Goal: Task Accomplishment & Management: Use online tool/utility

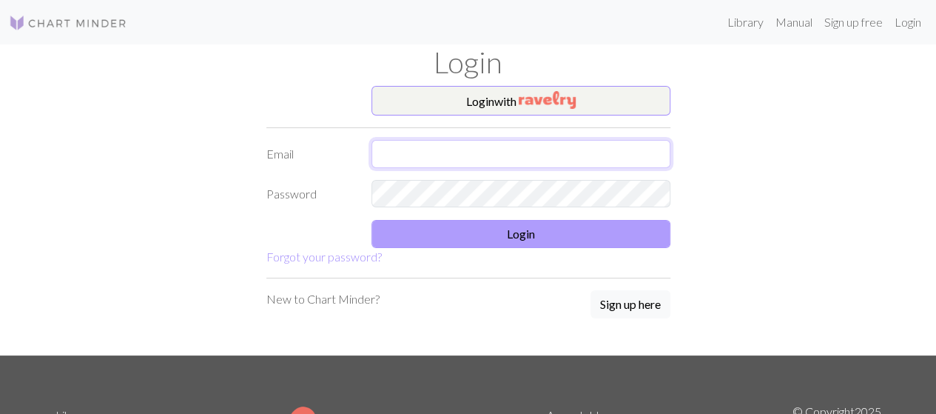
type input "[EMAIL_ADDRESS][DOMAIN_NAME]"
click at [507, 244] on button "Login" at bounding box center [521, 234] width 299 height 28
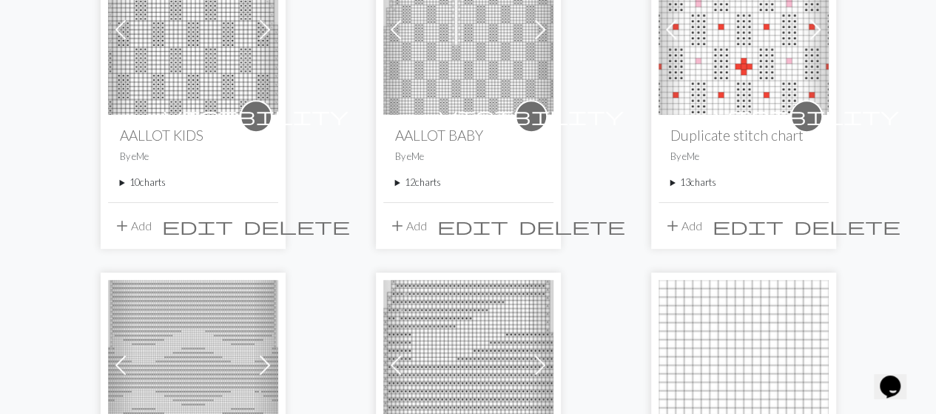
scroll to position [259, 0]
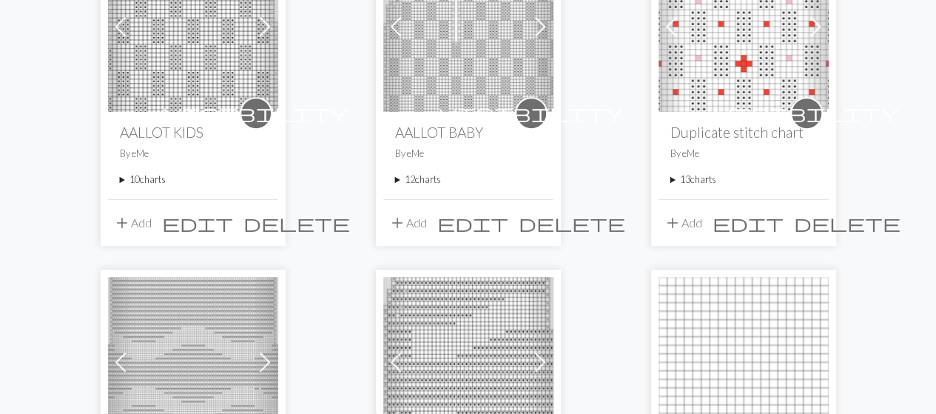
click at [150, 181] on summary "10 charts" at bounding box center [193, 179] width 147 height 14
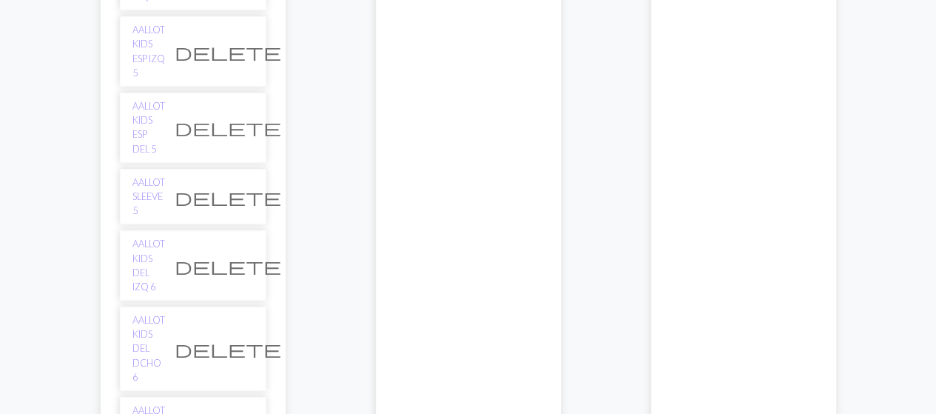
scroll to position [608, 0]
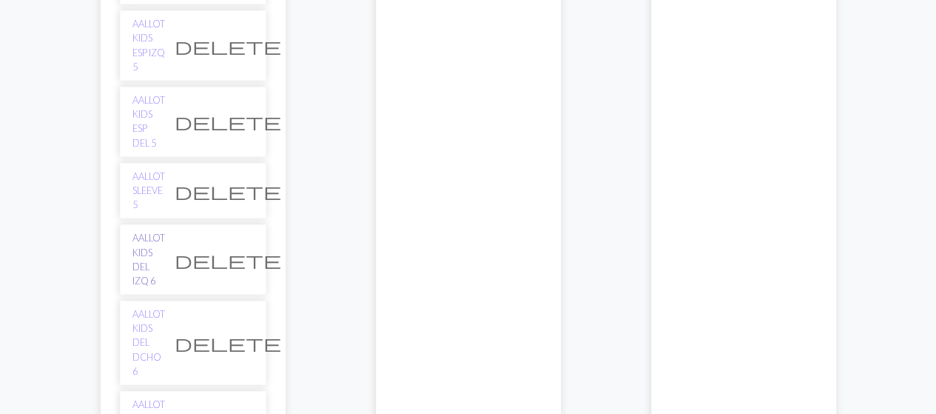
click at [149, 231] on link "AALLOT KIDS DEL IZQ 6" at bounding box center [148, 259] width 33 height 57
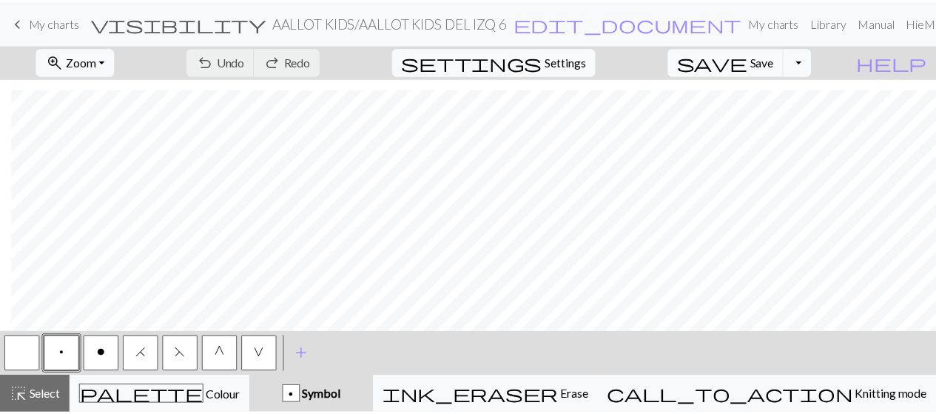
scroll to position [1836, 11]
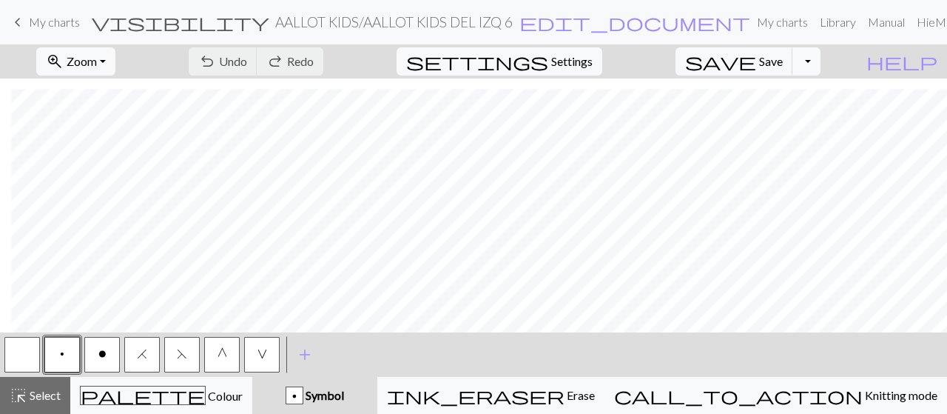
click at [22, 21] on span "keyboard_arrow_left" at bounding box center [18, 22] width 18 height 21
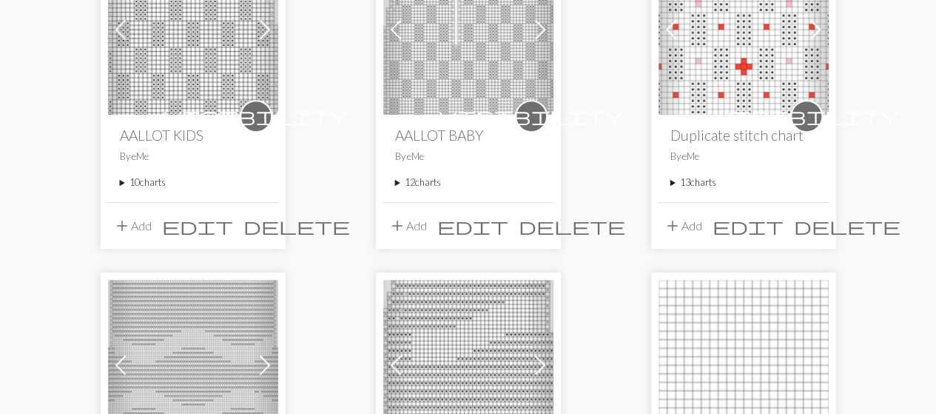
scroll to position [283, 0]
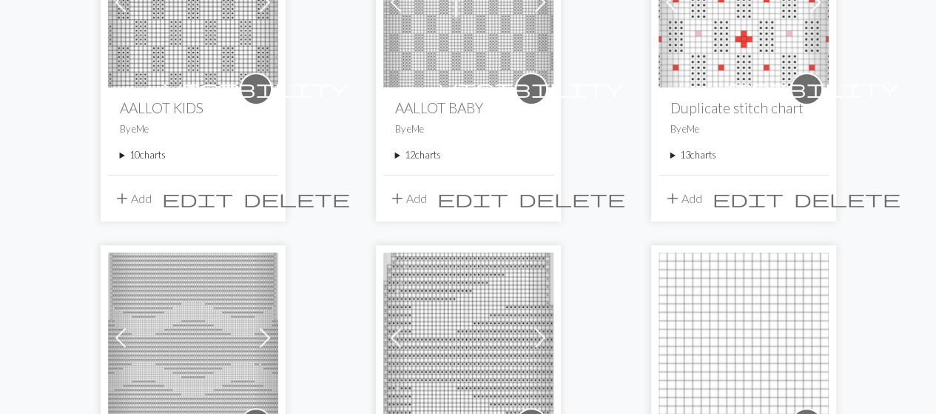
click at [138, 155] on summary "10 charts" at bounding box center [193, 155] width 147 height 14
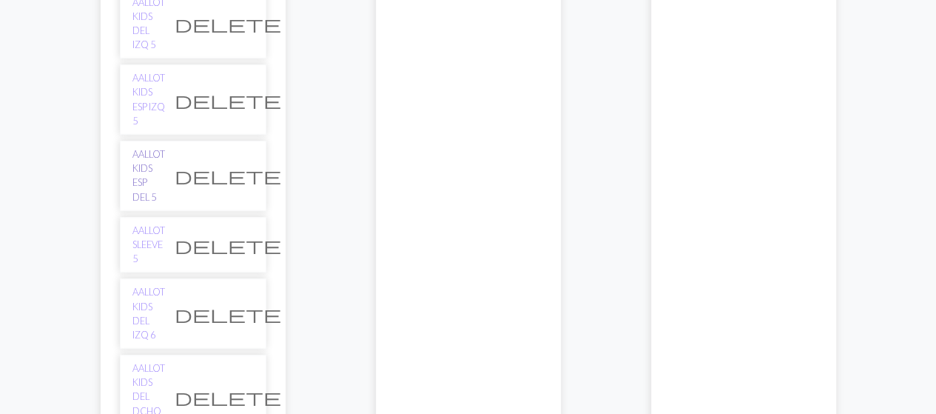
scroll to position [556, 0]
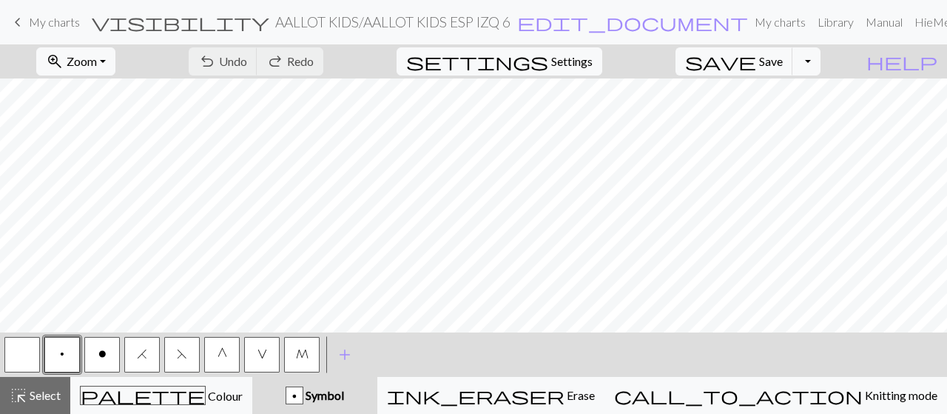
click at [34, 27] on span "My charts" at bounding box center [54, 22] width 51 height 14
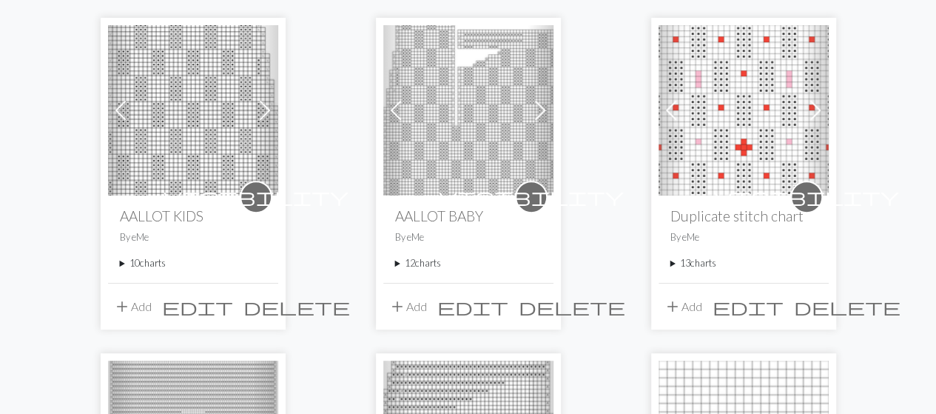
scroll to position [176, 0]
click at [422, 263] on summary "12 charts" at bounding box center [468, 262] width 147 height 14
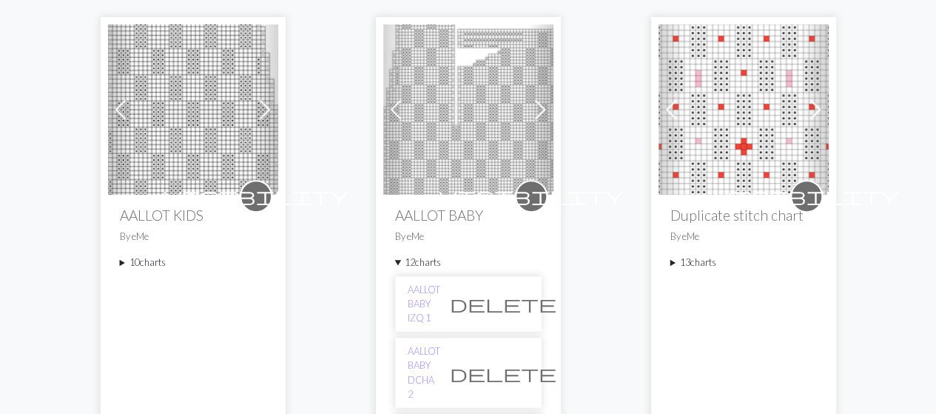
click at [422, 263] on summary "12 charts" at bounding box center [468, 262] width 147 height 14
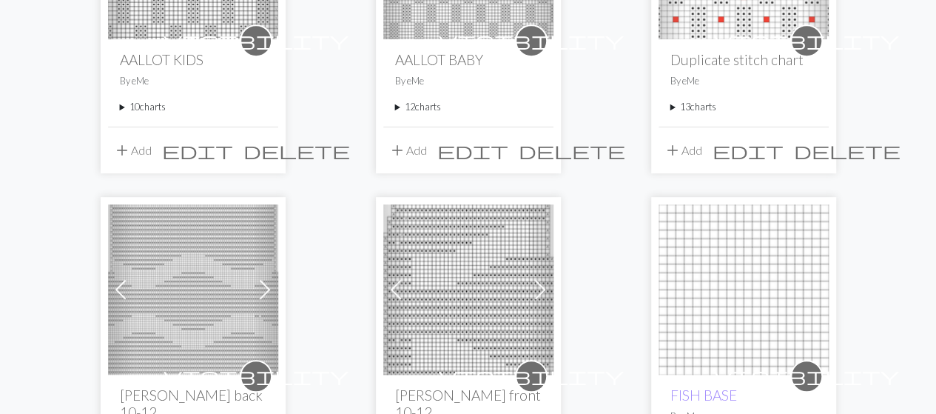
scroll to position [330, 0]
click at [435, 104] on summary "12 charts" at bounding box center [468, 108] width 147 height 14
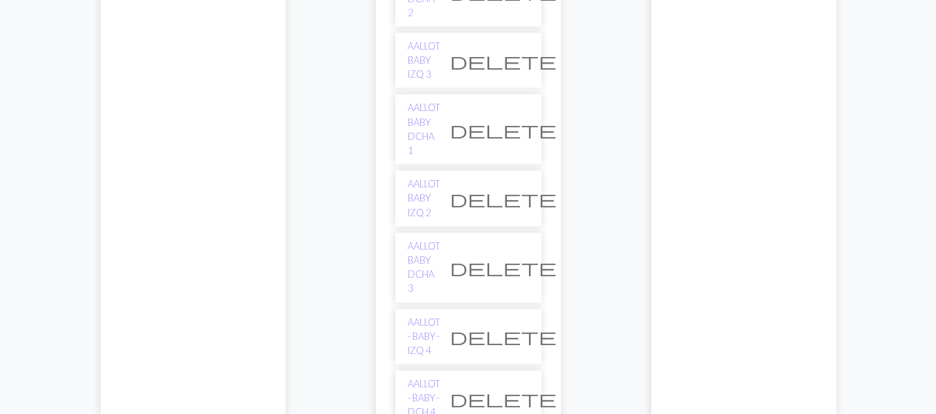
scroll to position [558, 0]
click at [440, 376] on link "AALLOT - BABY - DCH 4" at bounding box center [424, 397] width 33 height 43
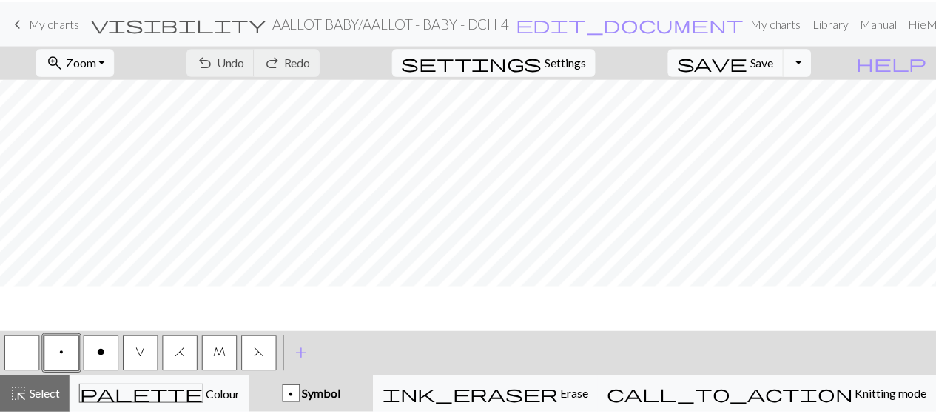
scroll to position [87, 0]
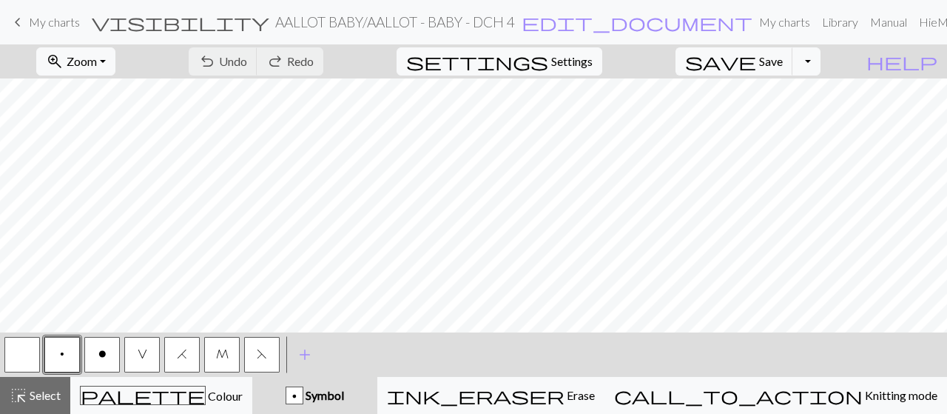
click at [37, 16] on span "My charts" at bounding box center [54, 22] width 51 height 14
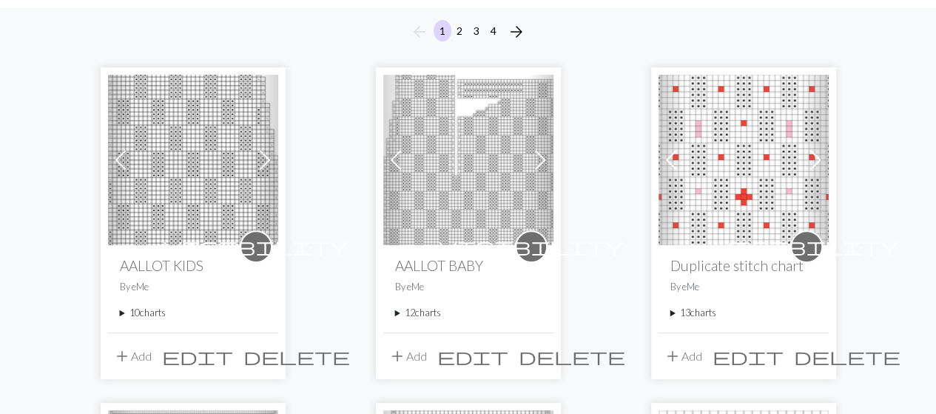
scroll to position [127, 0]
click at [429, 312] on summary "12 charts" at bounding box center [468, 312] width 147 height 14
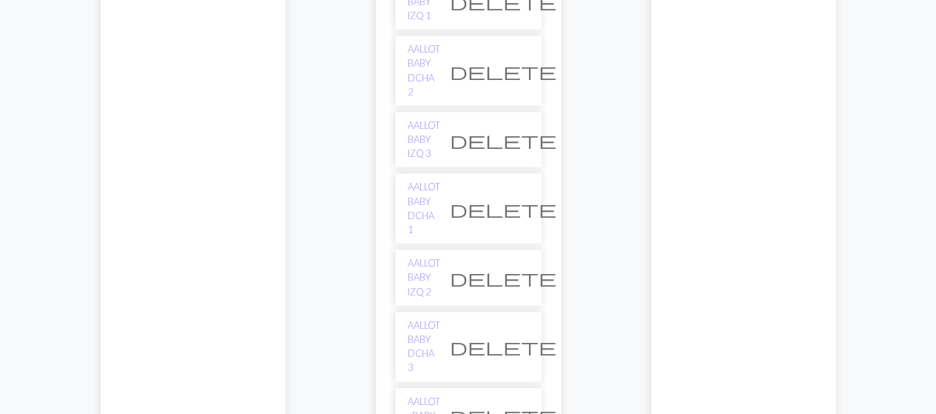
scroll to position [480, 0]
click at [440, 393] on link "AALLOT - BABY - IZQ 4" at bounding box center [424, 414] width 33 height 43
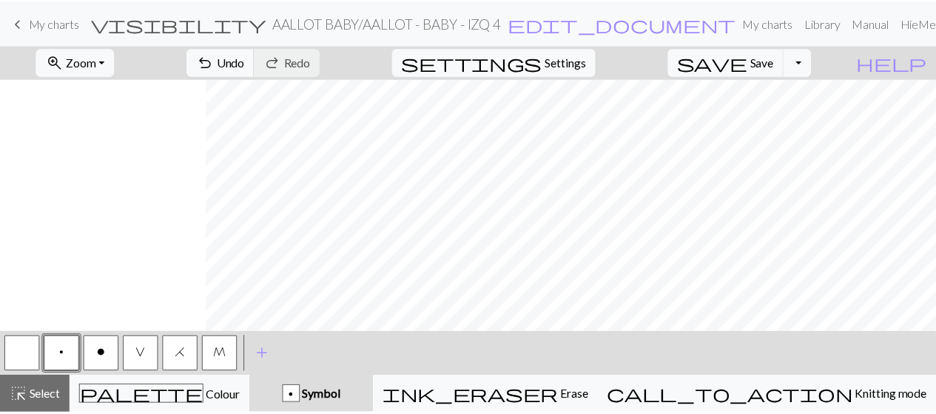
scroll to position [141, 699]
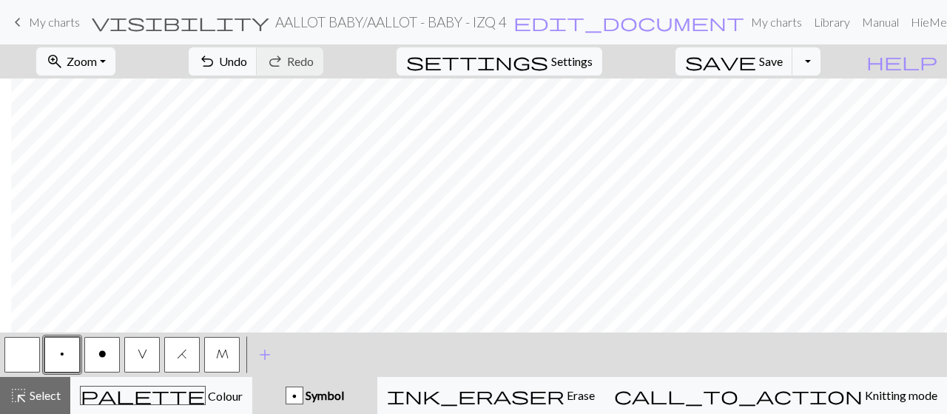
click at [52, 23] on span "My charts" at bounding box center [54, 22] width 51 height 14
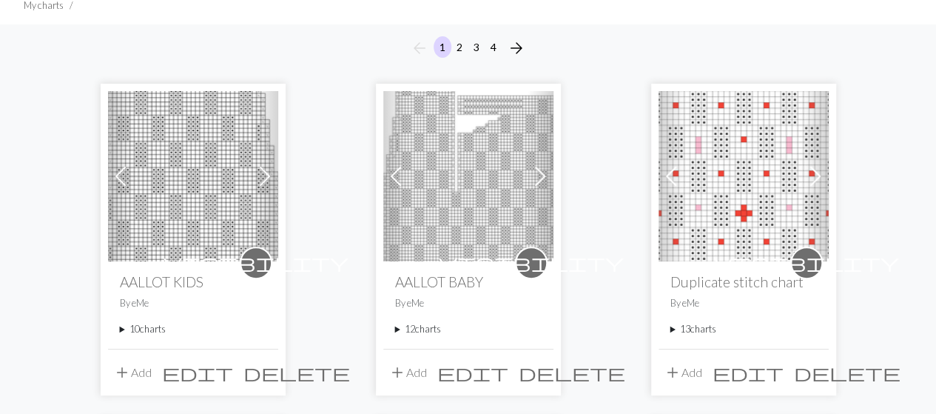
scroll to position [110, 0]
click at [161, 330] on summary "10 charts" at bounding box center [193, 328] width 147 height 14
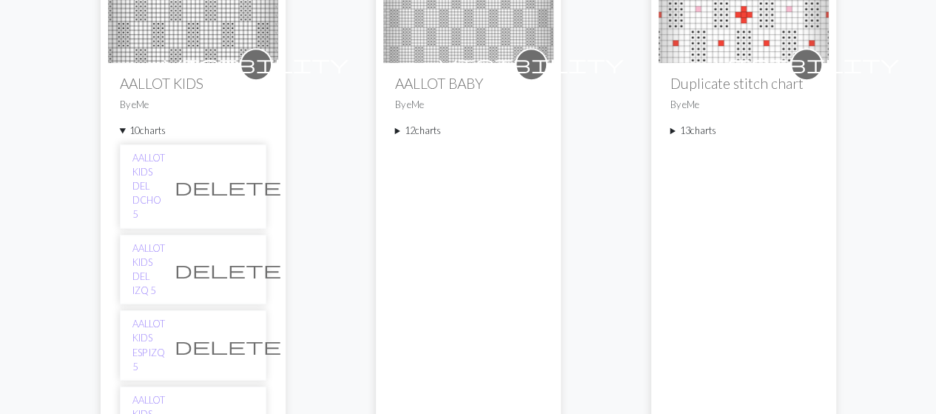
scroll to position [320, 0]
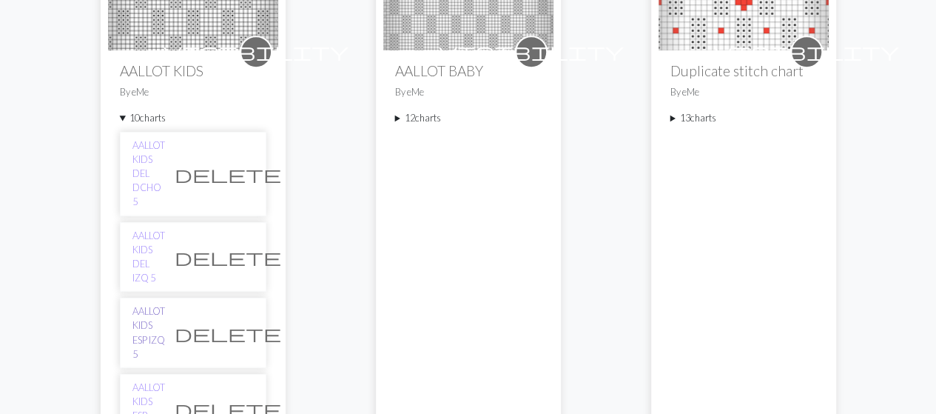
click at [150, 304] on link "AALLOT KIDS ESP IZQ 5" at bounding box center [148, 332] width 33 height 57
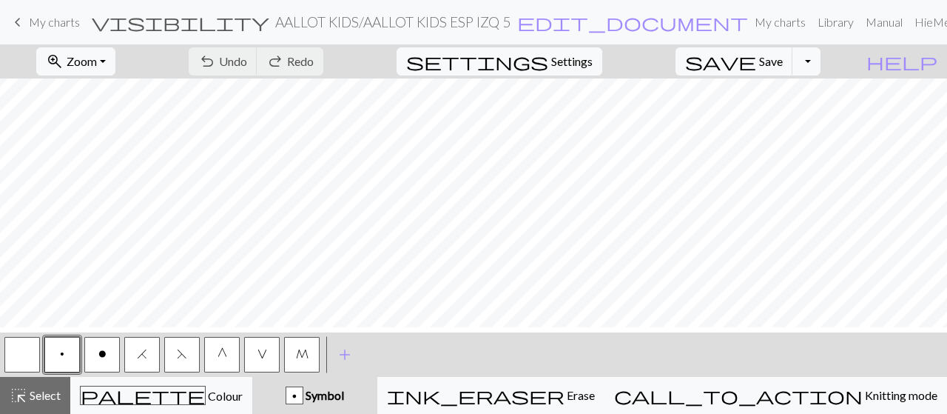
scroll to position [160, 0]
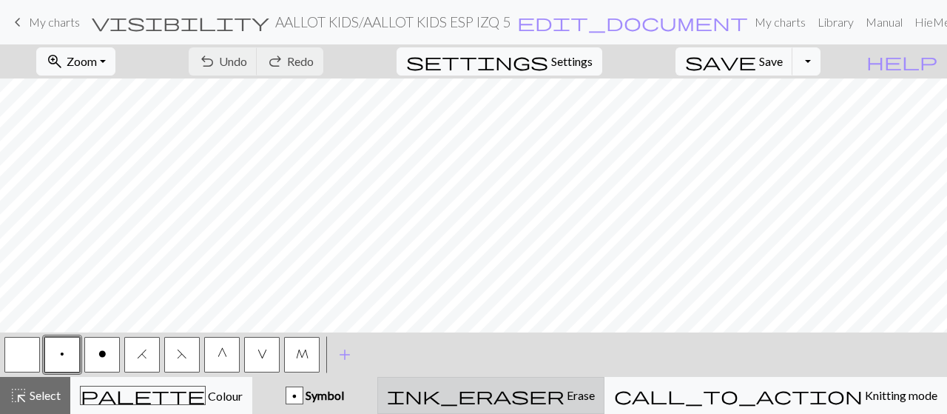
click at [605, 385] on button "ink_eraser Erase Erase" at bounding box center [490, 395] width 227 height 37
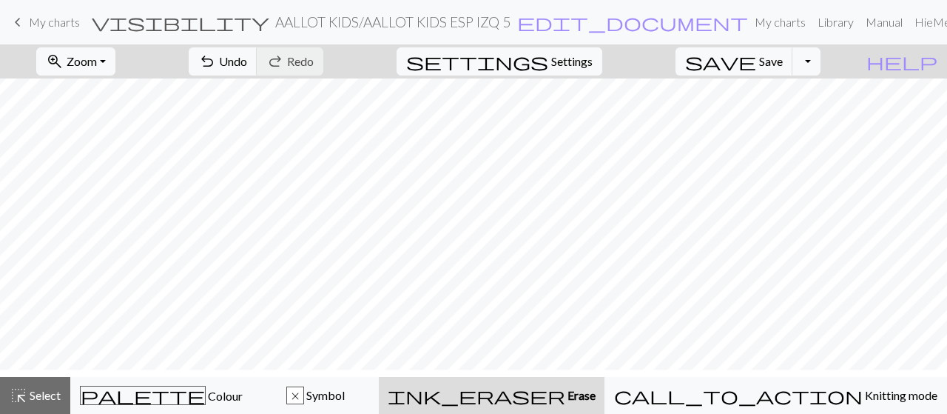
scroll to position [78, 0]
click at [379, 406] on button "x Symbol" at bounding box center [315, 395] width 127 height 37
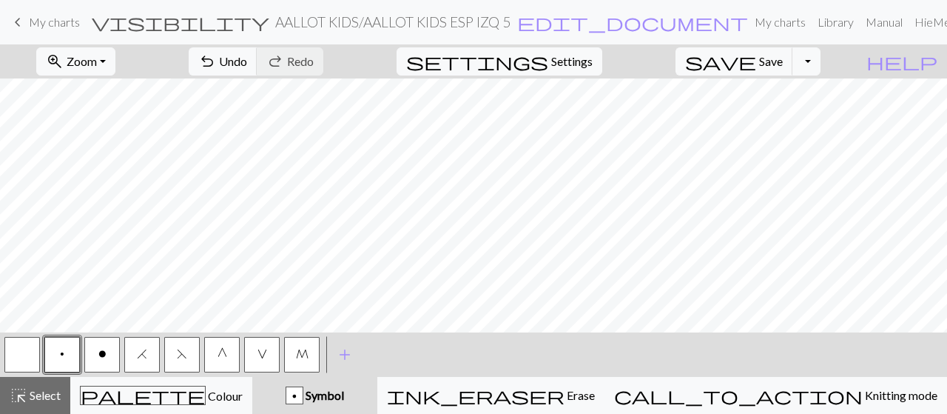
click at [299, 350] on span "M" at bounding box center [302, 354] width 13 height 12
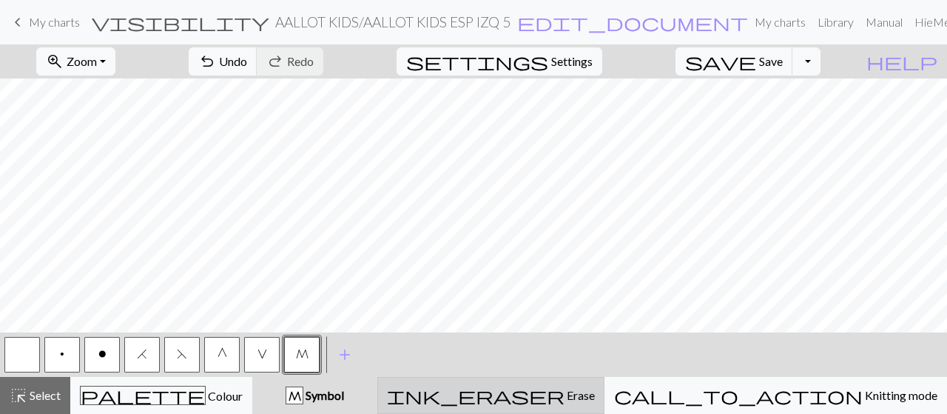
click at [583, 392] on div "ink_eraser Erase Erase" at bounding box center [491, 395] width 208 height 18
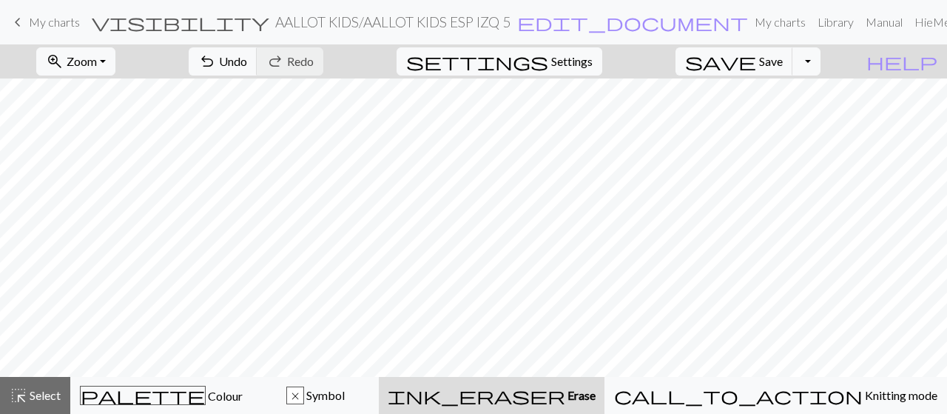
scroll to position [30, 0]
click at [345, 396] on span "Symbol" at bounding box center [324, 395] width 41 height 14
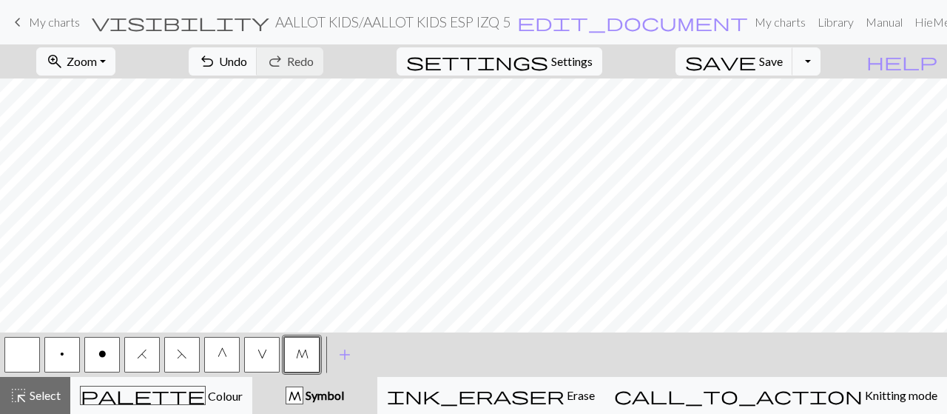
click at [13, 363] on button "button" at bounding box center [22, 355] width 36 height 36
click at [110, 360] on button "o" at bounding box center [102, 355] width 36 height 36
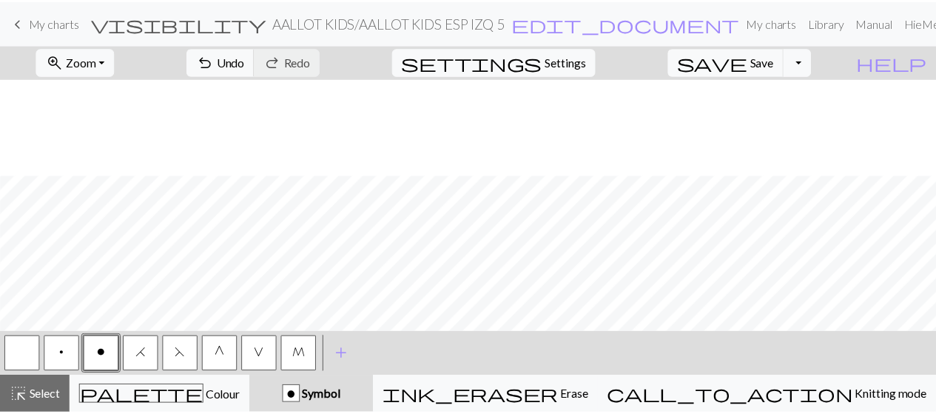
scroll to position [97, 2]
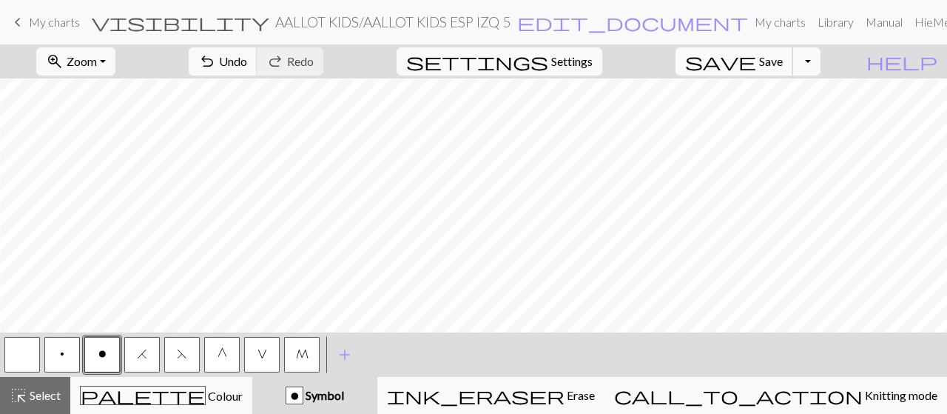
click at [783, 62] on span "Save" at bounding box center [771, 61] width 24 height 14
click at [40, 26] on span "My charts" at bounding box center [54, 22] width 51 height 14
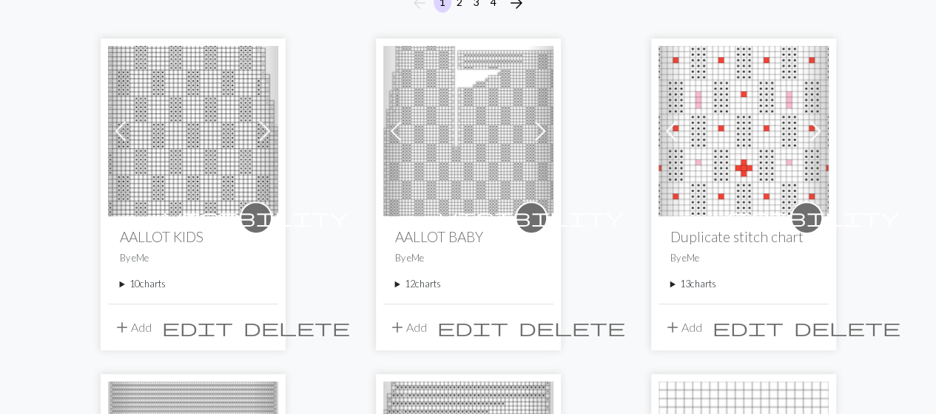
scroll to position [155, 0]
click at [152, 286] on summary "10 charts" at bounding box center [193, 283] width 147 height 14
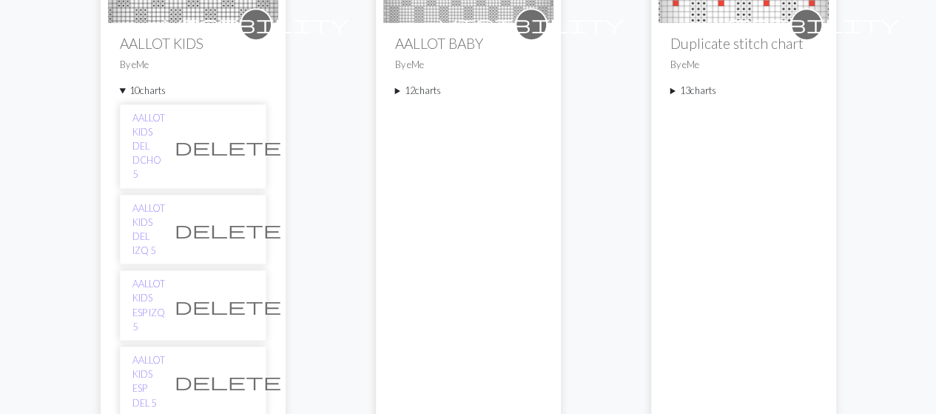
scroll to position [353, 0]
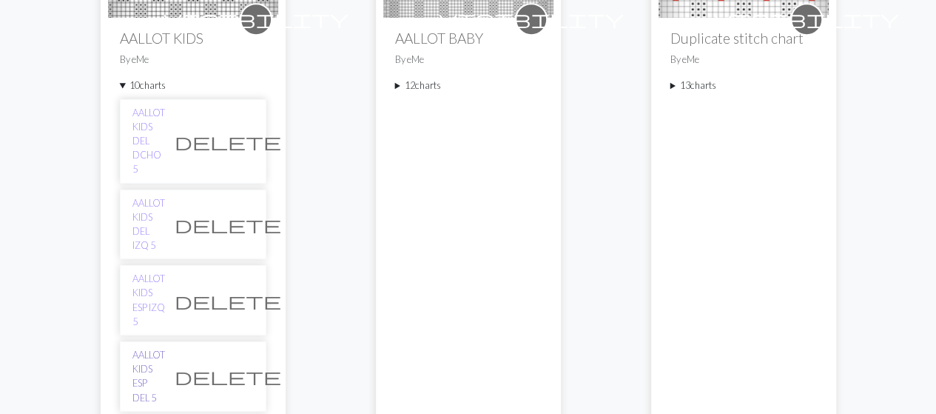
click at [165, 348] on link "AALLOT KIDS ESP DEL 5" at bounding box center [148, 376] width 33 height 57
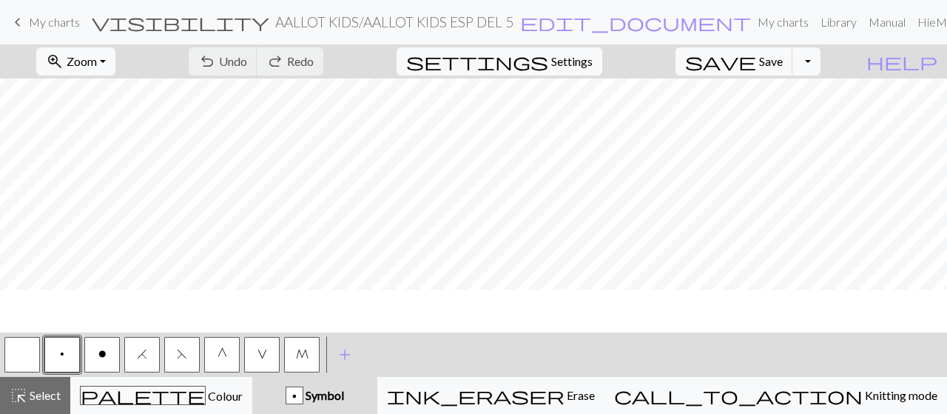
scroll to position [70, 0]
click at [297, 347] on button "M" at bounding box center [302, 355] width 36 height 36
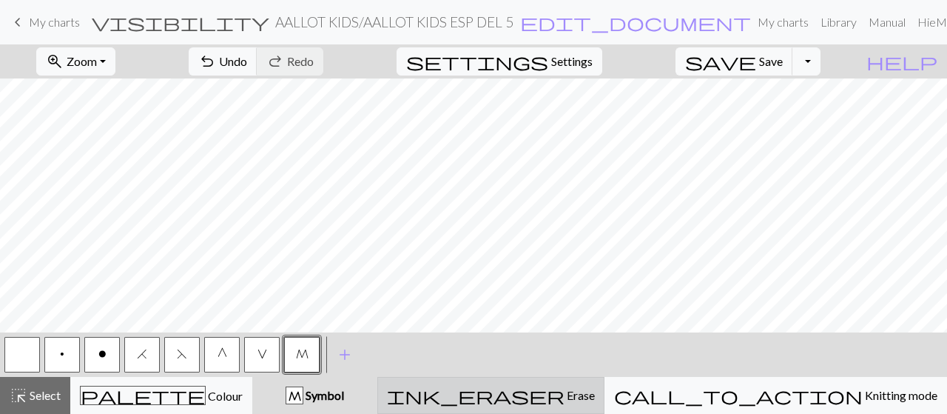
click at [582, 392] on div "ink_eraser Erase Erase" at bounding box center [491, 395] width 208 height 18
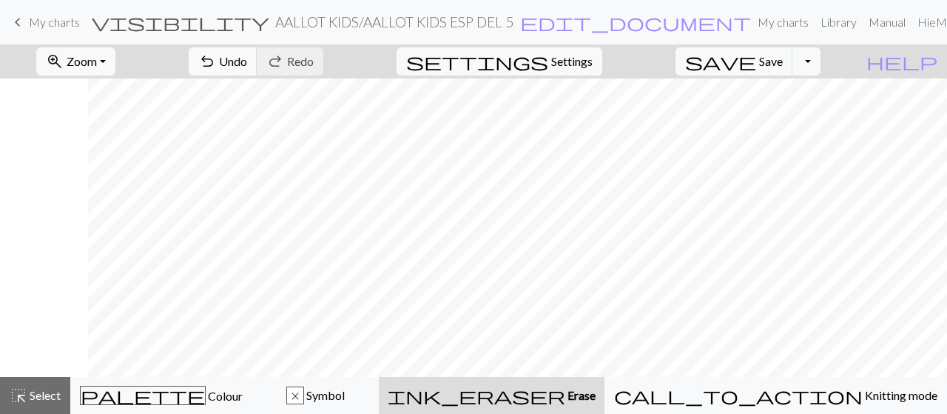
scroll to position [28, 87]
click at [345, 392] on span "Symbol" at bounding box center [324, 395] width 41 height 14
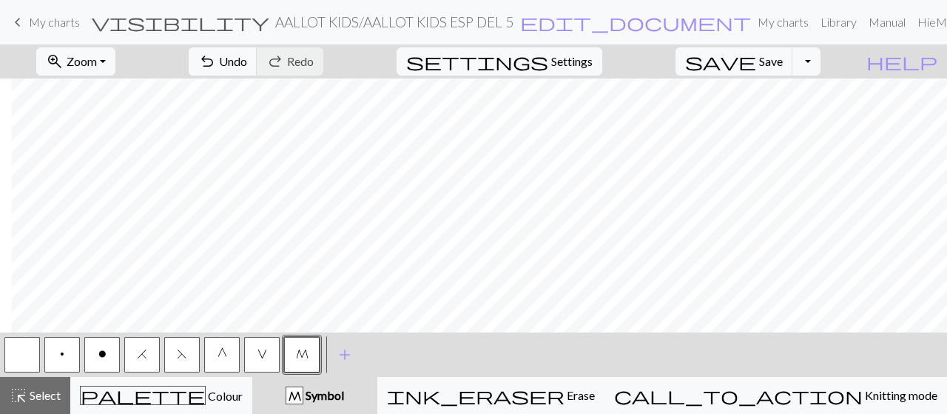
click at [99, 357] on span "o" at bounding box center [102, 354] width 8 height 12
click at [25, 351] on button "button" at bounding box center [22, 355] width 36 height 36
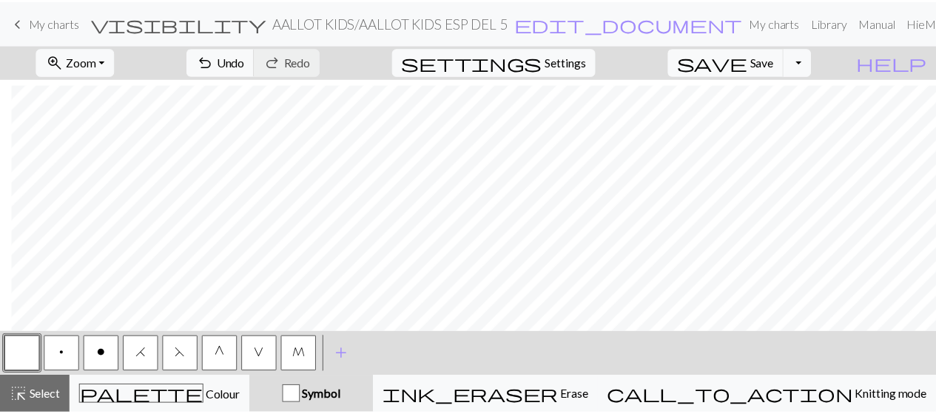
scroll to position [78, 87]
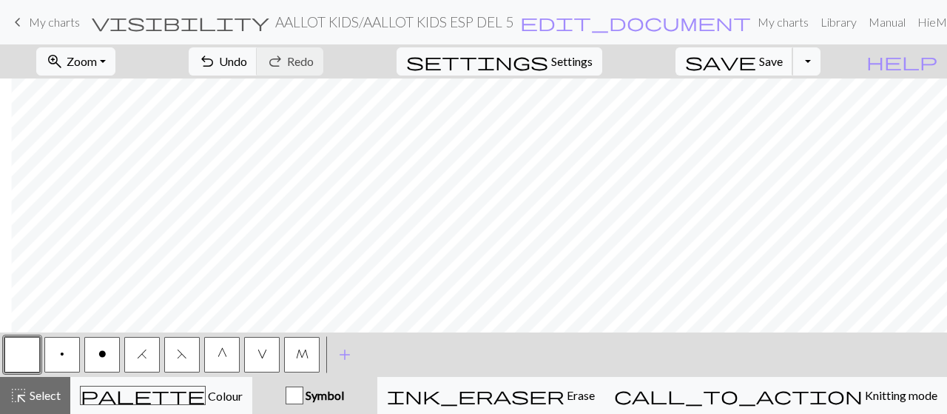
click at [783, 60] on span "Save" at bounding box center [771, 61] width 24 height 14
click at [33, 27] on span "My charts" at bounding box center [54, 22] width 51 height 14
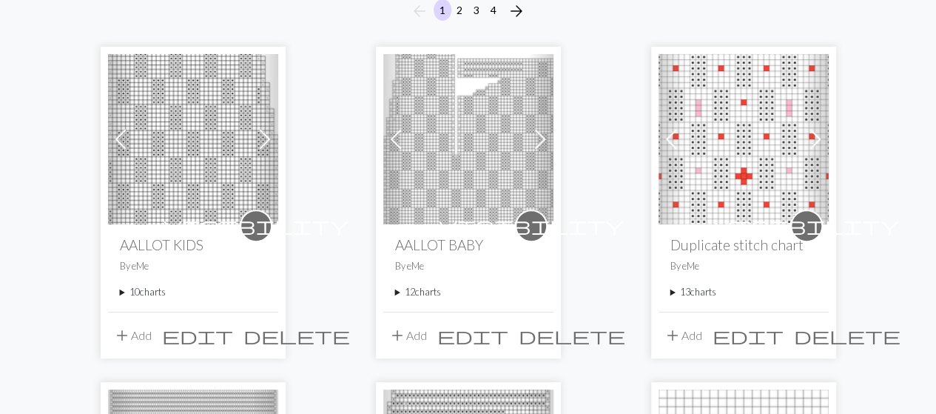
scroll to position [167, 0]
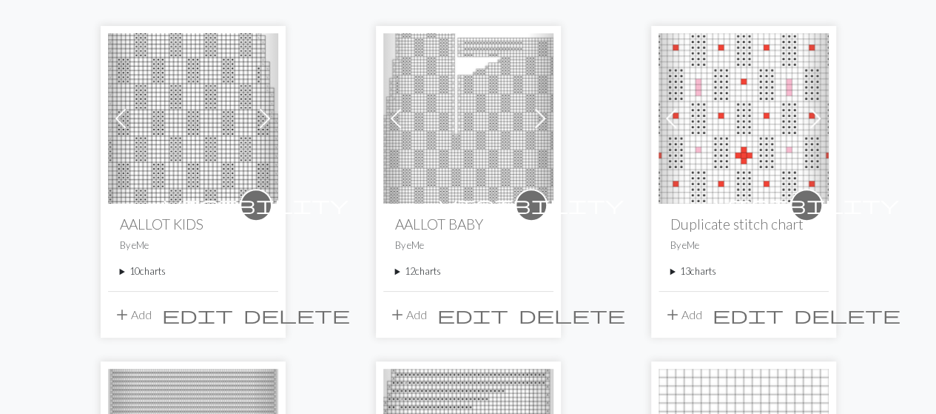
click at [141, 271] on summary "10 charts" at bounding box center [193, 271] width 147 height 14
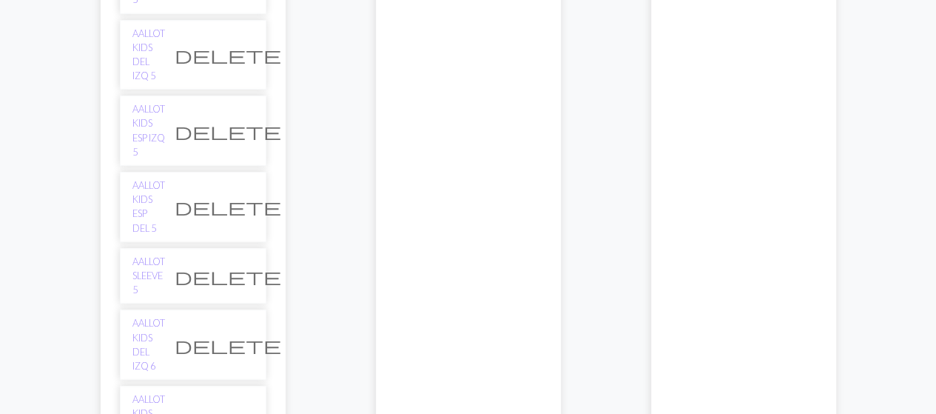
scroll to position [524, 0]
click at [151, 315] on link "AALLOT KIDS DEL IZQ 6" at bounding box center [148, 343] width 33 height 57
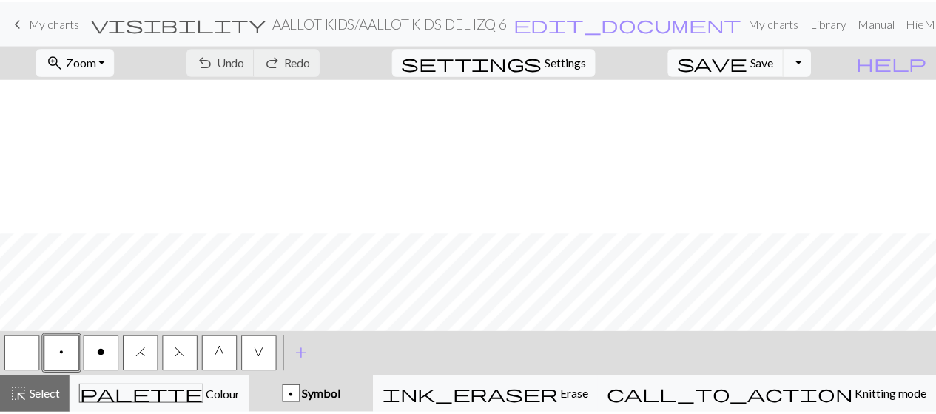
scroll to position [338, 0]
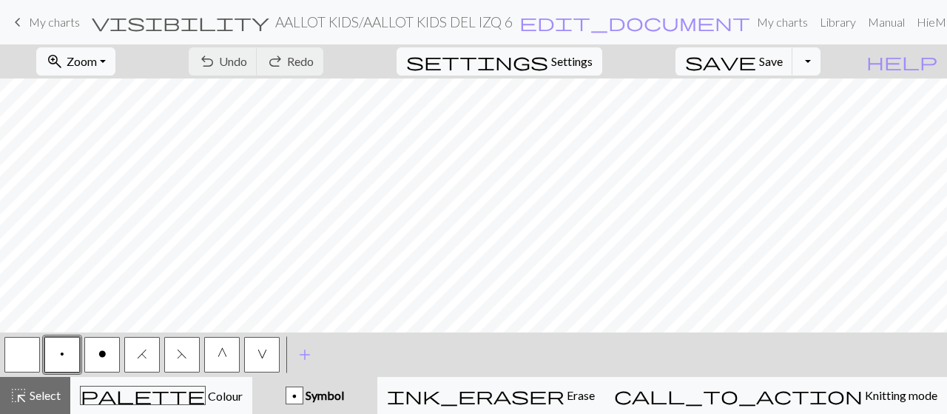
click at [51, 25] on span "My charts" at bounding box center [54, 22] width 51 height 14
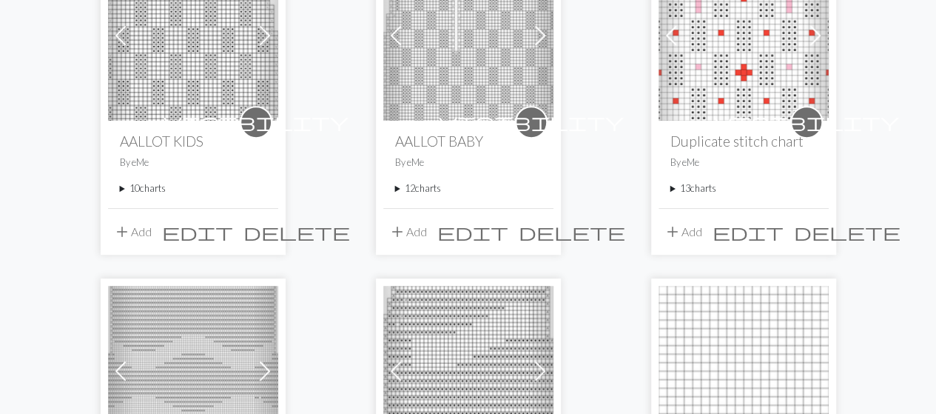
scroll to position [252, 0]
click at [145, 188] on summary "10 charts" at bounding box center [193, 187] width 147 height 14
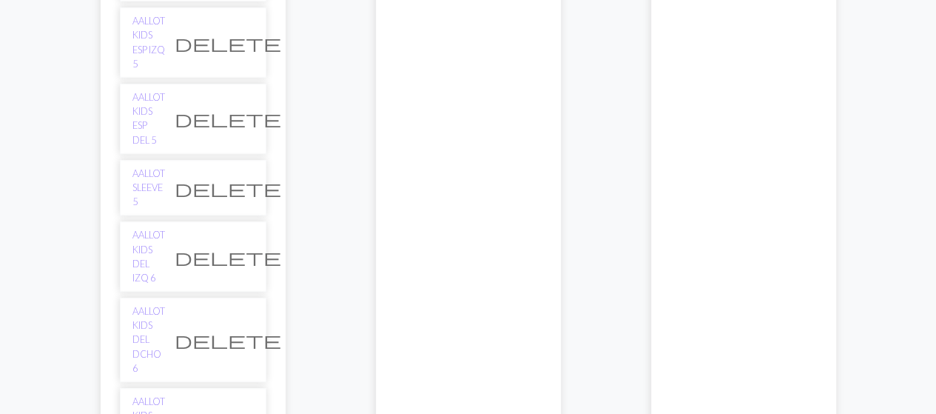
scroll to position [620, 0]
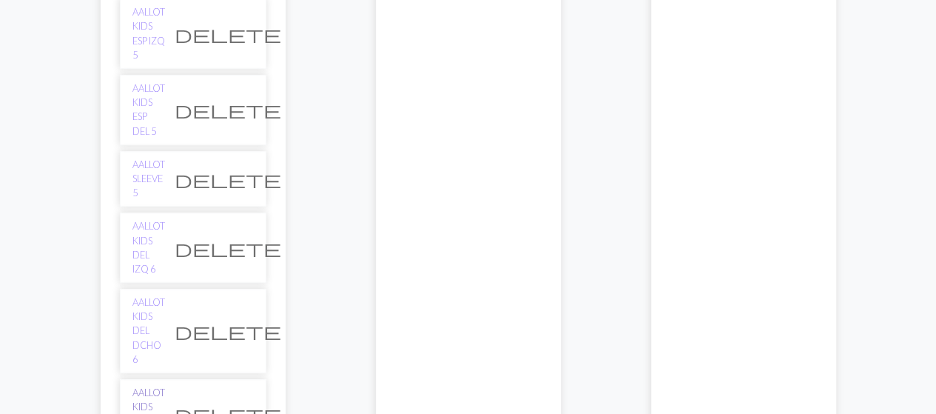
click at [156, 386] on link "AALLOT KIDS ESP IZQ 6" at bounding box center [148, 414] width 33 height 57
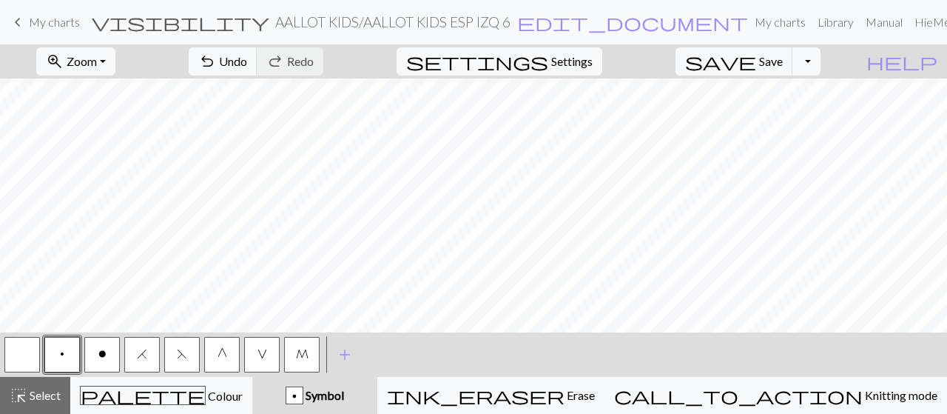
scroll to position [124, 0]
click at [314, 347] on button "M" at bounding box center [302, 355] width 36 height 36
click at [302, 357] on span "M" at bounding box center [302, 354] width 13 height 12
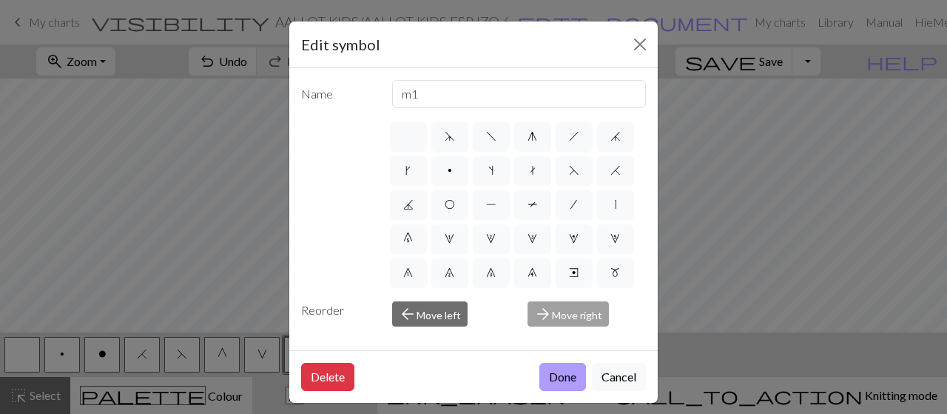
click at [569, 375] on button "Done" at bounding box center [563, 377] width 47 height 28
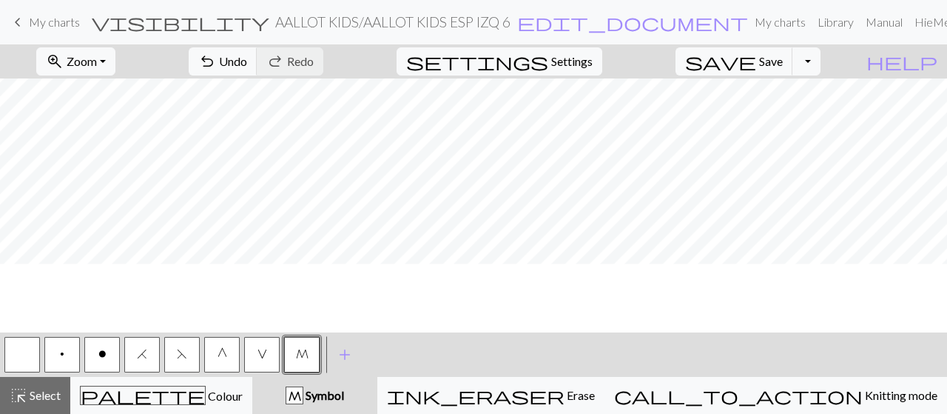
scroll to position [53, 0]
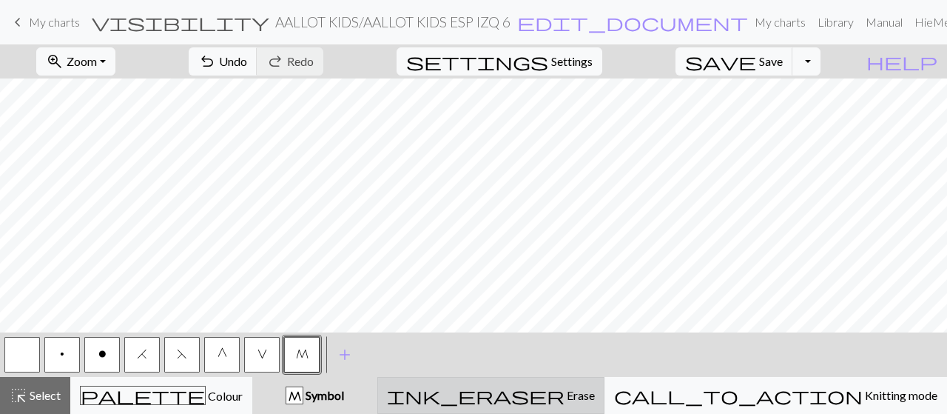
click at [538, 397] on div "ink_eraser Erase Erase" at bounding box center [491, 395] width 208 height 18
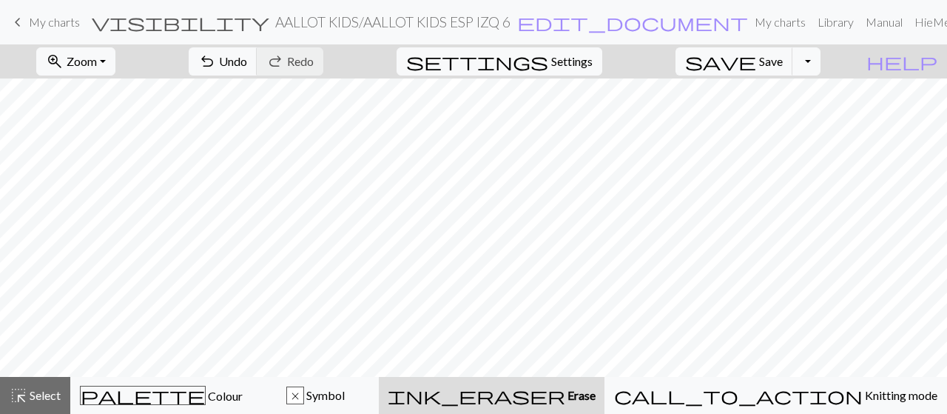
scroll to position [12, 0]
click at [303, 389] on div "x" at bounding box center [295, 396] width 16 height 18
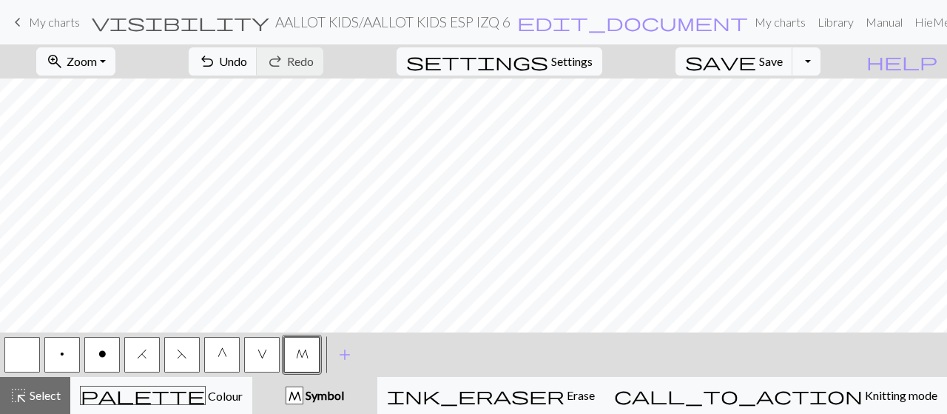
click at [25, 343] on button "button" at bounding box center [22, 355] width 36 height 36
click at [104, 355] on span "o" at bounding box center [102, 354] width 8 height 12
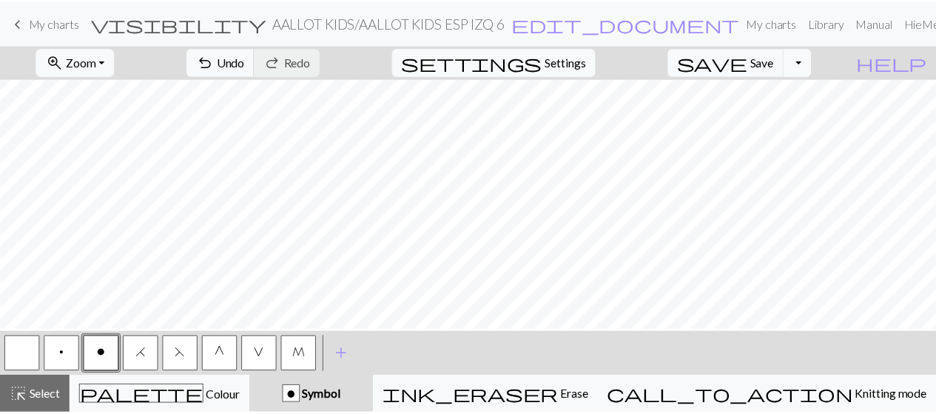
scroll to position [63, 7]
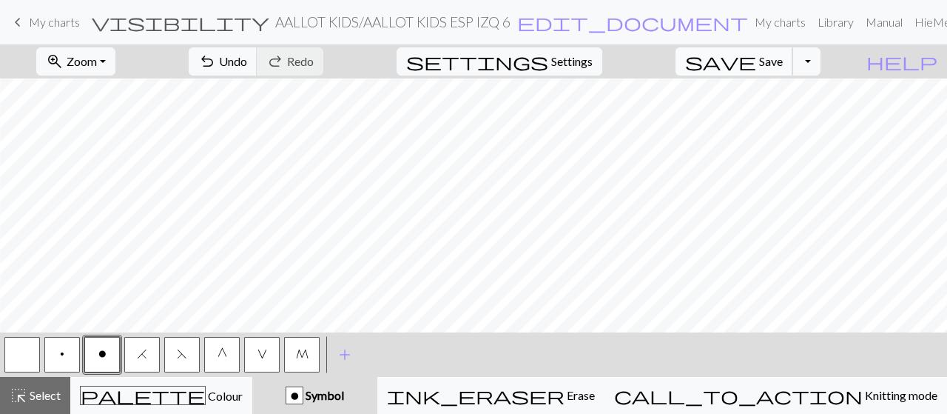
click at [756, 56] on span "save" at bounding box center [720, 61] width 71 height 21
click at [33, 25] on span "My charts" at bounding box center [54, 22] width 51 height 14
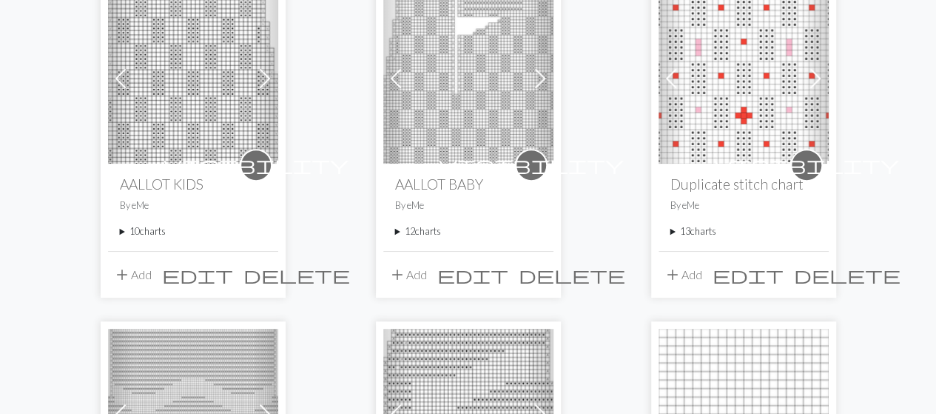
scroll to position [209, 0]
click at [148, 227] on summary "10 charts" at bounding box center [193, 230] width 147 height 14
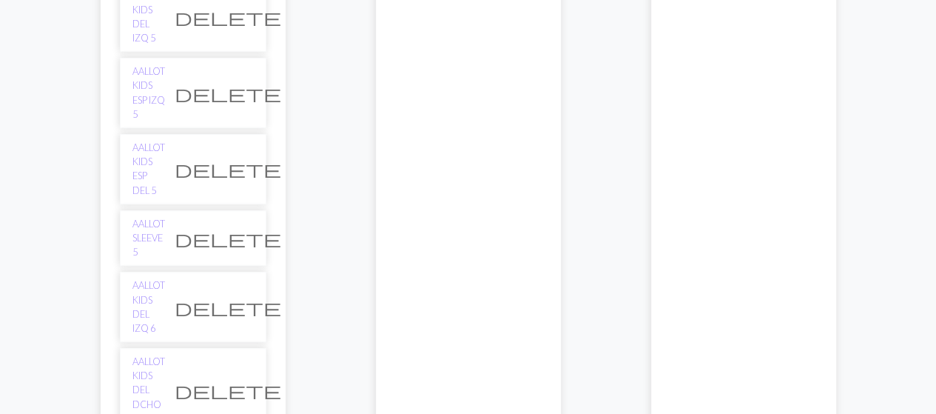
scroll to position [561, 0]
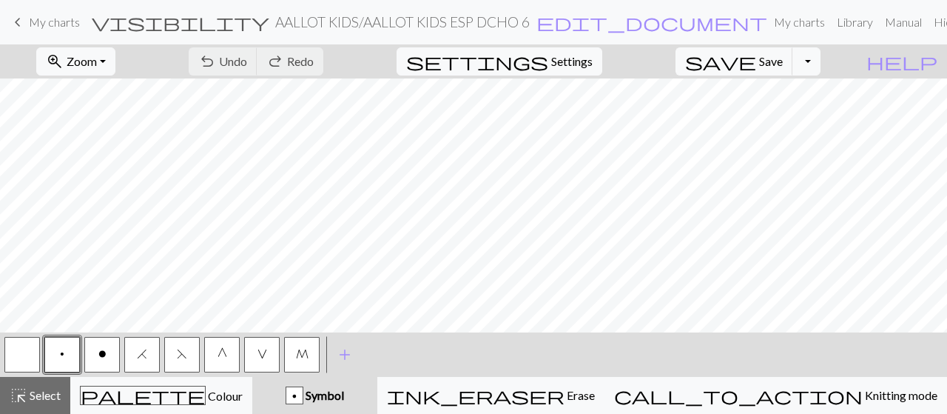
click at [301, 360] on button "M" at bounding box center [302, 355] width 36 height 36
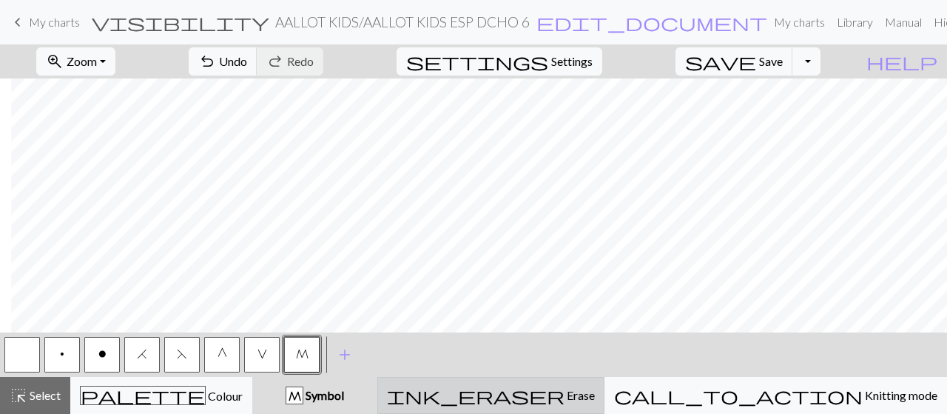
click at [605, 406] on button "ink_eraser Erase Erase" at bounding box center [490, 395] width 227 height 37
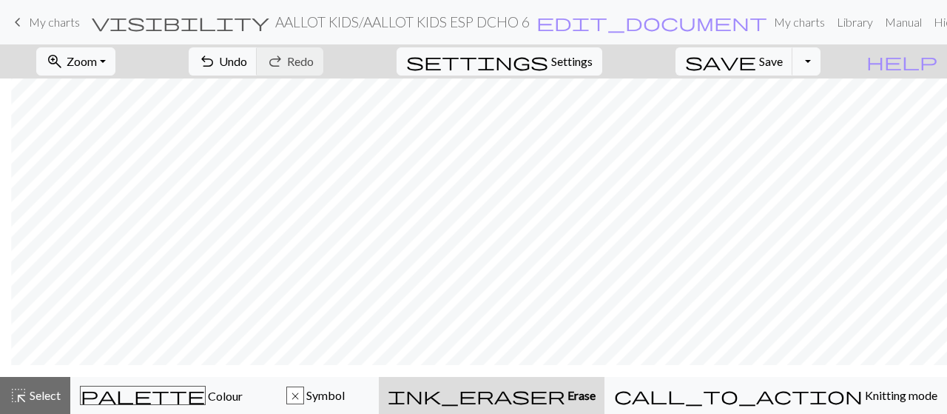
scroll to position [24, 167]
click at [379, 380] on button "x Symbol" at bounding box center [315, 395] width 127 height 37
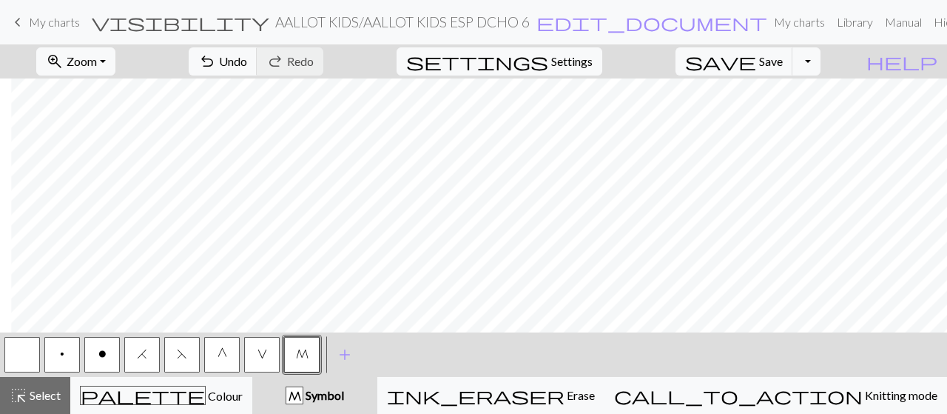
click at [19, 351] on button "button" at bounding box center [22, 355] width 36 height 36
click at [783, 61] on span "Save" at bounding box center [771, 61] width 24 height 14
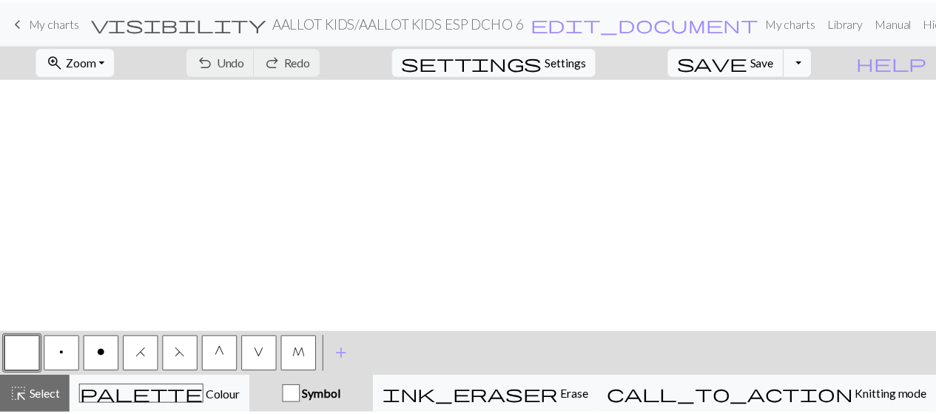
scroll to position [1659, 167]
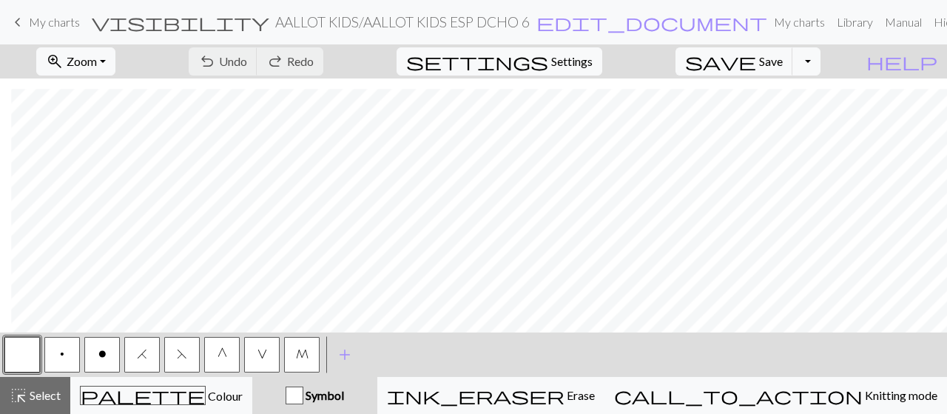
click at [37, 23] on span "My charts" at bounding box center [54, 22] width 51 height 14
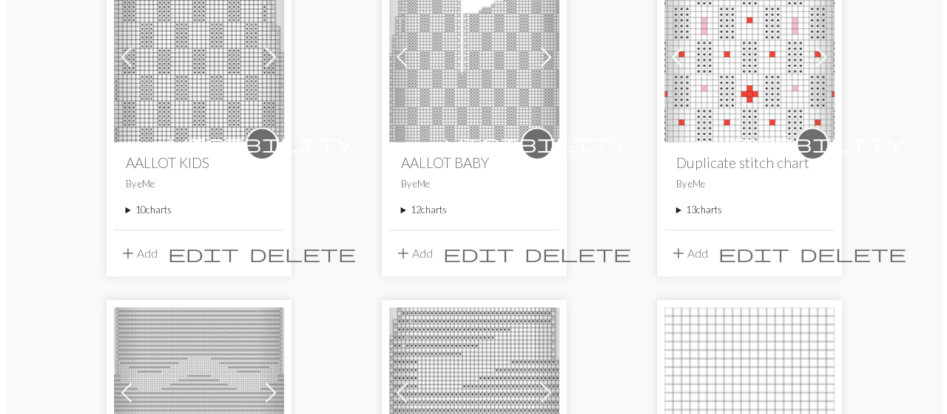
scroll to position [232, 0]
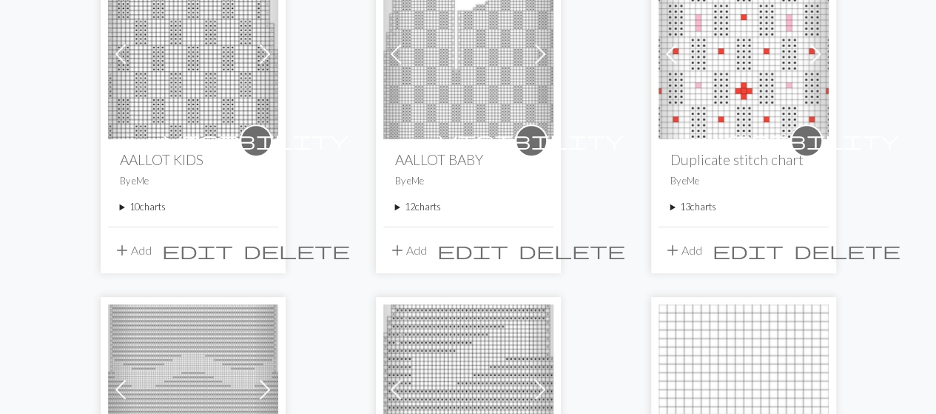
click at [145, 253] on button "add Add" at bounding box center [132, 250] width 49 height 28
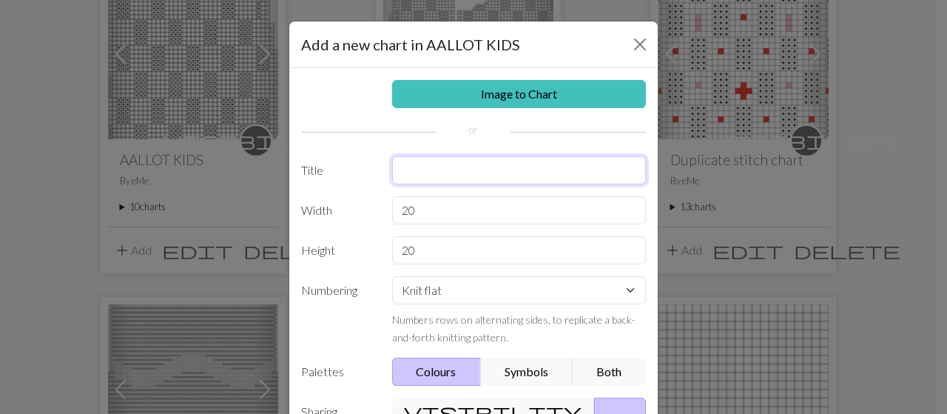
click at [409, 170] on input "text" at bounding box center [519, 170] width 255 height 28
type input "AALLOT KIDS 7 DEL DCHO"
drag, startPoint x: 420, startPoint y: 211, endPoint x: 354, endPoint y: 207, distance: 66.8
click at [354, 207] on div "Width 20" at bounding box center [473, 210] width 363 height 28
type input "47"
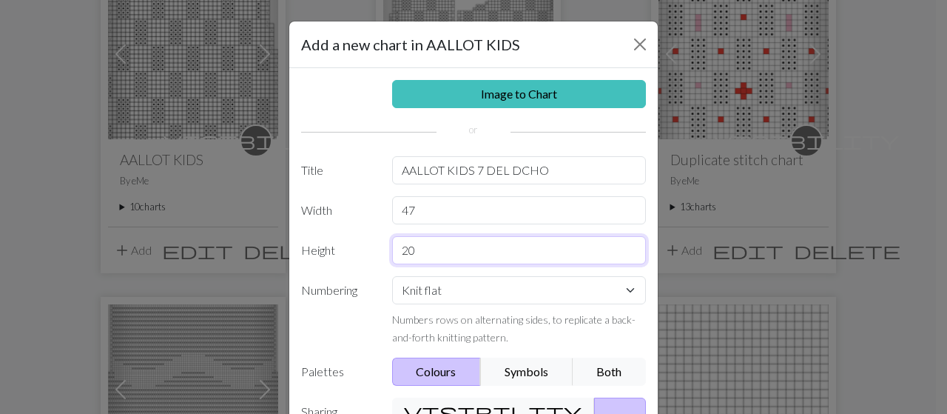
drag, startPoint x: 414, startPoint y: 252, endPoint x: 382, endPoint y: 247, distance: 32.2
click at [383, 247] on div "20" at bounding box center [519, 250] width 272 height 28
type input "148"
click at [597, 287] on select "Knit flat Knit in the round Lace knitting Cross stitch" at bounding box center [519, 290] width 255 height 28
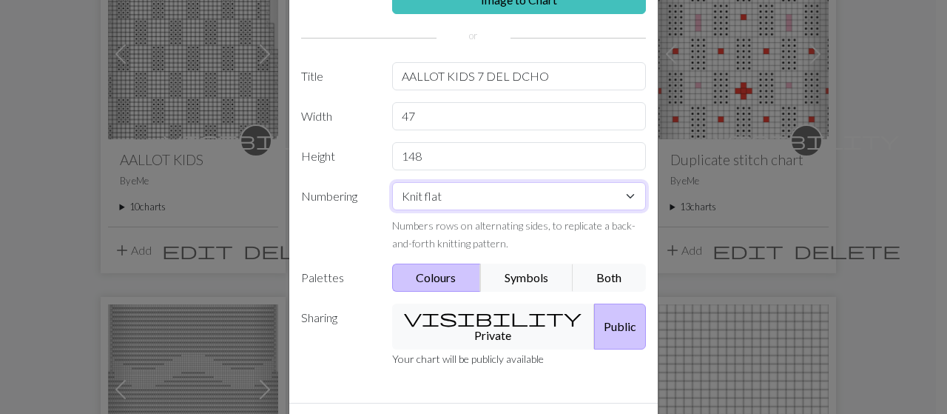
scroll to position [96, 0]
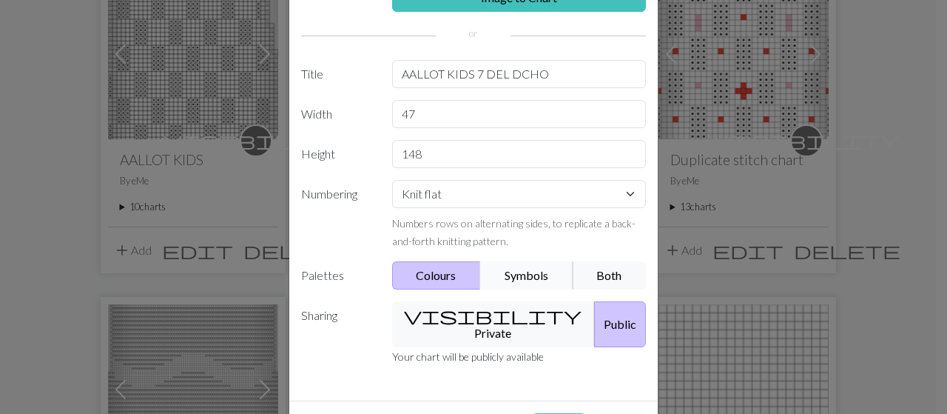
click at [518, 276] on button "Symbols" at bounding box center [526, 275] width 93 height 28
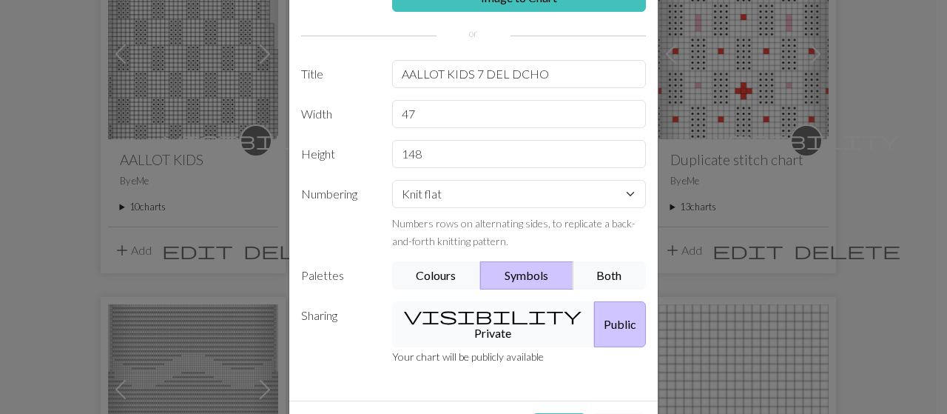
click at [486, 315] on button "visibility Private" at bounding box center [494, 324] width 204 height 46
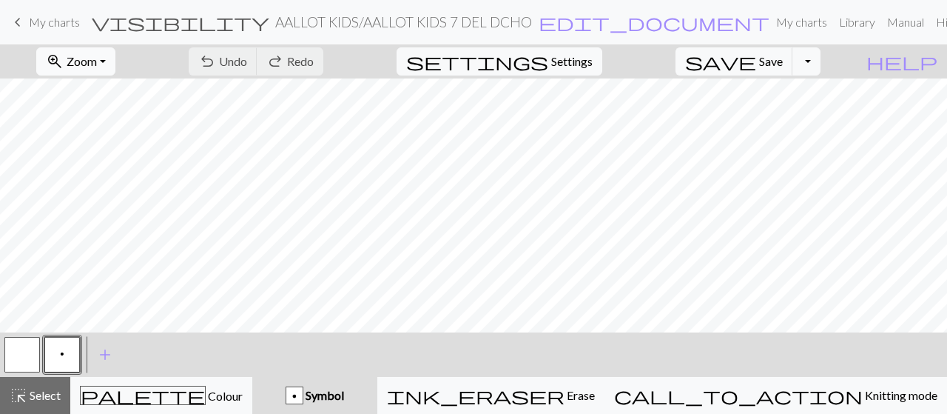
click at [115, 59] on button "zoom_in Zoom Zoom" at bounding box center [75, 61] width 79 height 28
click at [104, 178] on button "50%" at bounding box center [96, 177] width 117 height 24
click at [102, 349] on span "add" at bounding box center [105, 354] width 18 height 21
click at [102, 356] on button "button" at bounding box center [102, 355] width 36 height 36
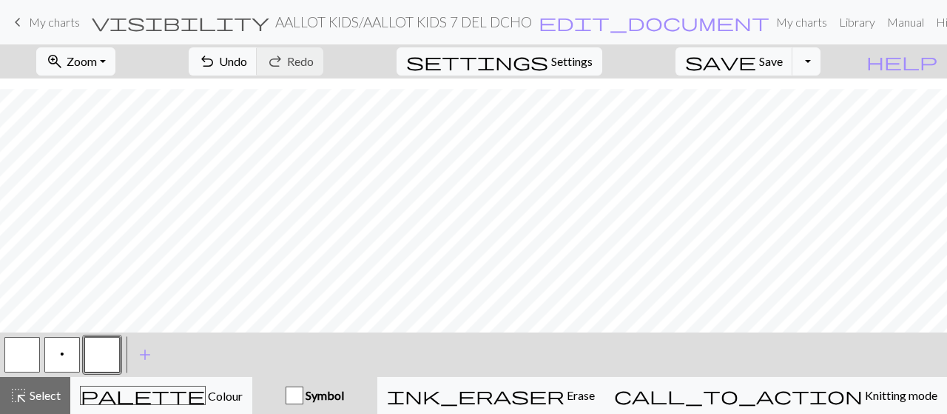
click at [102, 356] on button "button" at bounding box center [102, 355] width 36 height 36
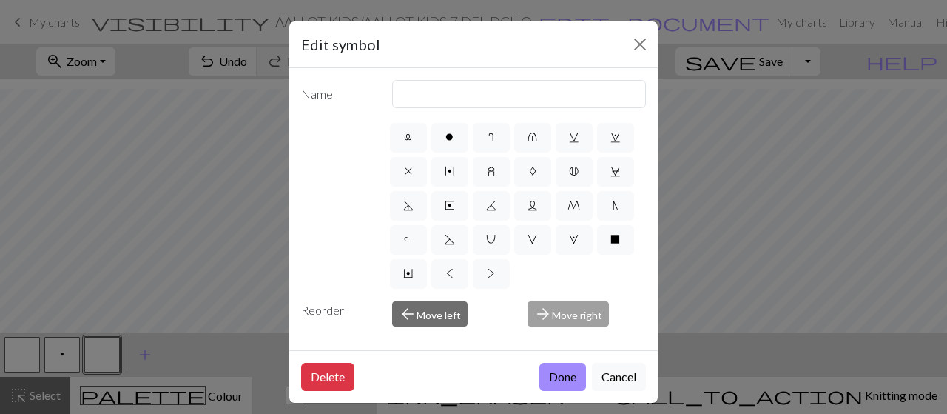
scroll to position [307, 0]
click at [446, 141] on span "o" at bounding box center [450, 136] width 8 height 12
radio input "true"
type input "purl"
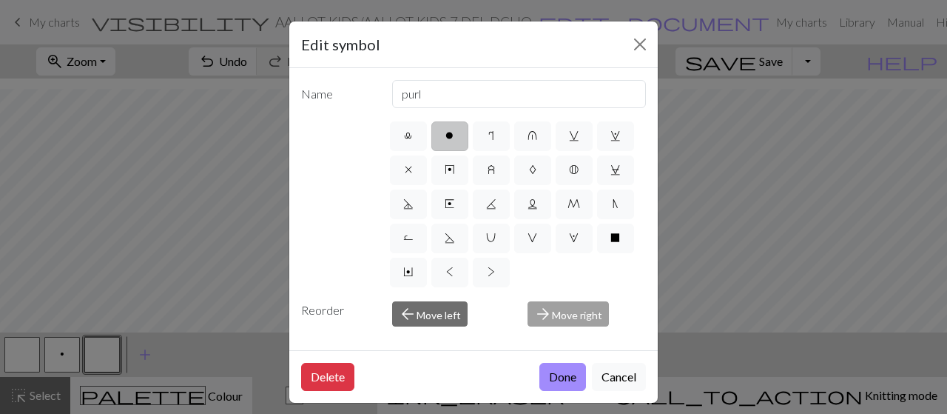
scroll to position [266, 0]
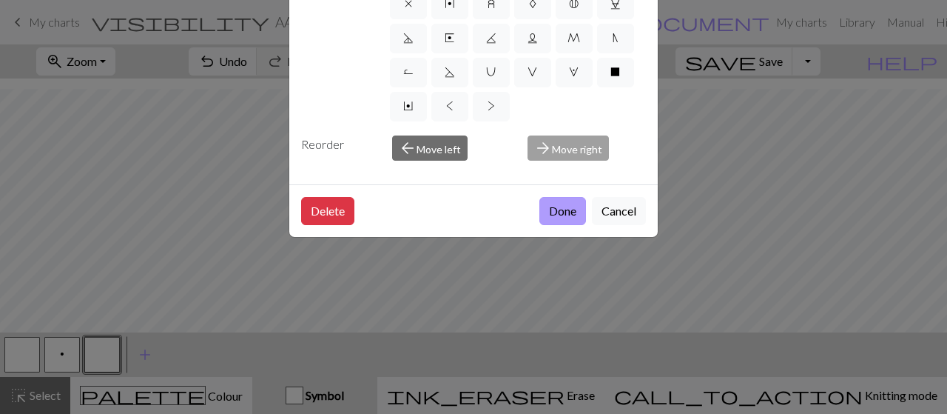
click at [563, 197] on button "Done" at bounding box center [563, 211] width 47 height 28
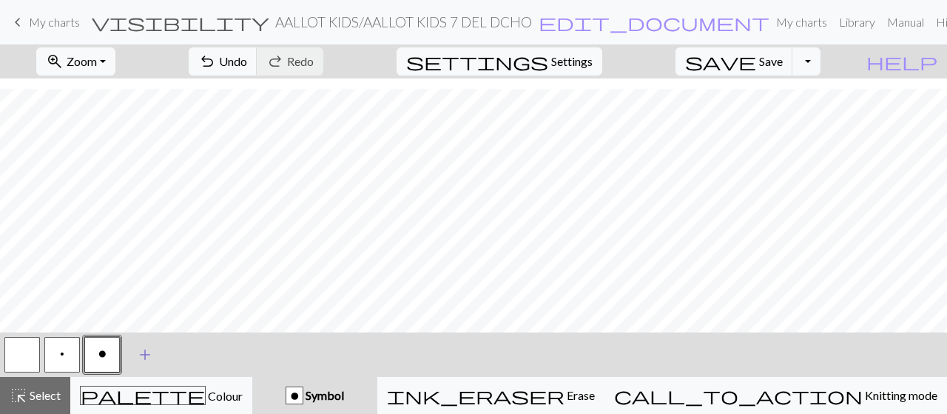
click at [148, 350] on span "add" at bounding box center [145, 354] width 18 height 21
click at [148, 350] on button "button" at bounding box center [142, 355] width 36 height 36
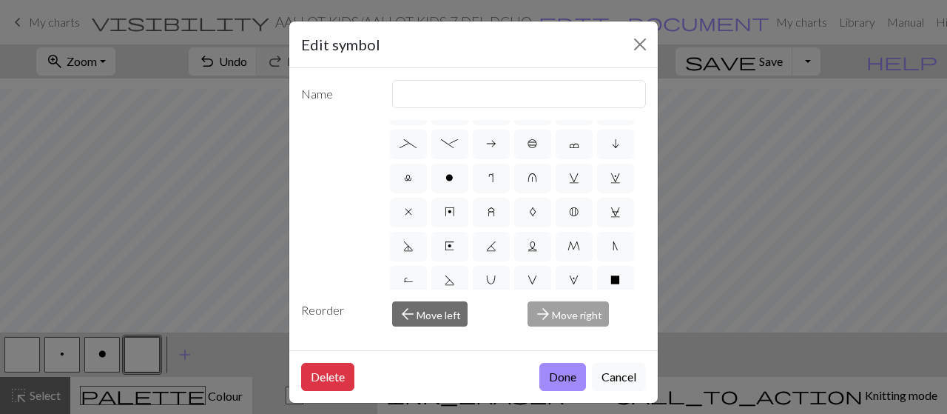
scroll to position [409, 0]
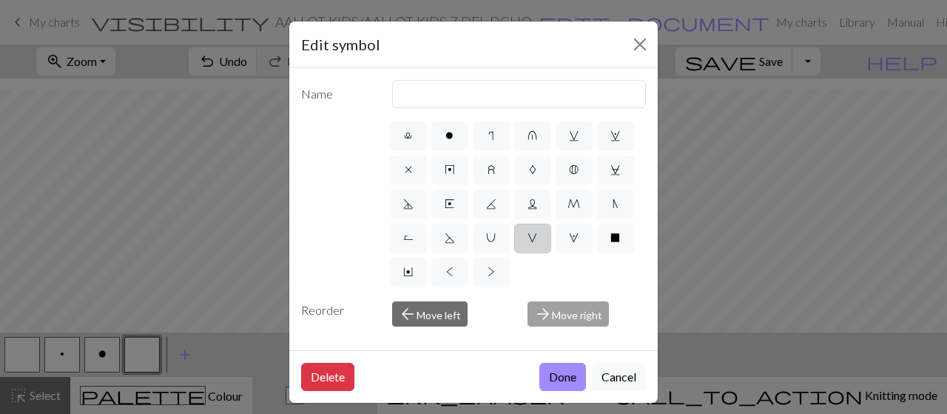
click at [528, 237] on span "V" at bounding box center [533, 238] width 10 height 12
radio input "true"
type input "sl1 purlwise"
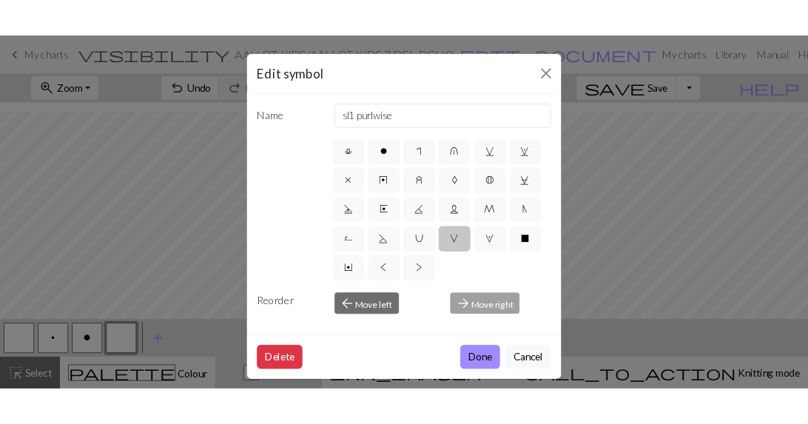
scroll to position [266, 0]
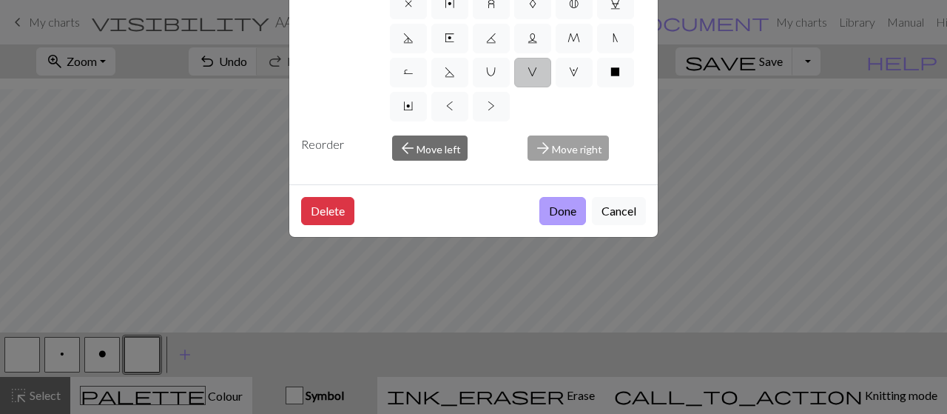
click at [571, 197] on button "Done" at bounding box center [563, 211] width 47 height 28
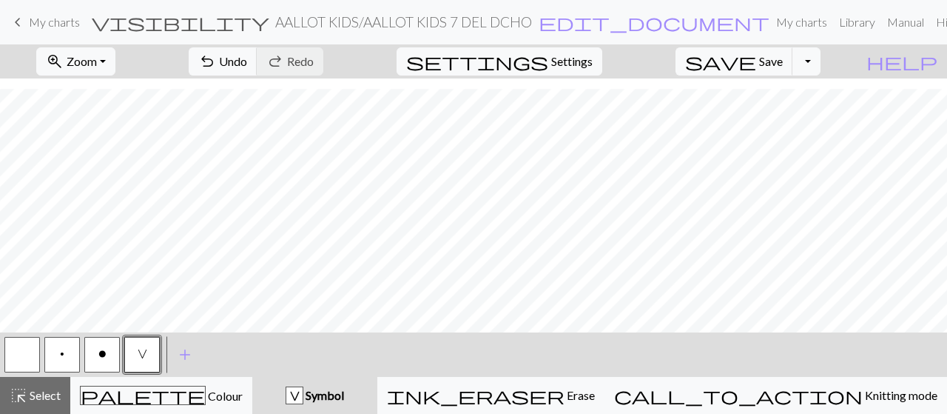
click at [101, 357] on span "o" at bounding box center [102, 354] width 8 height 12
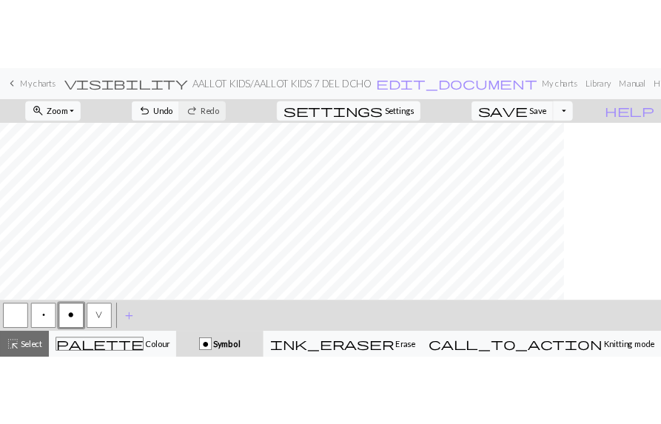
scroll to position [893, 0]
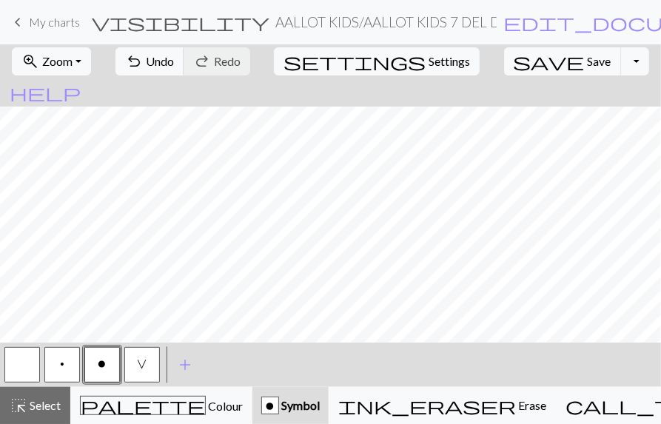
click at [108, 363] on button "o" at bounding box center [102, 365] width 36 height 36
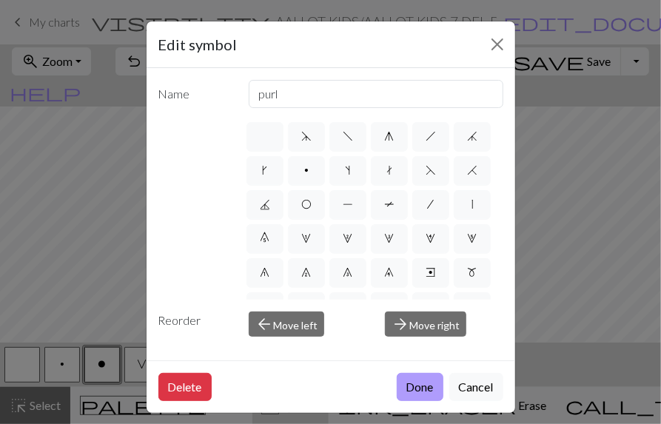
click at [407, 377] on button "Done" at bounding box center [420, 387] width 47 height 28
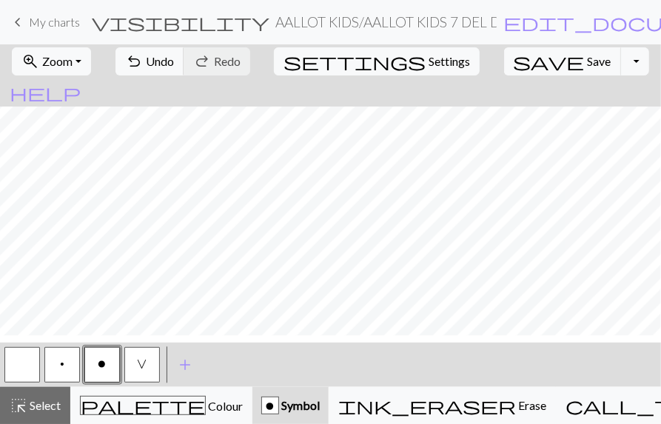
scroll to position [718, 0]
click at [140, 368] on span "V" at bounding box center [143, 364] width 10 height 12
click at [104, 364] on span "o" at bounding box center [102, 364] width 8 height 12
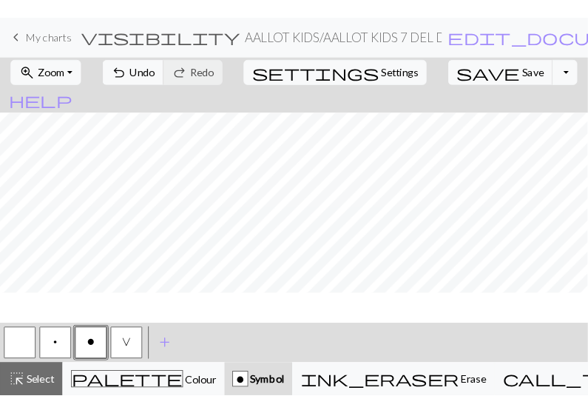
scroll to position [578, 0]
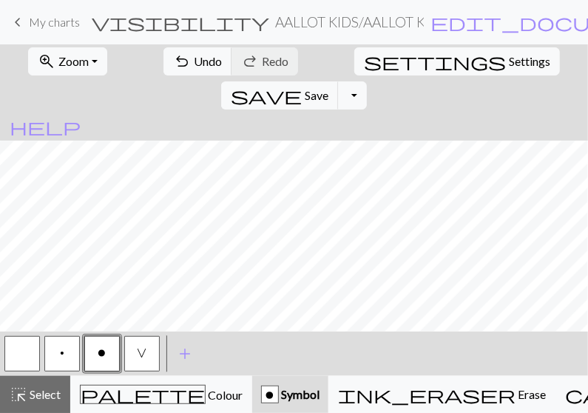
click at [22, 360] on button "button" at bounding box center [22, 354] width 36 height 36
click at [93, 358] on button "o" at bounding box center [102, 354] width 36 height 36
click at [144, 351] on span "V" at bounding box center [143, 353] width 10 height 12
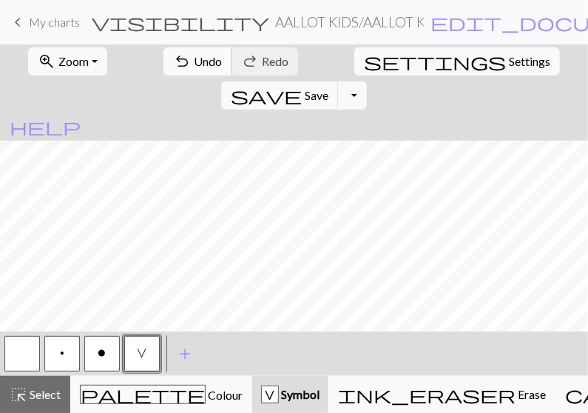
click at [173, 61] on span "undo" at bounding box center [182, 61] width 18 height 21
click at [194, 63] on span "Undo" at bounding box center [208, 61] width 28 height 14
click at [104, 346] on button "o" at bounding box center [102, 354] width 36 height 36
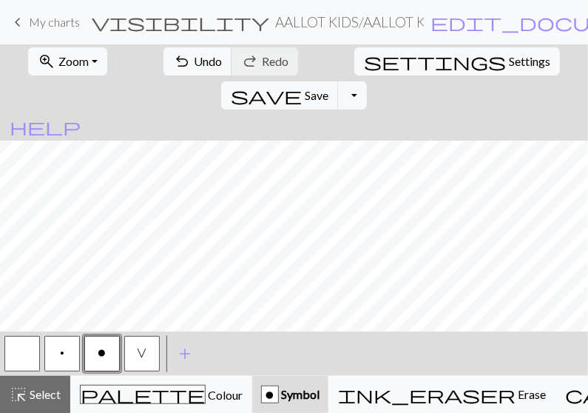
click at [26, 358] on button "button" at bounding box center [22, 354] width 36 height 36
click at [99, 356] on span "o" at bounding box center [102, 353] width 8 height 12
click at [27, 350] on button "button" at bounding box center [22, 354] width 36 height 36
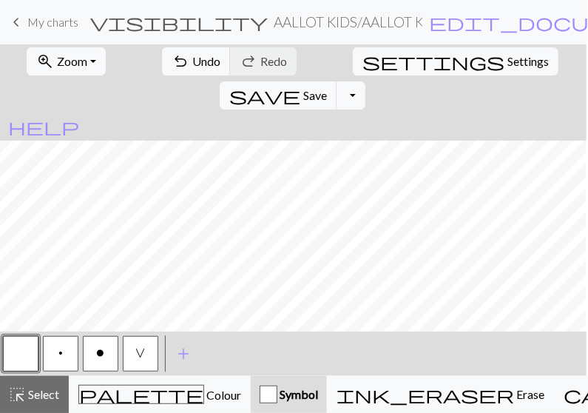
click at [104, 345] on button "o" at bounding box center [101, 354] width 36 height 36
click at [338, 81] on button "save Save Save" at bounding box center [279, 95] width 118 height 28
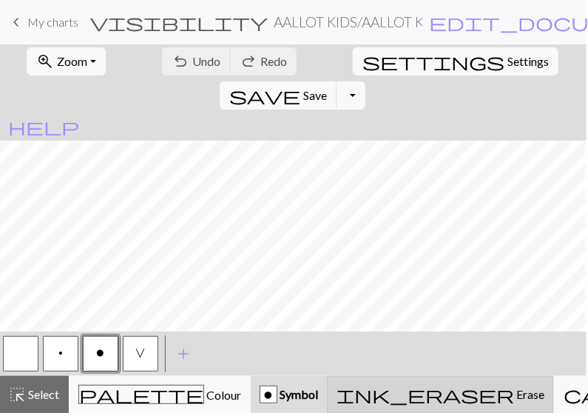
click at [514, 389] on span "Erase" at bounding box center [529, 394] width 30 height 14
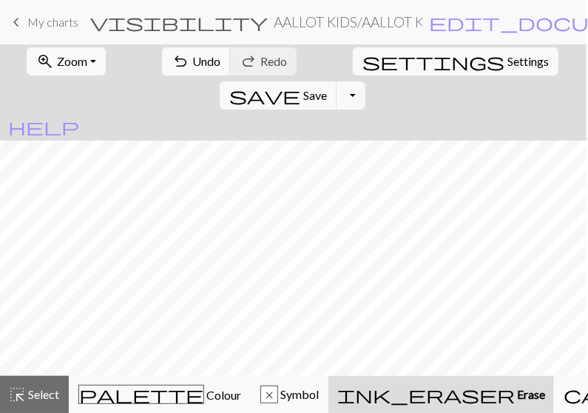
scroll to position [0, 0]
click at [338, 81] on button "save Save Save" at bounding box center [279, 95] width 118 height 28
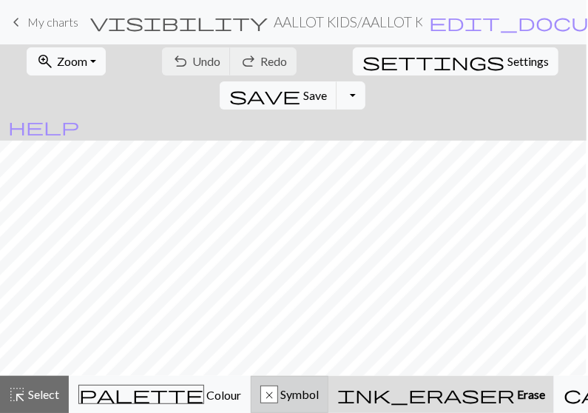
click at [278, 393] on span "Symbol" at bounding box center [298, 394] width 41 height 14
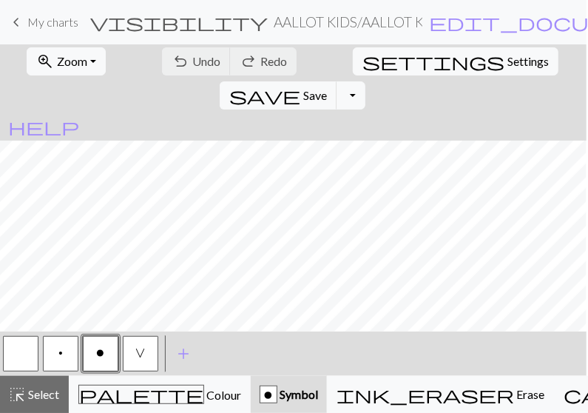
click at [18, 346] on button "button" at bounding box center [21, 354] width 36 height 36
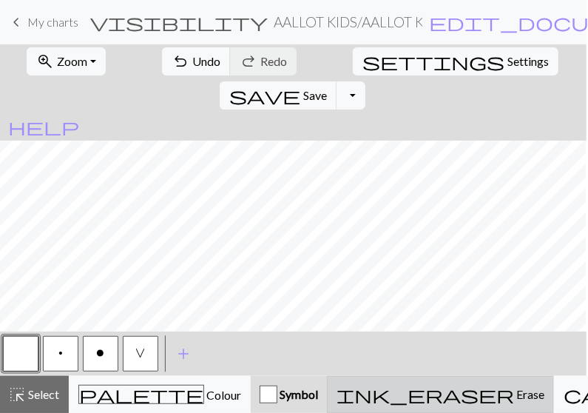
click at [514, 393] on span "Erase" at bounding box center [529, 394] width 30 height 14
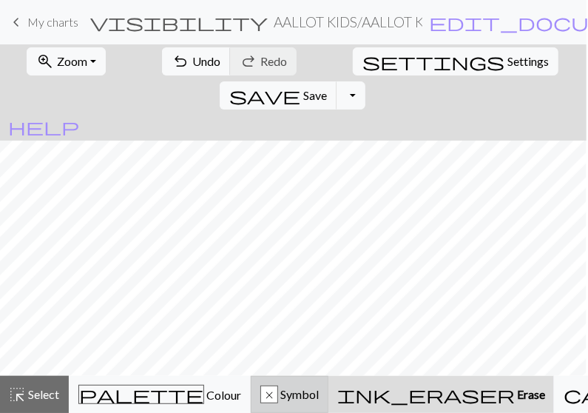
click at [261, 388] on div "x" at bounding box center [269, 395] width 16 height 18
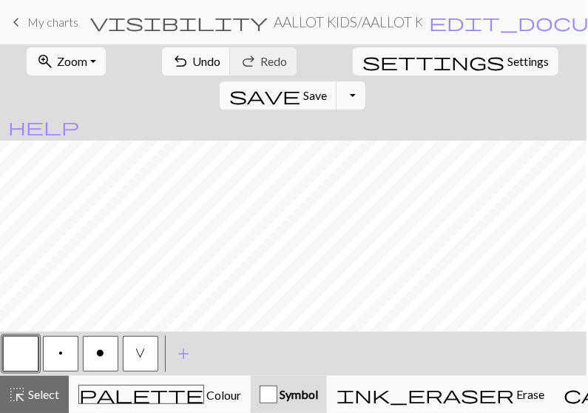
click at [95, 352] on button "o" at bounding box center [101, 354] width 36 height 36
click at [27, 351] on button "button" at bounding box center [21, 354] width 36 height 36
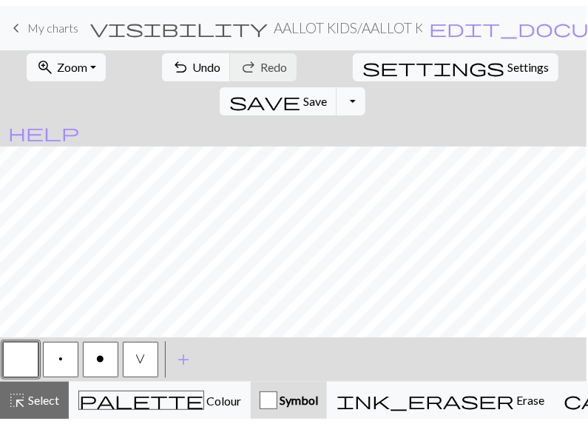
scroll to position [377, 0]
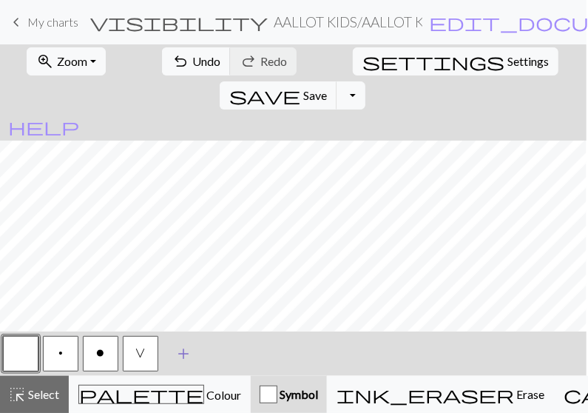
click at [184, 356] on span "add" at bounding box center [184, 353] width 18 height 21
click at [184, 356] on button "button" at bounding box center [181, 354] width 36 height 36
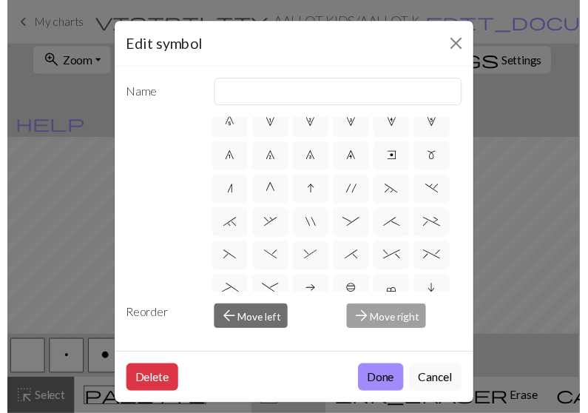
scroll to position [121, 0]
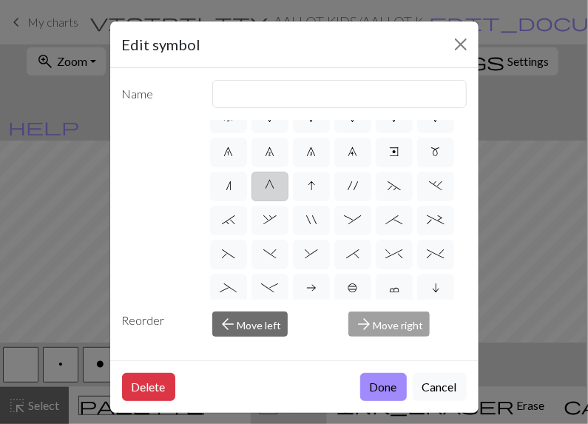
click at [266, 201] on label "G" at bounding box center [270, 187] width 37 height 30
click at [266, 298] on input "G" at bounding box center [271, 303] width 10 height 10
radio input "true"
type input "psso"
click at [369, 386] on button "Done" at bounding box center [383, 387] width 47 height 28
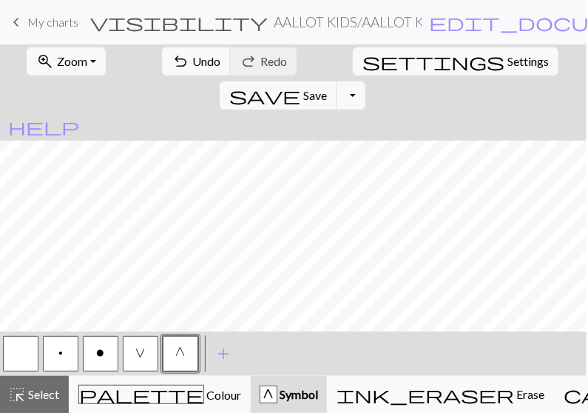
click at [21, 349] on button "button" at bounding box center [21, 354] width 36 height 36
click at [141, 353] on span "V" at bounding box center [141, 353] width 10 height 12
click at [30, 350] on button "button" at bounding box center [21, 354] width 36 height 36
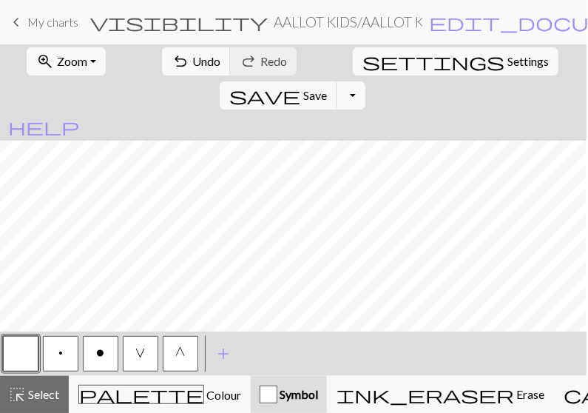
click at [145, 353] on button "V" at bounding box center [141, 354] width 36 height 36
click at [223, 351] on span "add" at bounding box center [224, 353] width 18 height 21
click at [223, 351] on button "button" at bounding box center [221, 354] width 36 height 36
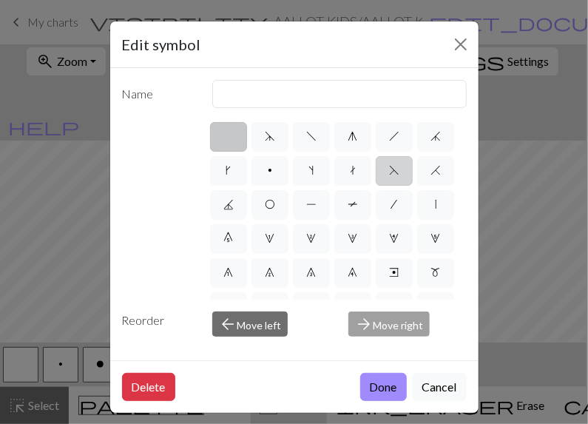
click at [376, 186] on label "F" at bounding box center [394, 171] width 37 height 30
click at [389, 171] on input "F" at bounding box center [394, 166] width 10 height 10
radio input "true"
type input "ssk"
click at [377, 383] on button "Done" at bounding box center [383, 387] width 47 height 28
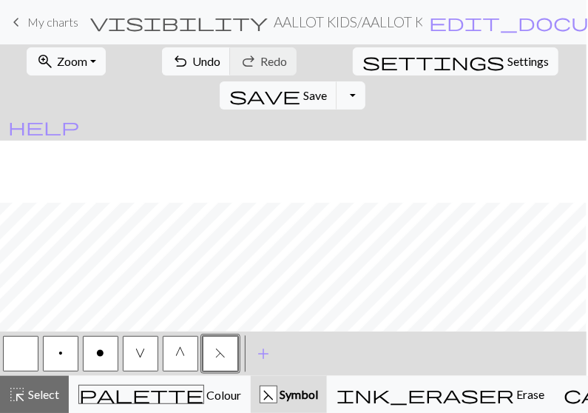
scroll to position [385, 0]
click at [21, 352] on button "button" at bounding box center [21, 354] width 36 height 36
click at [221, 355] on span "F" at bounding box center [220, 353] width 10 height 12
click at [338, 81] on button "save Save Save" at bounding box center [279, 95] width 118 height 28
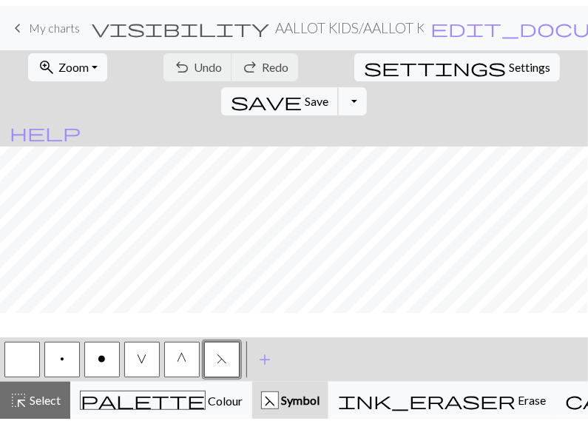
scroll to position [0, 0]
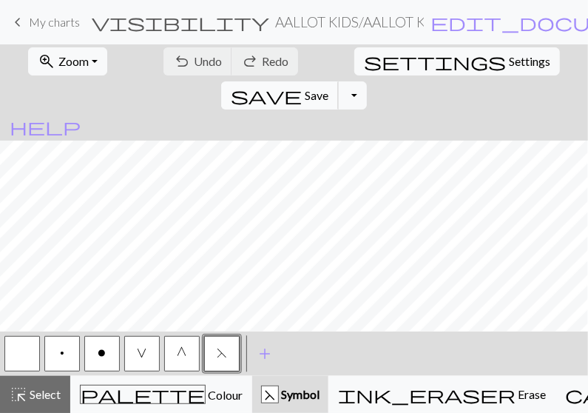
click at [329, 88] on span "Save" at bounding box center [317, 95] width 24 height 14
click at [509, 61] on span "Settings" at bounding box center [529, 62] width 41 height 18
select select "aran"
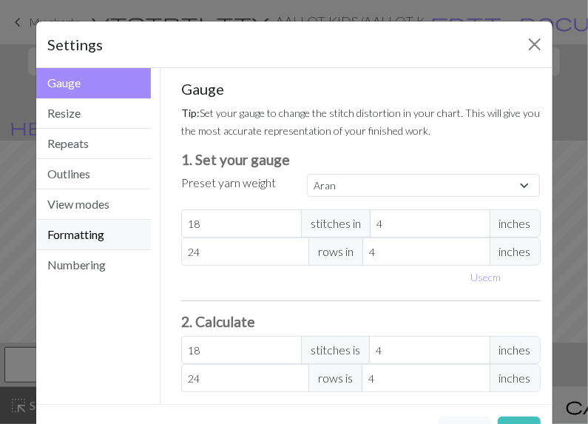
click at [98, 232] on button "Formatting" at bounding box center [93, 235] width 115 height 30
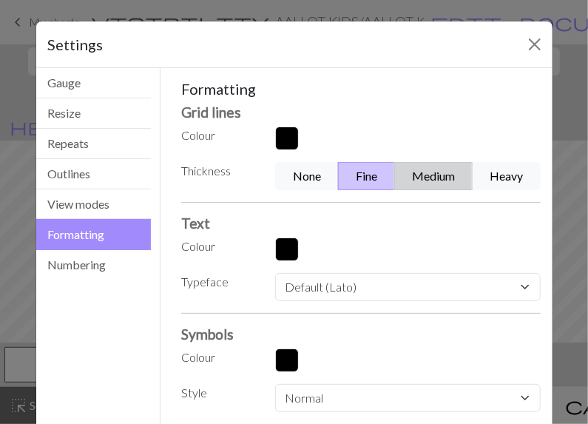
click at [427, 174] on button "Medium" at bounding box center [434, 176] width 78 height 28
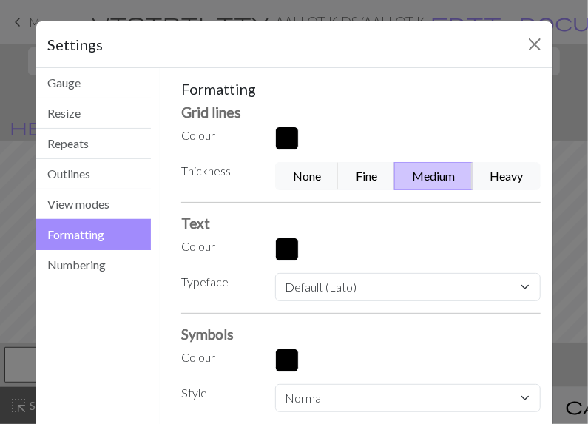
scroll to position [82, 0]
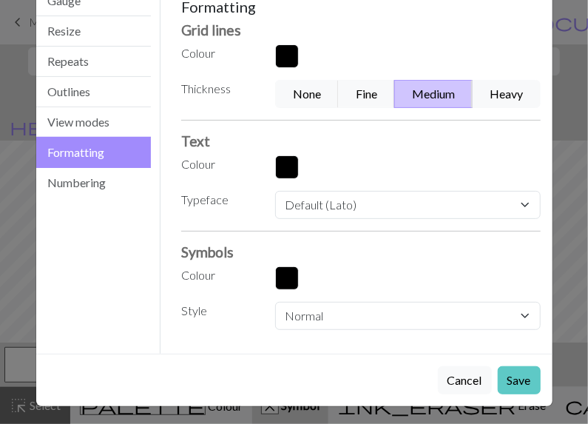
click at [512, 372] on button "Save" at bounding box center [519, 380] width 43 height 28
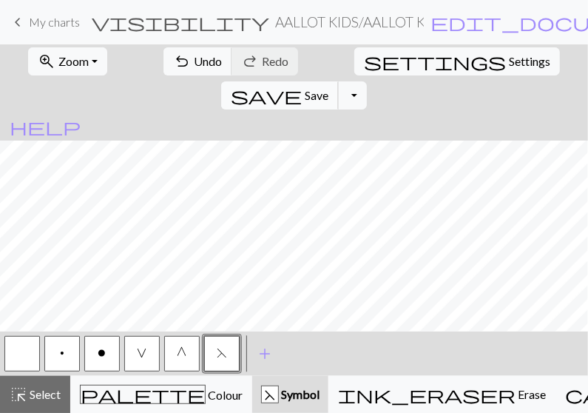
click at [339, 81] on button "save Save Save" at bounding box center [280, 95] width 118 height 28
click at [329, 88] on span "Save" at bounding box center [317, 95] width 24 height 14
click at [366, 81] on button "Toggle Dropdown" at bounding box center [352, 95] width 28 height 28
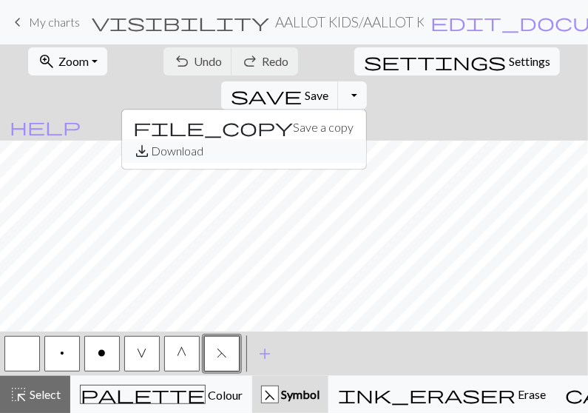
click at [366, 139] on button "save_alt Download" at bounding box center [244, 151] width 244 height 24
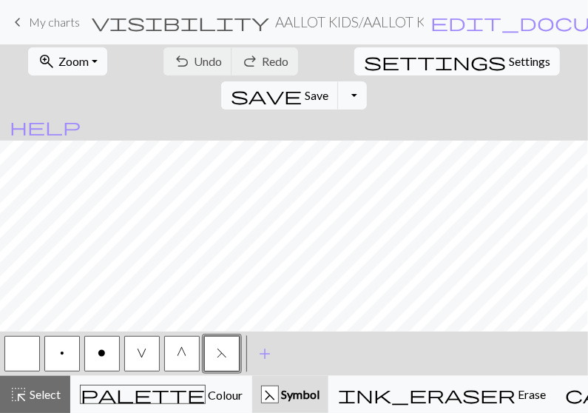
click at [509, 56] on span "Settings" at bounding box center [529, 62] width 41 height 18
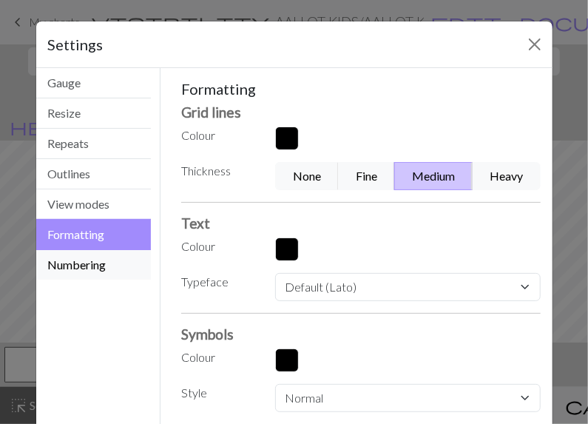
click at [82, 268] on button "Numbering" at bounding box center [93, 265] width 115 height 30
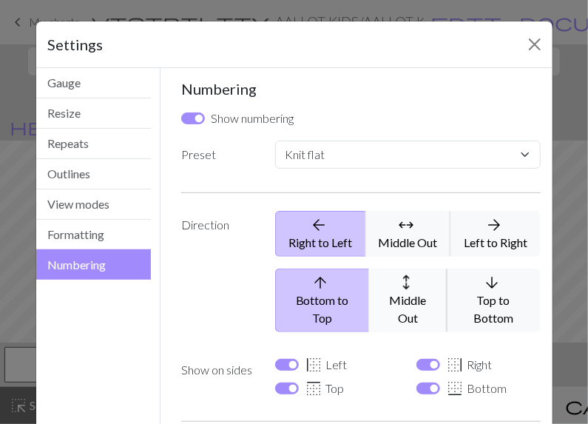
scroll to position [119, 0]
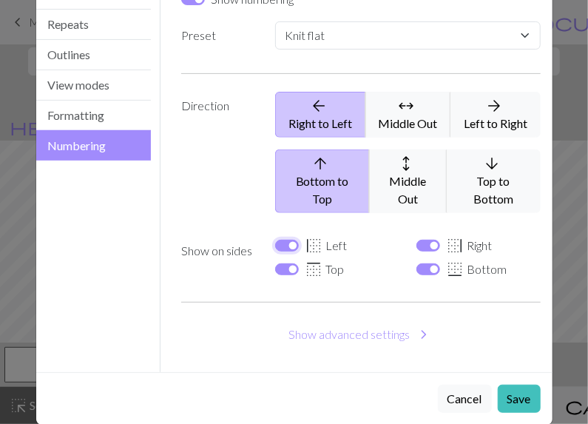
click at [280, 240] on input "border_left Left" at bounding box center [287, 246] width 24 height 12
checkbox input "false"
select select
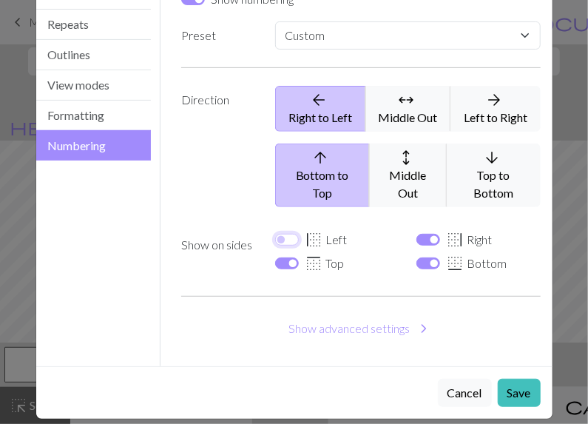
scroll to position [114, 0]
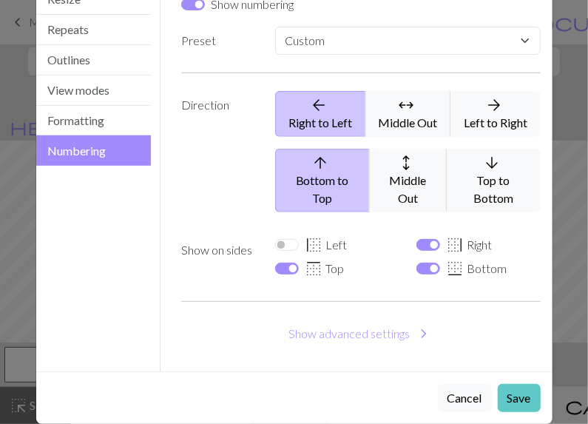
click at [514, 384] on button "Save" at bounding box center [519, 398] width 43 height 28
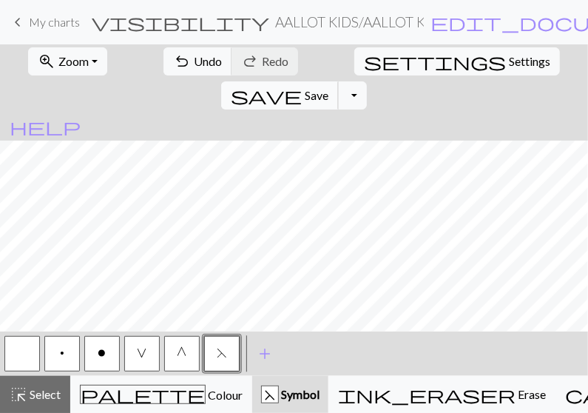
click at [329, 88] on span "Save" at bounding box center [317, 95] width 24 height 14
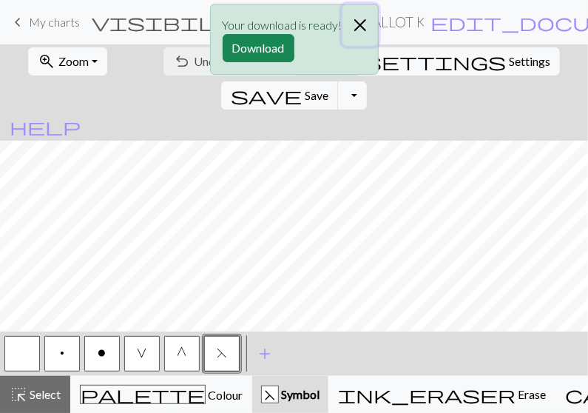
click at [360, 20] on button "Close" at bounding box center [361, 24] width 36 height 41
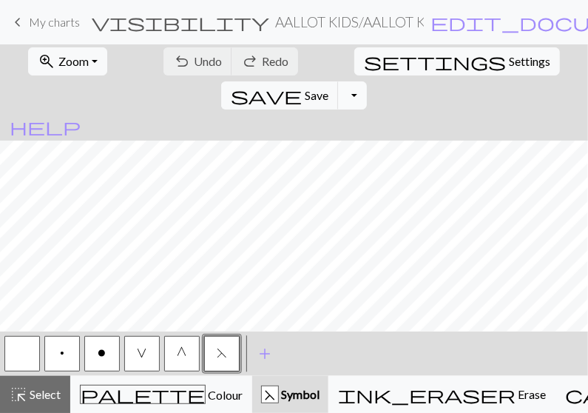
click at [366, 81] on button "Toggle Dropdown" at bounding box center [352, 95] width 28 height 28
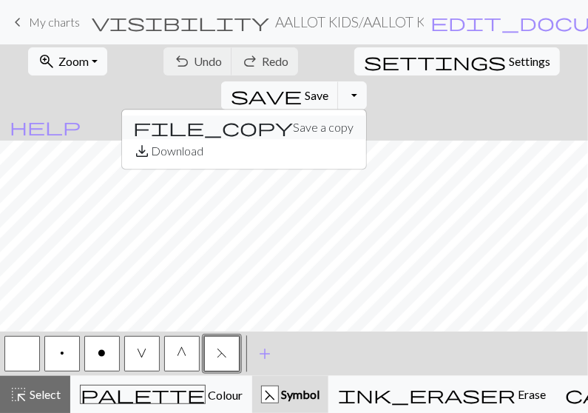
click at [366, 115] on button "file_copy Save a copy" at bounding box center [244, 127] width 244 height 24
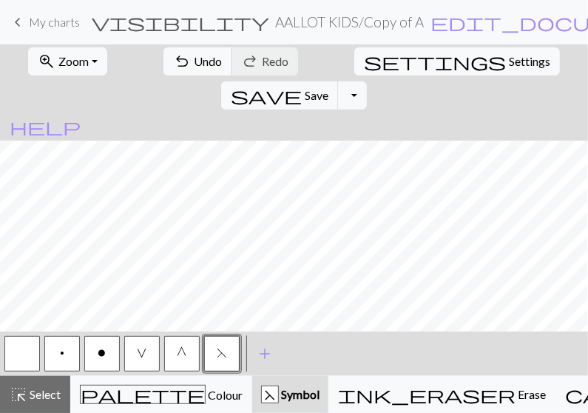
click at [404, 21] on h2 "AALLOT KIDS / Copy of AALLOT KIDS 7 DEL DCHO" at bounding box center [349, 21] width 149 height 17
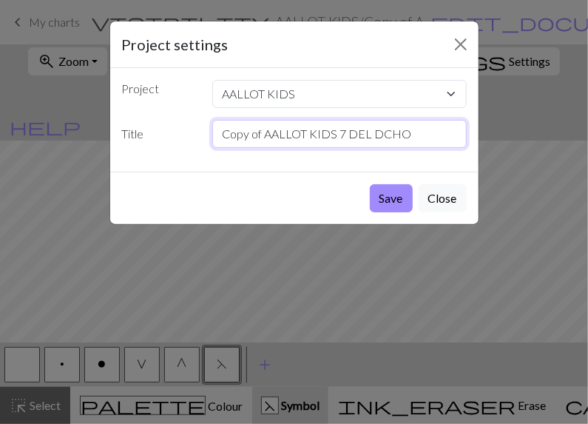
drag, startPoint x: 262, startPoint y: 132, endPoint x: 185, endPoint y: 130, distance: 77.0
click at [185, 130] on div "Title Copy of AALLOT KIDS 7 DEL DCHO" at bounding box center [294, 134] width 363 height 28
drag, startPoint x: 329, startPoint y: 133, endPoint x: 380, endPoint y: 132, distance: 50.3
click at [380, 132] on input "AALLOT KIDS 7 DEL DCHO" at bounding box center [339, 134] width 255 height 28
type input "AALLOT KIDS 7 DEL IZQ"
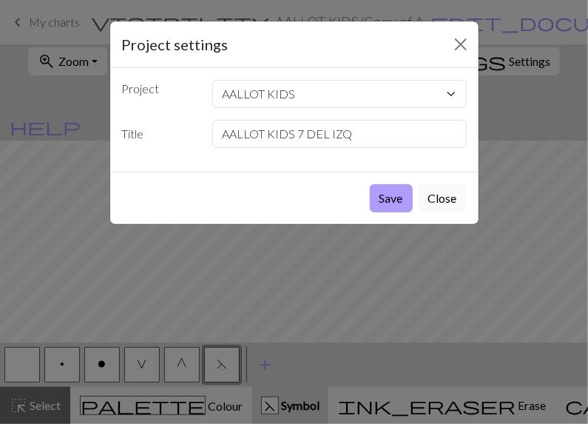
click at [396, 192] on button "Save" at bounding box center [391, 198] width 43 height 28
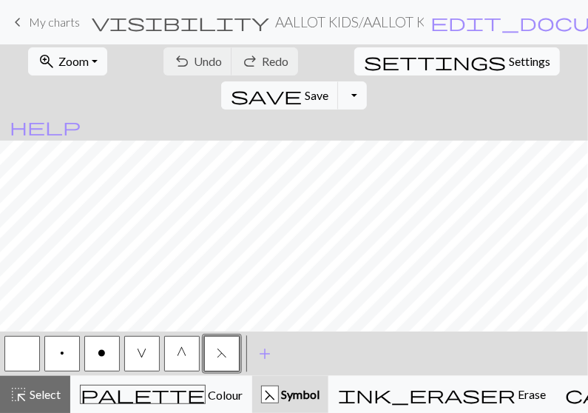
click at [509, 58] on span "Settings" at bounding box center [529, 62] width 41 height 18
select select "flat"
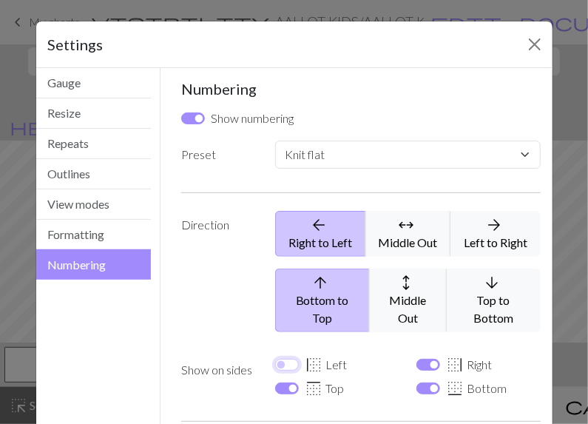
click at [281, 359] on input "border_left Left" at bounding box center [287, 365] width 24 height 12
checkbox input "true"
select select
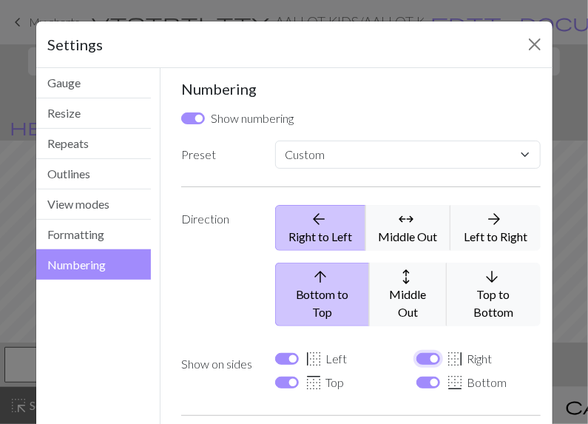
click at [431, 353] on input "border_right Right" at bounding box center [429, 359] width 24 height 12
checkbox input "false"
click at [107, 235] on button "Formatting" at bounding box center [93, 235] width 115 height 30
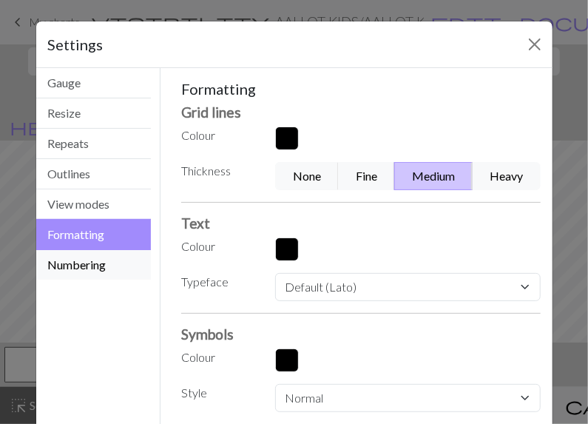
click at [95, 264] on button "Numbering" at bounding box center [93, 265] width 115 height 30
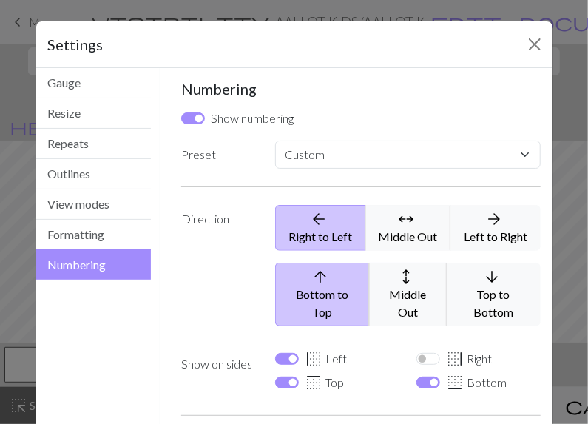
scroll to position [114, 0]
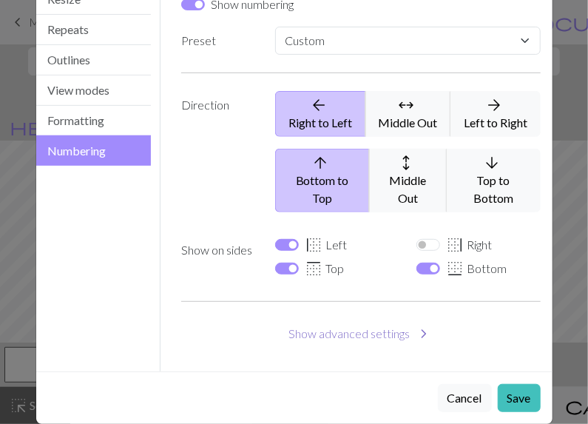
click at [398, 320] on button "Show advanced settings chevron_right" at bounding box center [361, 334] width 360 height 28
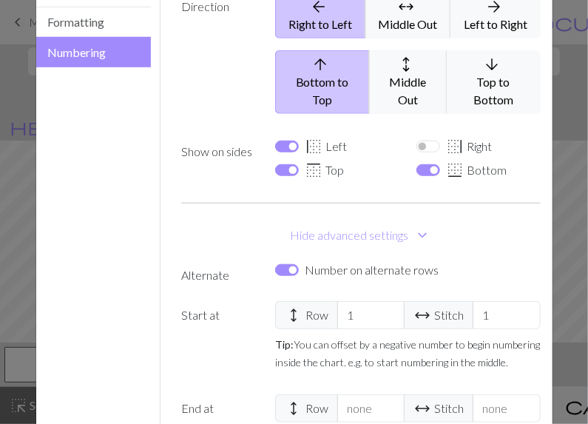
scroll to position [213, 0]
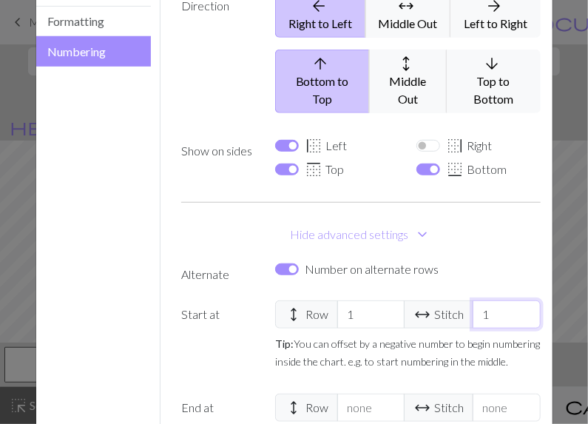
click at [491, 301] on input "1" at bounding box center [506, 315] width 67 height 28
type input "159"
click at [509, 221] on button "Hide advanced settings expand_more" at bounding box center [361, 235] width 360 height 28
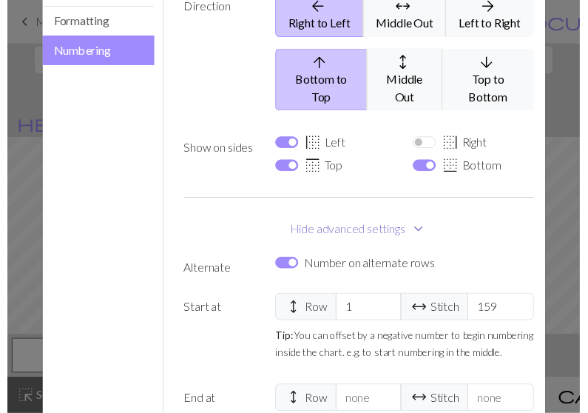
scroll to position [114, 0]
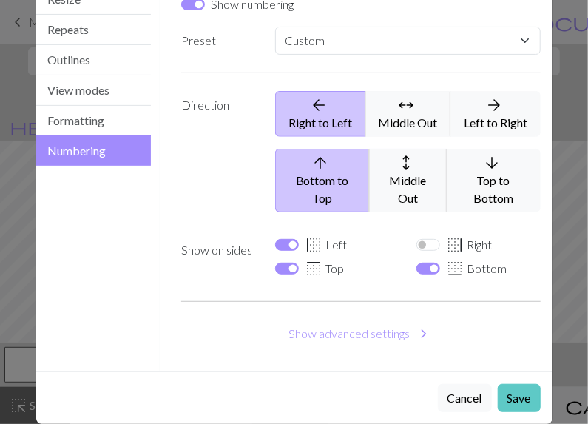
click at [511, 387] on button "Save" at bounding box center [519, 398] width 43 height 28
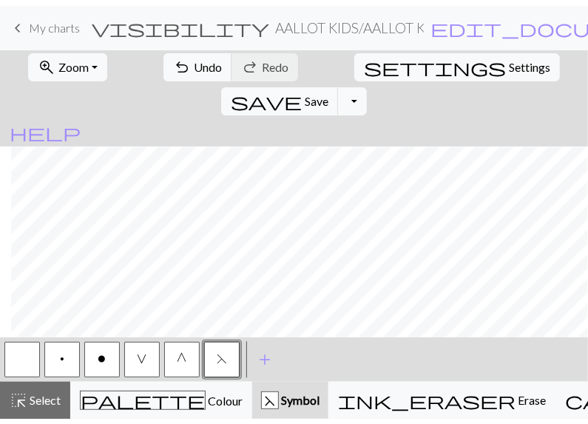
scroll to position [904, 0]
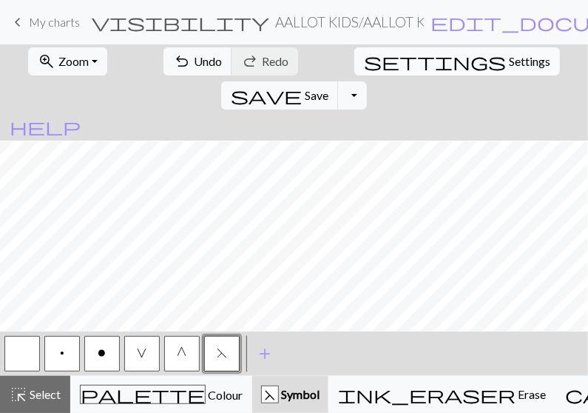
click at [509, 61] on span "Settings" at bounding box center [529, 62] width 41 height 18
select select "flat"
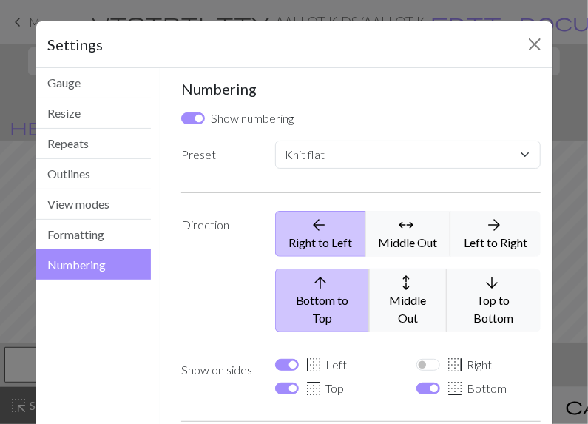
scroll to position [119, 0]
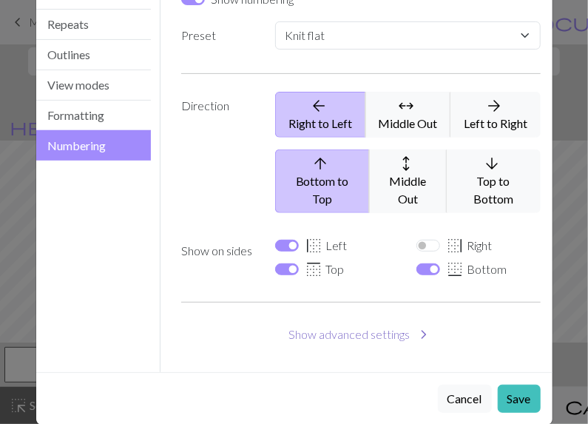
click at [388, 320] on button "Show advanced settings chevron_right" at bounding box center [361, 334] width 360 height 28
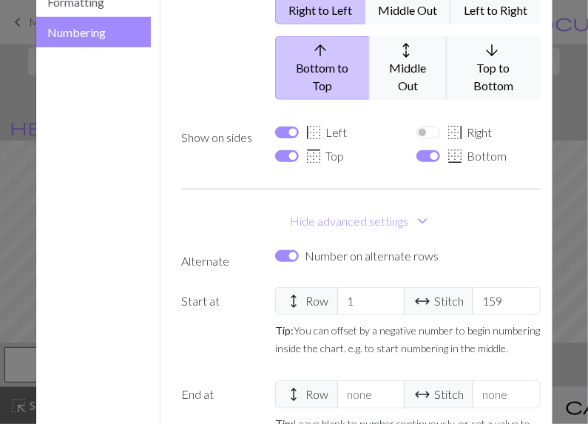
scroll to position [233, 0]
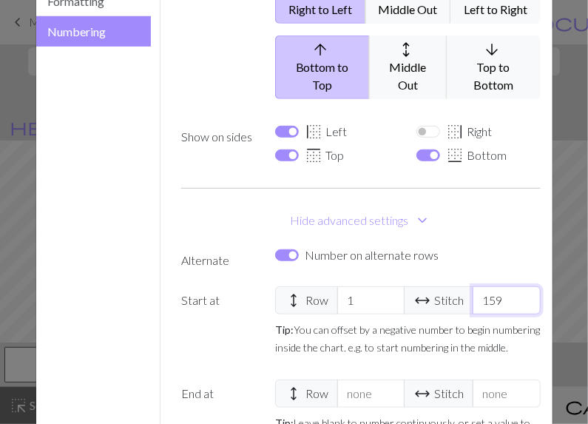
click at [497, 286] on input "159" at bounding box center [506, 300] width 67 height 28
select select
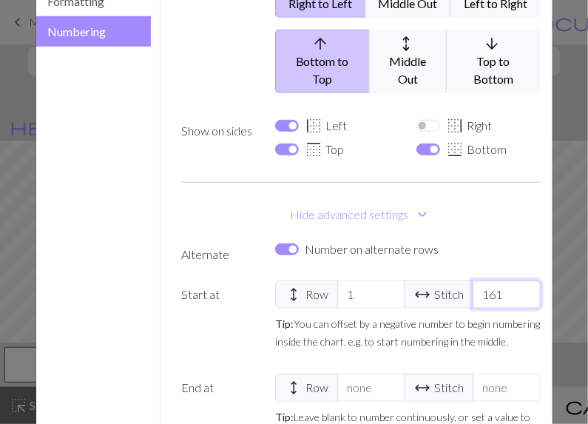
type input "161"
click at [499, 241] on div "Number on alternate rows" at bounding box center [407, 250] width 265 height 18
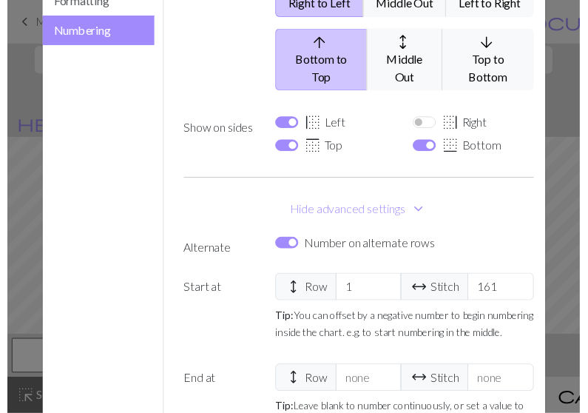
scroll to position [432, 0]
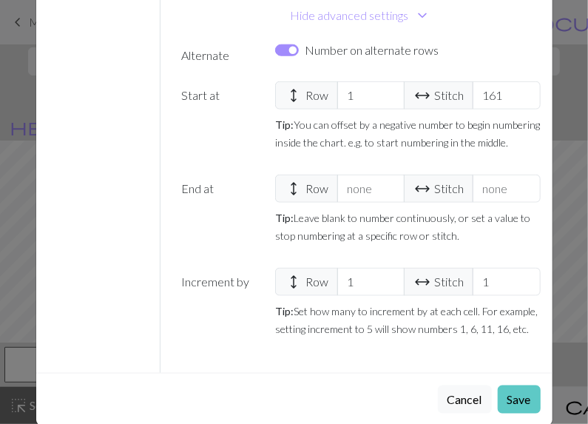
click at [509, 386] on button "Save" at bounding box center [519, 400] width 43 height 28
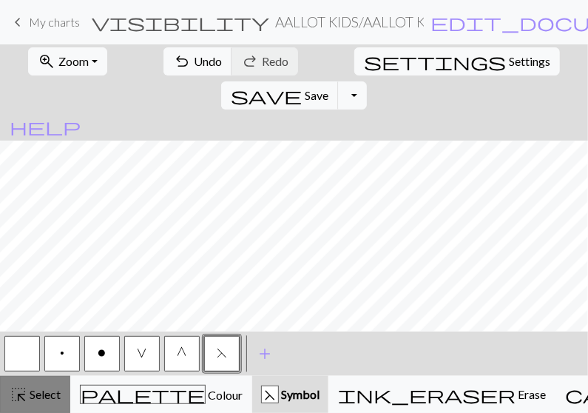
click at [64, 389] on button "highlight_alt Select Select" at bounding box center [35, 394] width 70 height 37
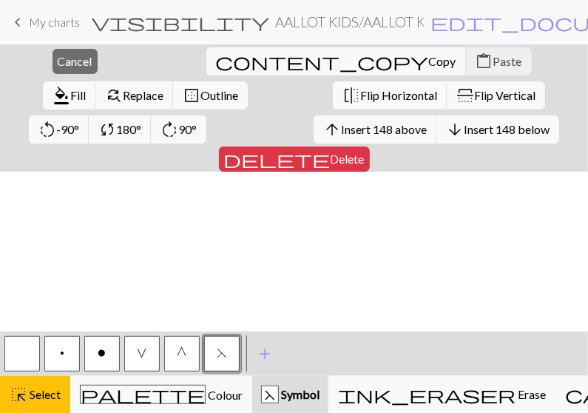
scroll to position [972, 0]
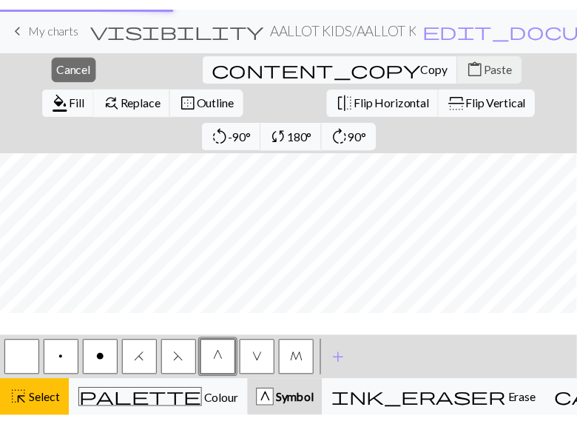
scroll to position [761, 0]
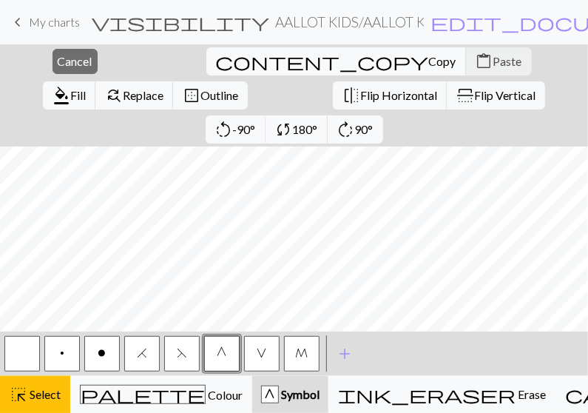
click at [34, 21] on span "My charts" at bounding box center [54, 22] width 51 height 14
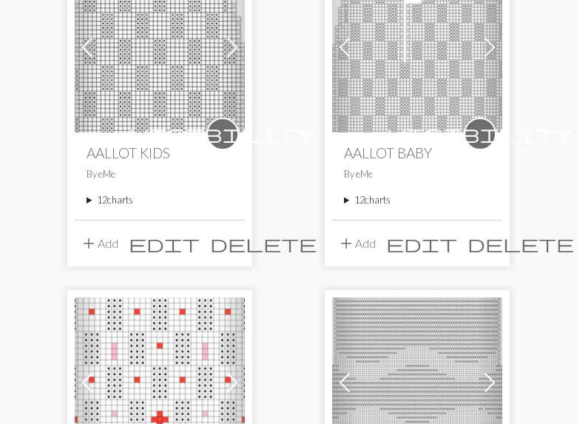
scroll to position [239, 0]
click at [118, 201] on summary "12 charts" at bounding box center [160, 199] width 147 height 14
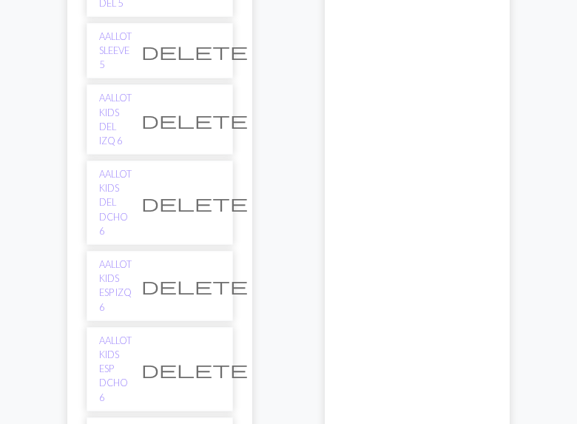
scroll to position [748, 0]
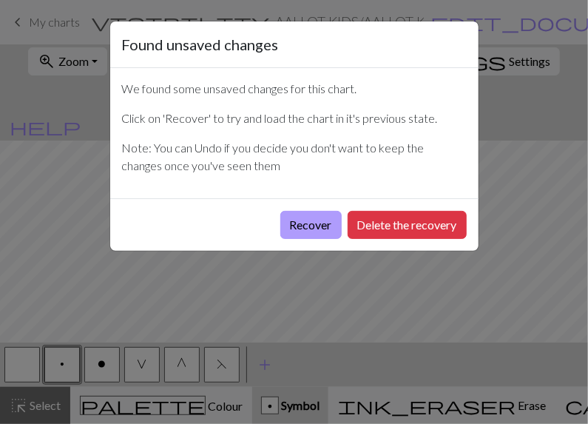
click at [298, 224] on button "Recover" at bounding box center [311, 225] width 61 height 28
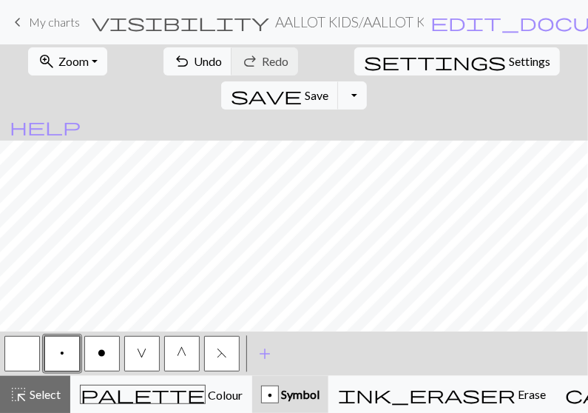
click at [84, 50] on button "zoom_in Zoom Zoom" at bounding box center [67, 61] width 79 height 28
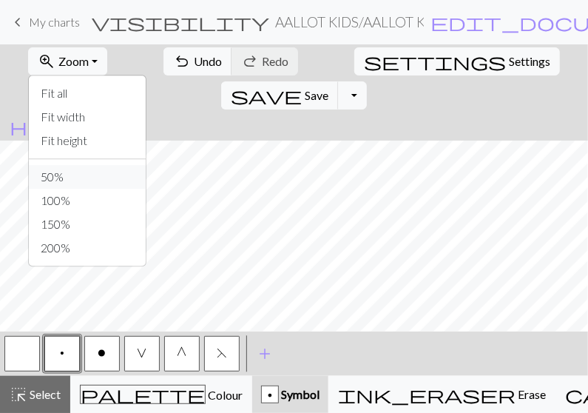
click at [53, 178] on button "50%" at bounding box center [87, 177] width 117 height 24
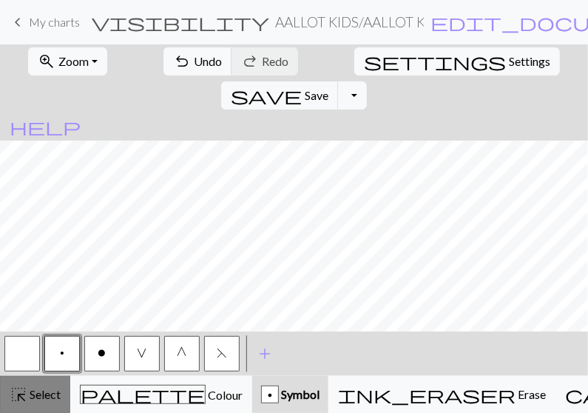
click at [43, 392] on span "Select" at bounding box center [43, 394] width 33 height 14
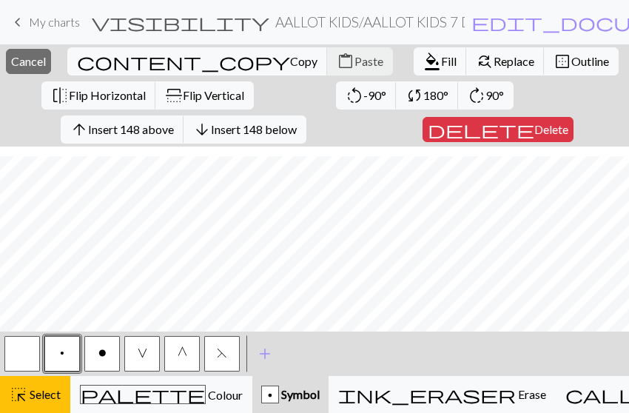
scroll to position [972, 0]
click at [132, 93] on span "Flip Horizontal" at bounding box center [107, 95] width 77 height 14
click at [38, 383] on button "highlight_alt Select Select" at bounding box center [35, 394] width 70 height 37
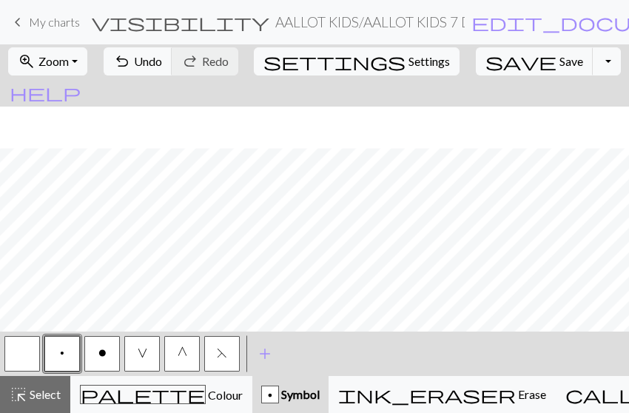
scroll to position [422, 0]
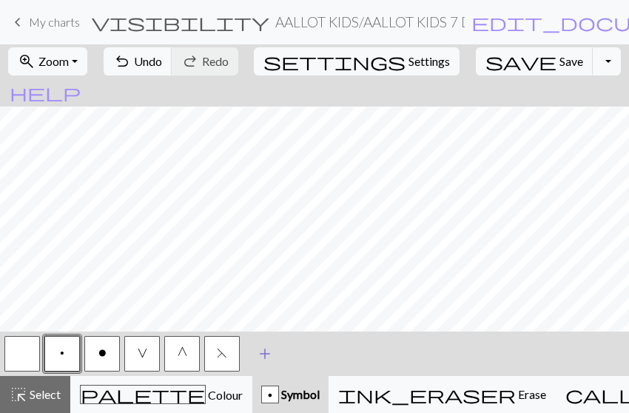
click at [263, 352] on span "add" at bounding box center [265, 353] width 18 height 21
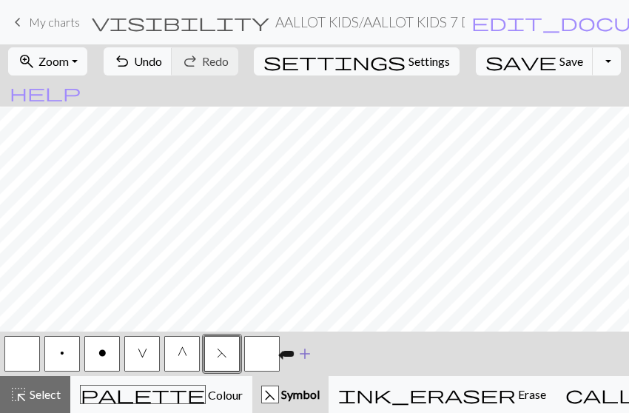
click at [263, 352] on button "button" at bounding box center [262, 354] width 36 height 36
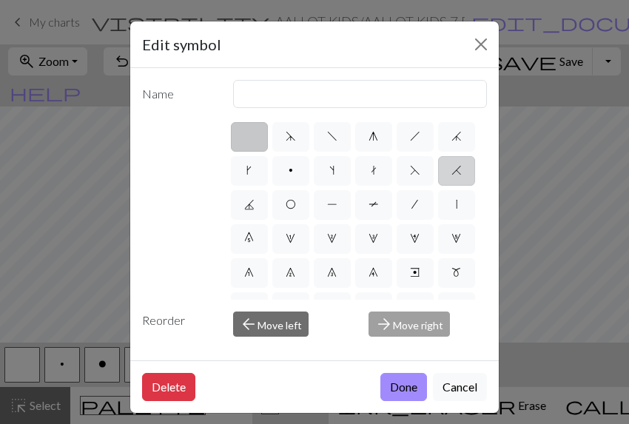
click at [452, 176] on span "H" at bounding box center [457, 170] width 10 height 12
click at [452, 171] on input "H" at bounding box center [457, 166] width 10 height 10
radio input "true"
type input "k2tog"
click at [395, 390] on button "Done" at bounding box center [403, 387] width 47 height 28
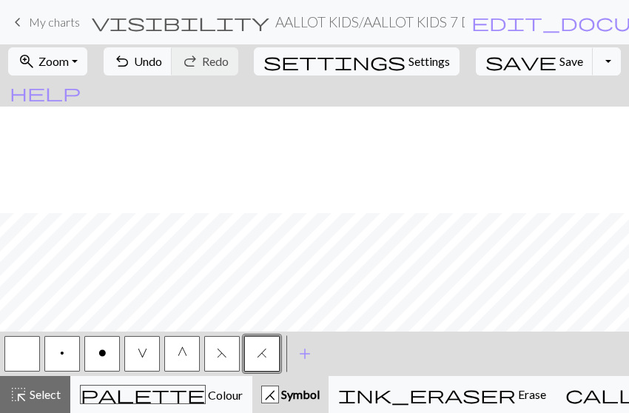
scroll to position [132, 0]
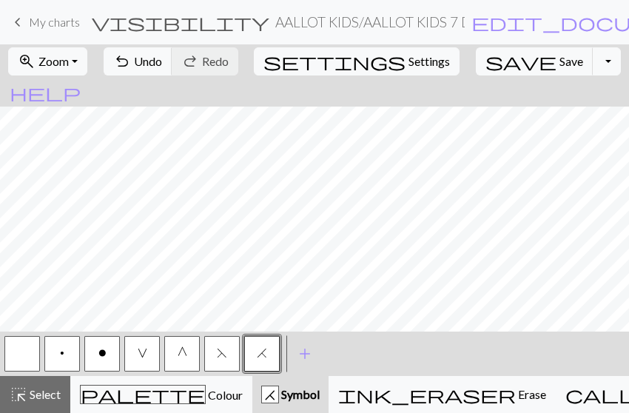
click at [15, 349] on button "button" at bounding box center [22, 354] width 36 height 36
click at [259, 355] on span "H" at bounding box center [262, 353] width 10 height 12
click at [23, 348] on button "button" at bounding box center [22, 354] width 36 height 36
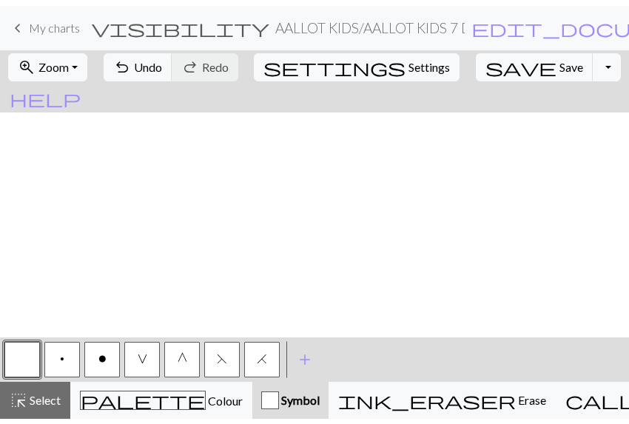
scroll to position [0, 0]
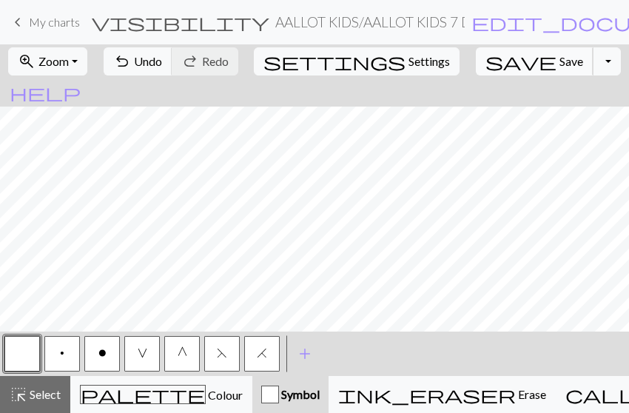
click at [560, 58] on span "Save" at bounding box center [572, 61] width 24 height 14
click at [593, 65] on button "Toggle Dropdown" at bounding box center [607, 61] width 28 height 28
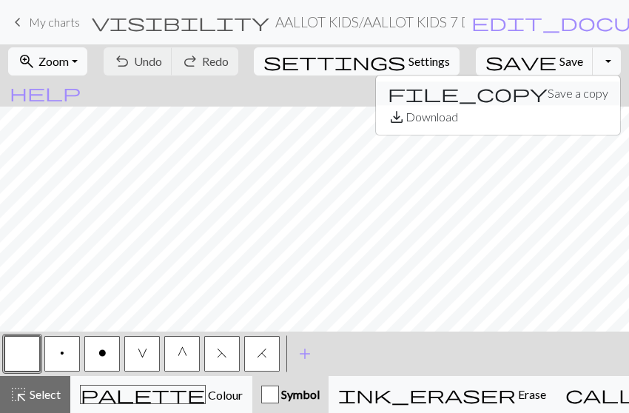
click at [535, 91] on button "file_copy Save a copy" at bounding box center [498, 93] width 244 height 24
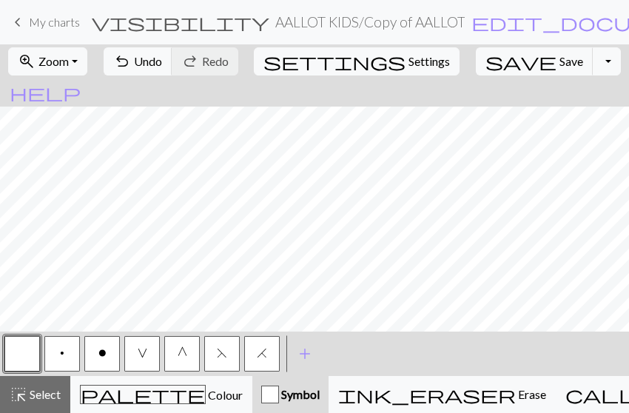
click at [372, 21] on h2 "AALLOT KIDS / Copy of AALLOT KIDS 7 DEL IZQ" at bounding box center [369, 21] width 189 height 17
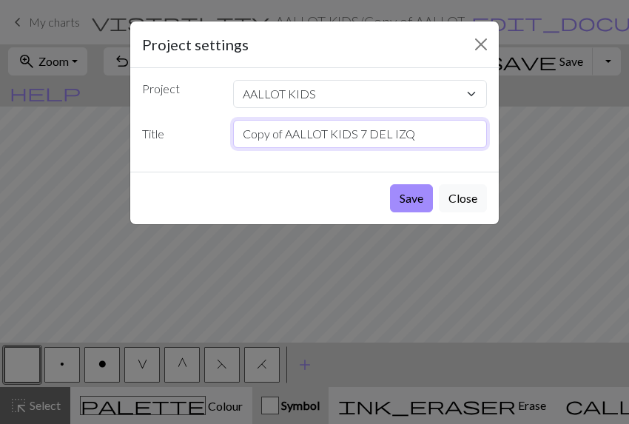
drag, startPoint x: 283, startPoint y: 131, endPoint x: 213, endPoint y: 130, distance: 70.3
click at [213, 130] on div "Title Copy of AALLOT KIDS 7 DEL IZQ" at bounding box center [314, 134] width 363 height 28
drag, startPoint x: 343, startPoint y: 135, endPoint x: 327, endPoint y: 135, distance: 16.3
click at [327, 135] on input "AALLOT KIDS 7 DEL IZQ" at bounding box center [360, 134] width 255 height 28
type input "AALLOT KIDS 7 ESP IZQ"
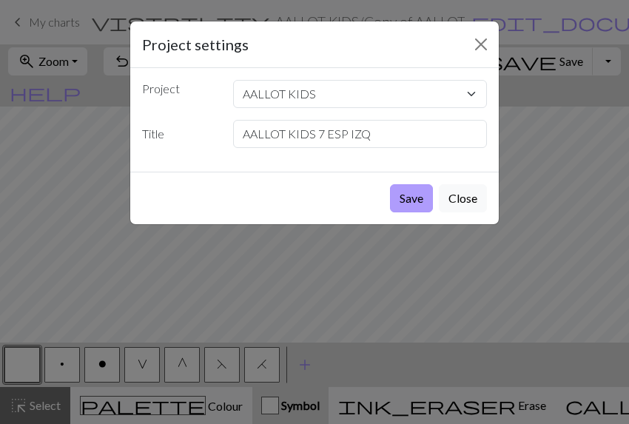
click at [410, 199] on button "Save" at bounding box center [411, 198] width 43 height 28
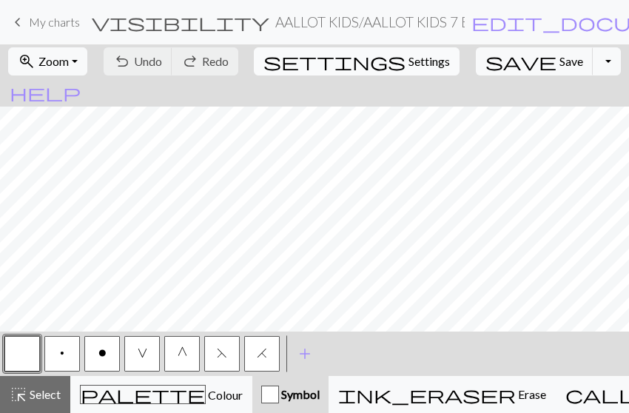
click at [409, 64] on span "Settings" at bounding box center [429, 62] width 41 height 18
select select "aran"
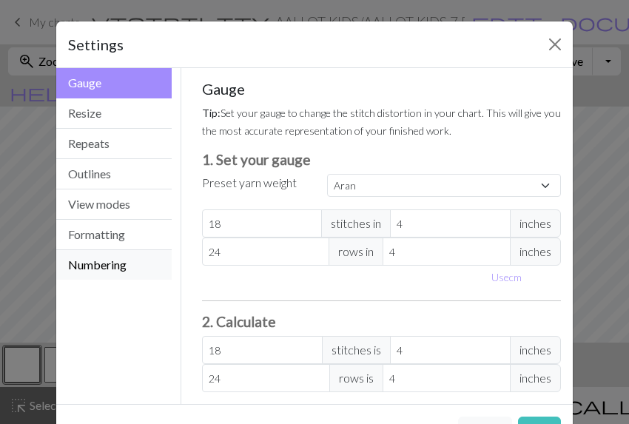
click at [112, 263] on button "Numbering" at bounding box center [113, 265] width 115 height 30
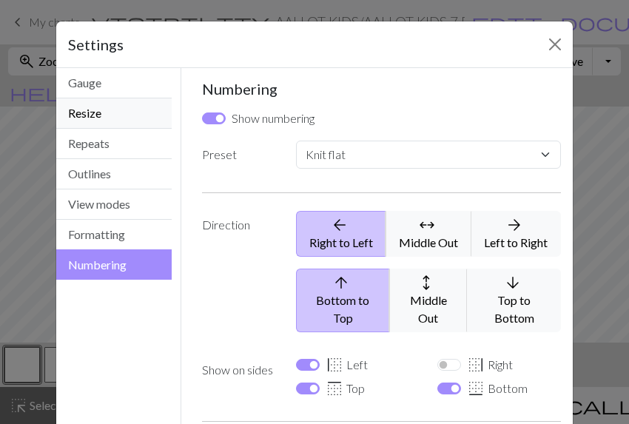
click at [107, 121] on button "Resize" at bounding box center [113, 113] width 115 height 30
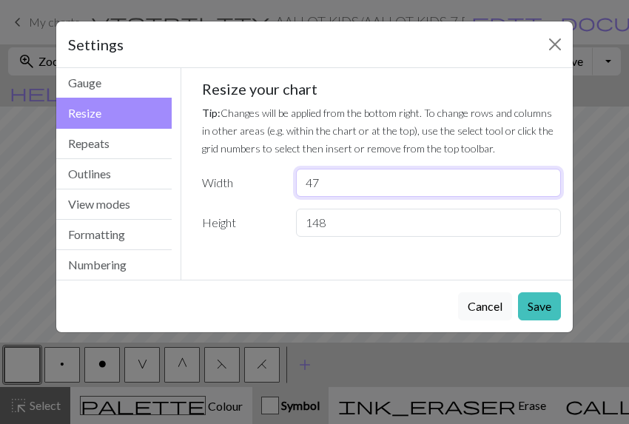
drag, startPoint x: 323, startPoint y: 181, endPoint x: 289, endPoint y: 180, distance: 34.1
click at [289, 180] on div "47" at bounding box center [428, 183] width 283 height 28
type input "56"
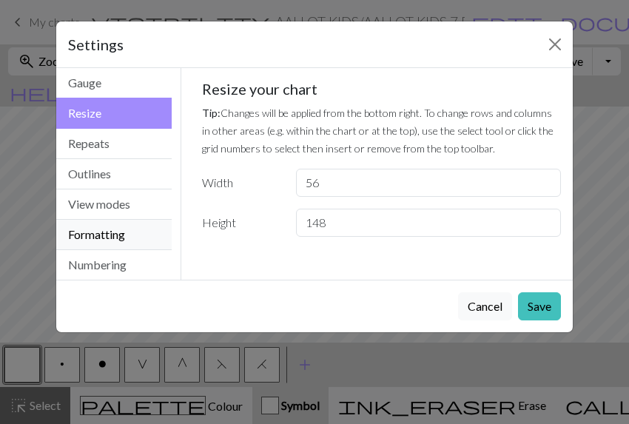
click at [139, 227] on button "Formatting" at bounding box center [113, 235] width 115 height 30
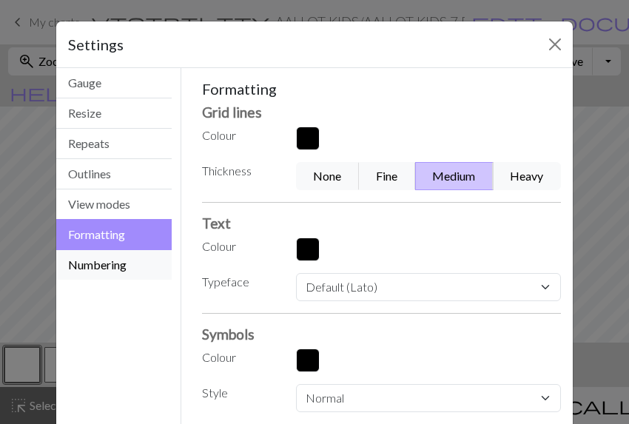
click at [129, 262] on button "Numbering" at bounding box center [113, 265] width 115 height 30
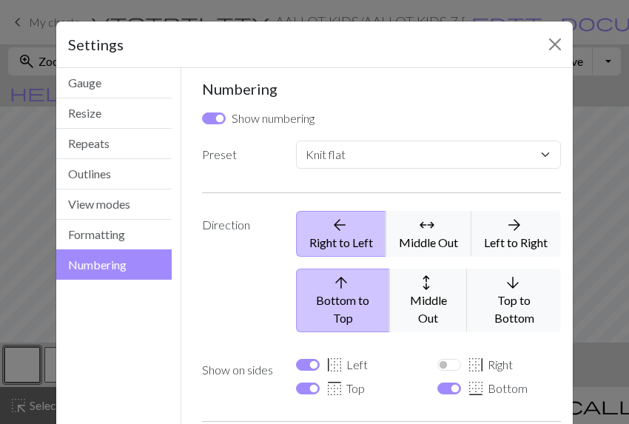
click at [406, 356] on div "border_left Left" at bounding box center [357, 368] width 141 height 24
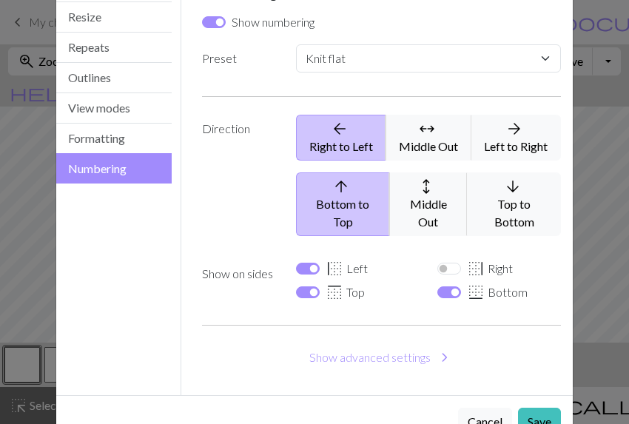
scroll to position [119, 0]
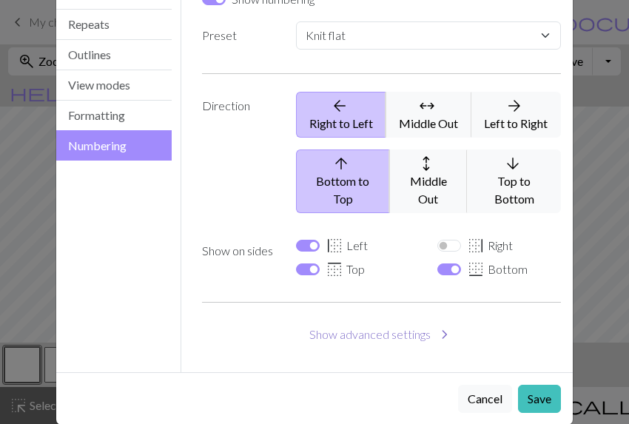
click at [420, 320] on button "Show advanced settings chevron_right" at bounding box center [382, 334] width 360 height 28
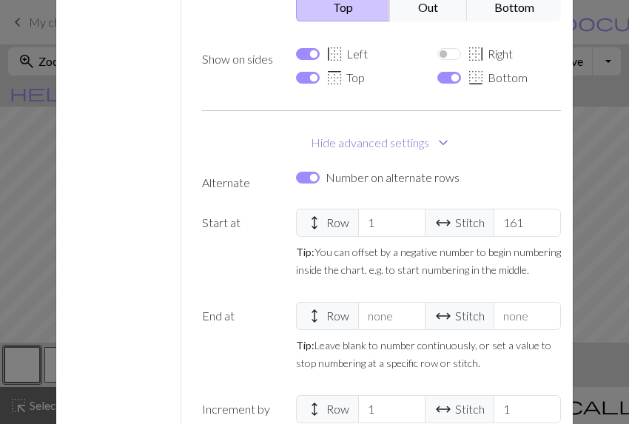
scroll to position [343, 0]
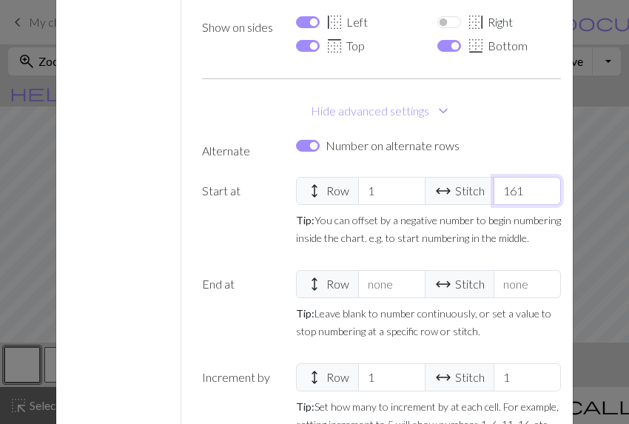
drag, startPoint x: 505, startPoint y: 171, endPoint x: 515, endPoint y: 171, distance: 10.4
click at [515, 177] on input "161" at bounding box center [527, 191] width 67 height 28
select select
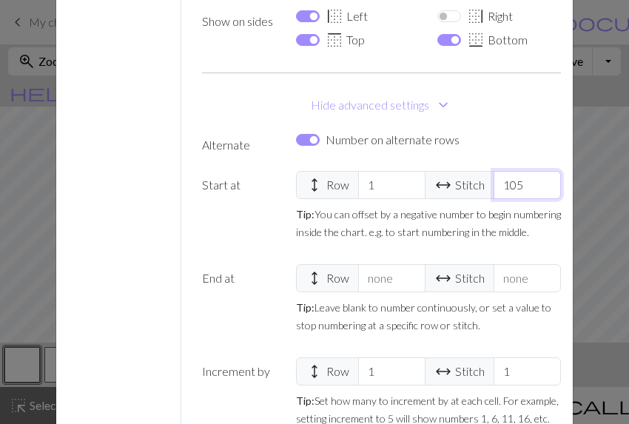
type input "105"
click at [512, 131] on div "Number on alternate rows" at bounding box center [428, 140] width 265 height 18
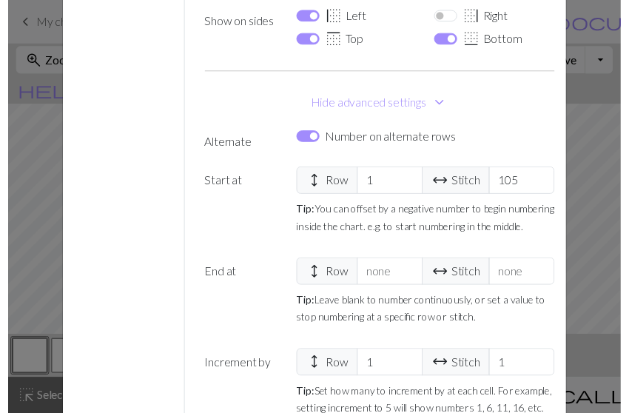
scroll to position [432, 0]
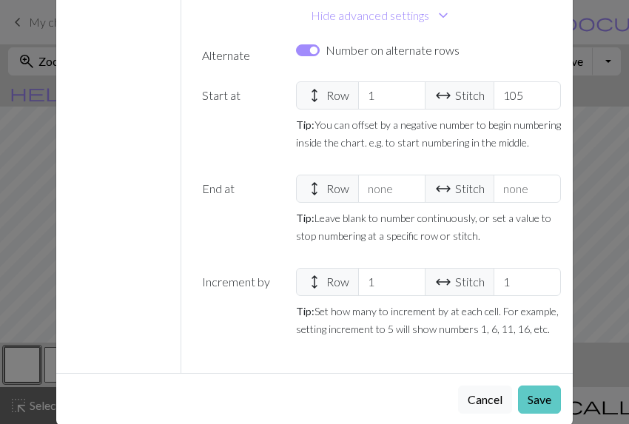
click at [531, 386] on button "Save" at bounding box center [539, 400] width 43 height 28
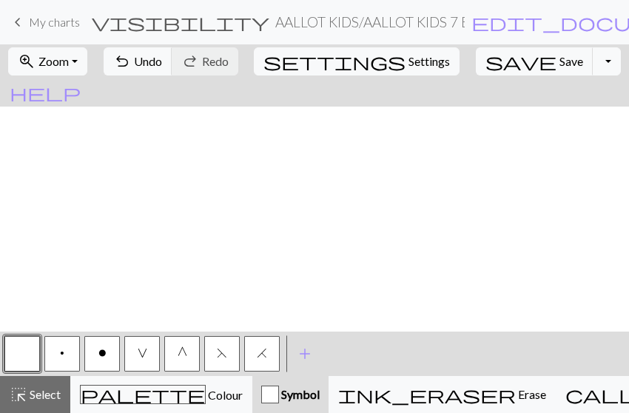
scroll to position [904, 0]
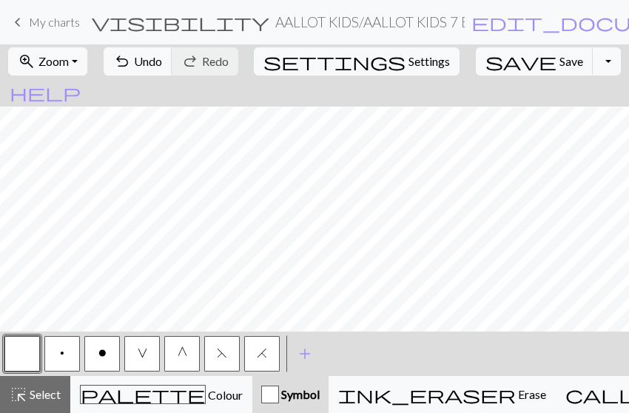
click at [105, 347] on span "o" at bounding box center [102, 353] width 8 height 12
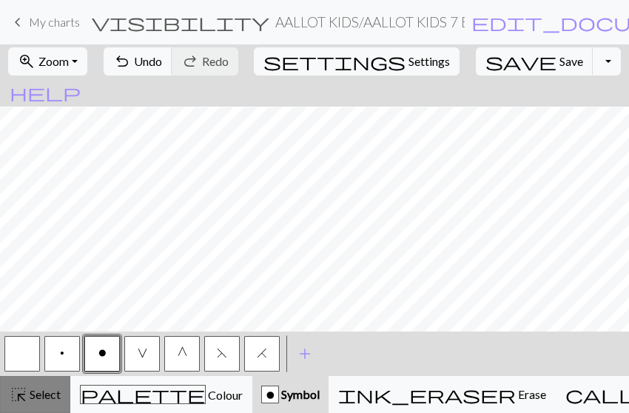
click at [33, 384] on button "highlight_alt Select Select" at bounding box center [35, 394] width 70 height 37
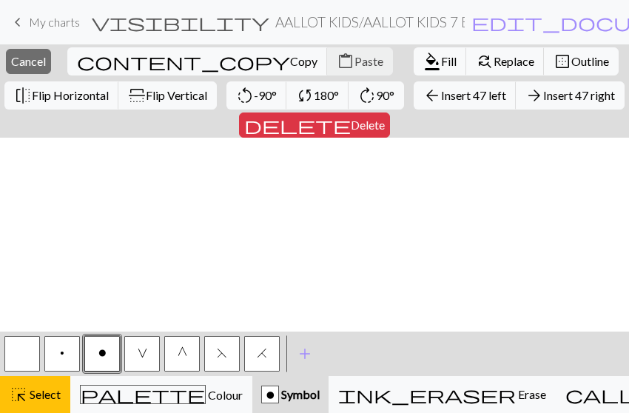
scroll to position [972, 0]
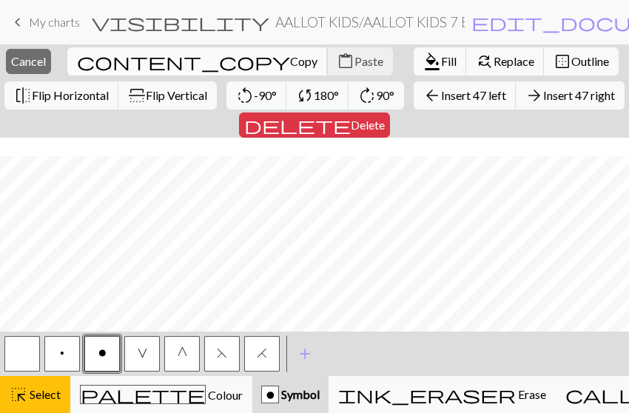
click at [290, 60] on span "Copy" at bounding box center [303, 61] width 27 height 14
click at [355, 56] on span "Paste" at bounding box center [369, 61] width 29 height 14
click at [46, 60] on span "Cancel" at bounding box center [28, 61] width 35 height 14
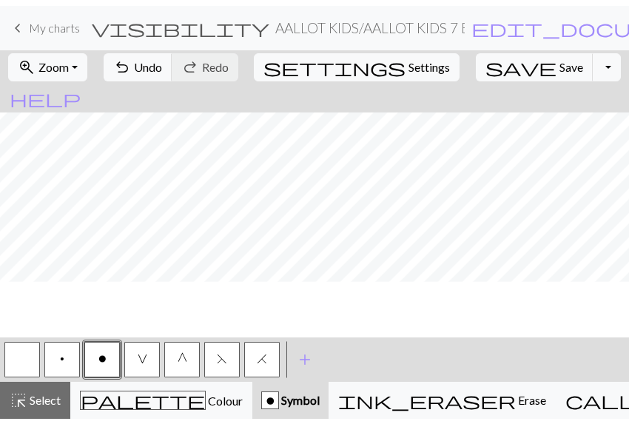
scroll to position [904, 0]
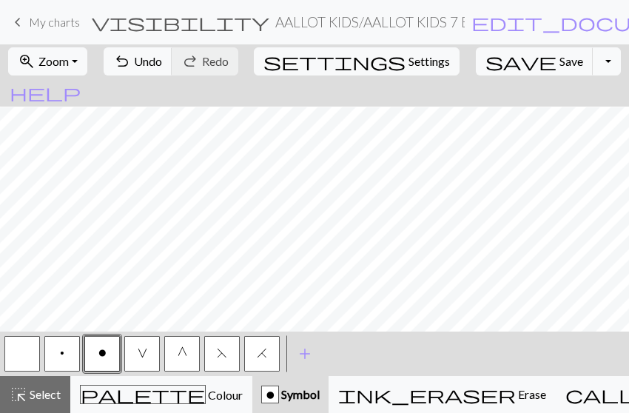
click at [97, 360] on button "o" at bounding box center [102, 354] width 36 height 36
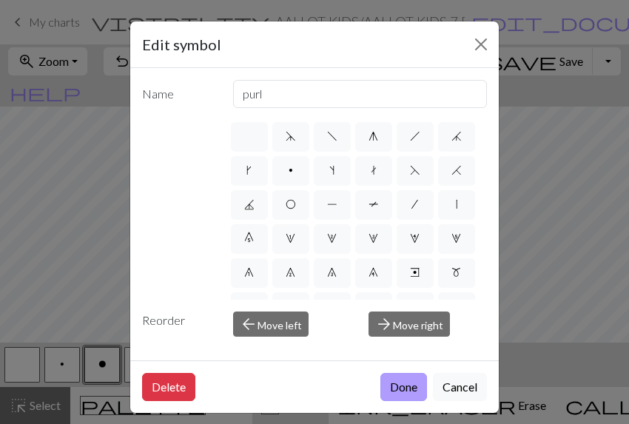
click at [394, 380] on button "Done" at bounding box center [403, 387] width 47 height 28
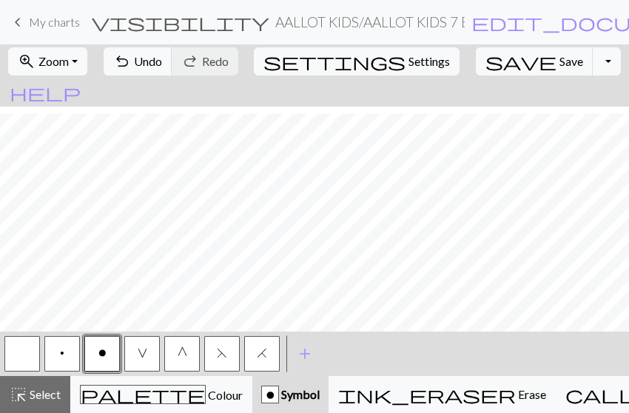
scroll to position [395, 0]
click at [162, 56] on span "Undo" at bounding box center [148, 61] width 28 height 14
click at [24, 356] on button "button" at bounding box center [22, 354] width 36 height 36
click at [97, 355] on button "o" at bounding box center [102, 354] width 36 height 36
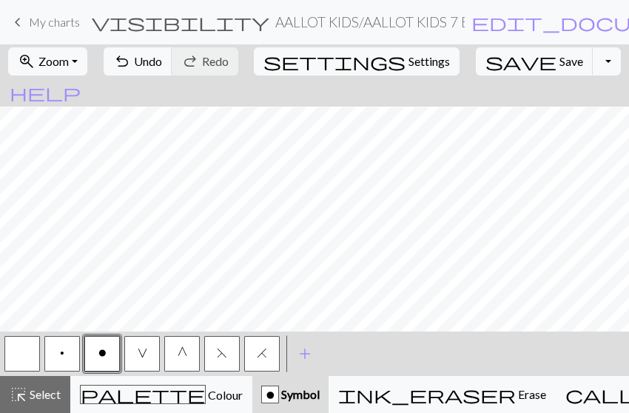
click at [22, 360] on button "button" at bounding box center [22, 354] width 36 height 36
click at [95, 349] on button "o" at bounding box center [102, 354] width 36 height 36
click at [102, 156] on div "zoom_in Zoom Zoom Fit all Fit width Fit height 50% 100% 150% 200% undo Undo Und…" at bounding box center [314, 228] width 629 height 369
click at [23, 365] on button "button" at bounding box center [22, 354] width 36 height 36
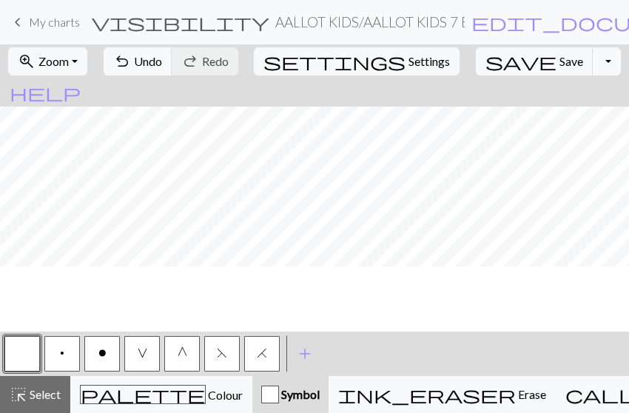
scroll to position [0, 0]
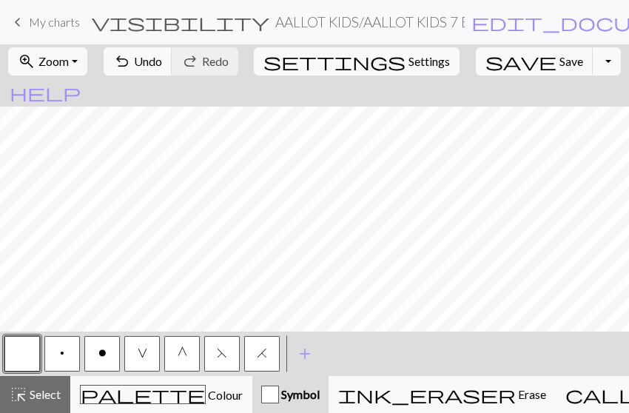
click at [95, 353] on button "o" at bounding box center [102, 354] width 36 height 36
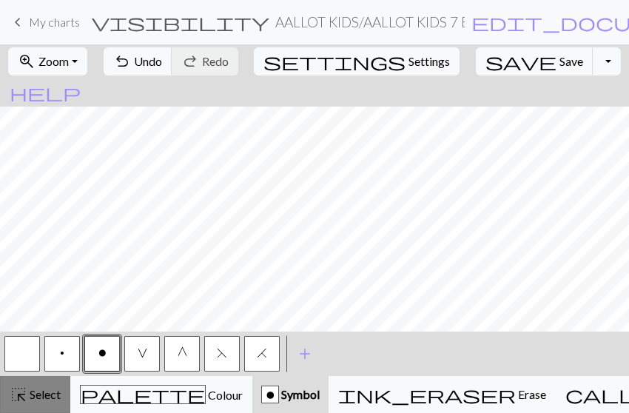
click at [34, 390] on span "Select" at bounding box center [43, 394] width 33 height 14
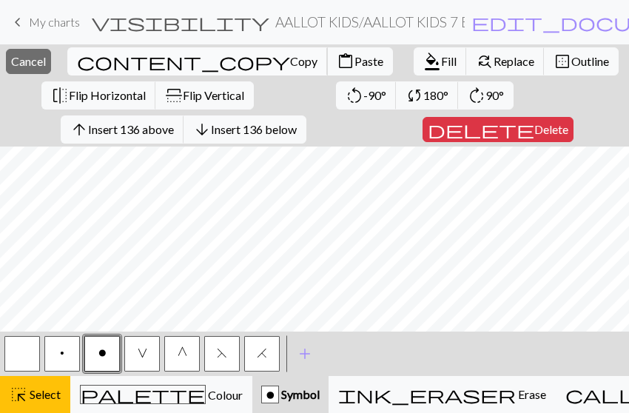
click at [180, 63] on span "content_copy" at bounding box center [183, 61] width 213 height 21
click at [46, 61] on span "Cancel" at bounding box center [28, 61] width 35 height 14
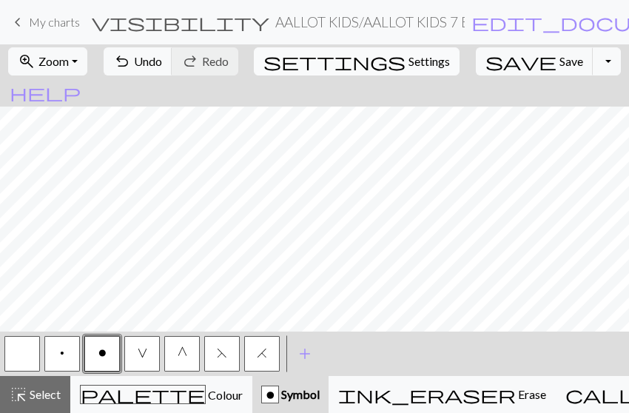
click at [409, 67] on span "Settings" at bounding box center [429, 62] width 41 height 18
select select "aran"
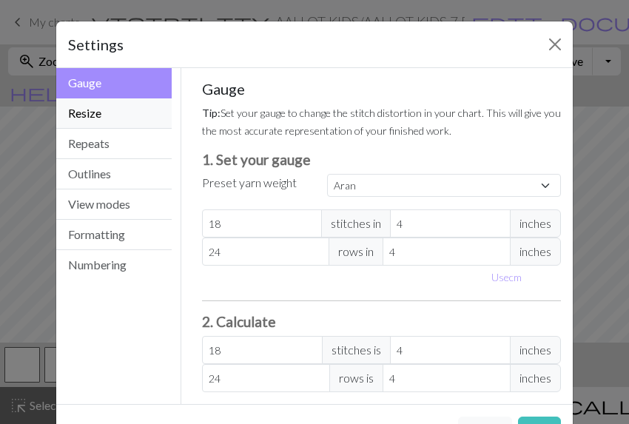
click at [121, 115] on button "Resize" at bounding box center [113, 113] width 115 height 30
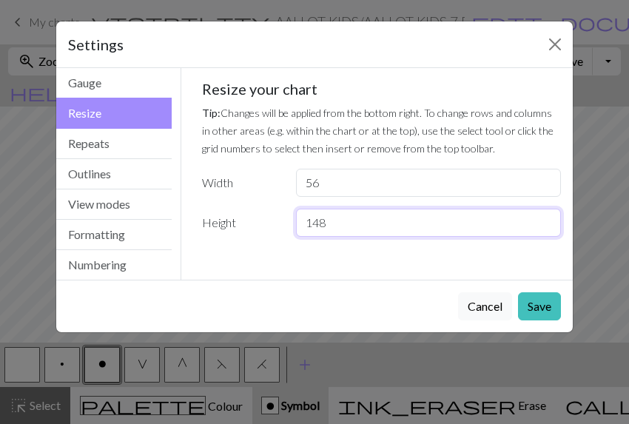
click at [335, 226] on input "148" at bounding box center [428, 223] width 265 height 28
type input "136"
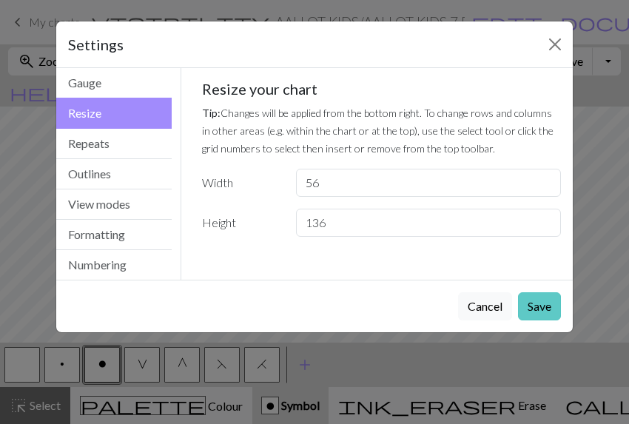
click at [535, 301] on button "Save" at bounding box center [539, 306] width 43 height 28
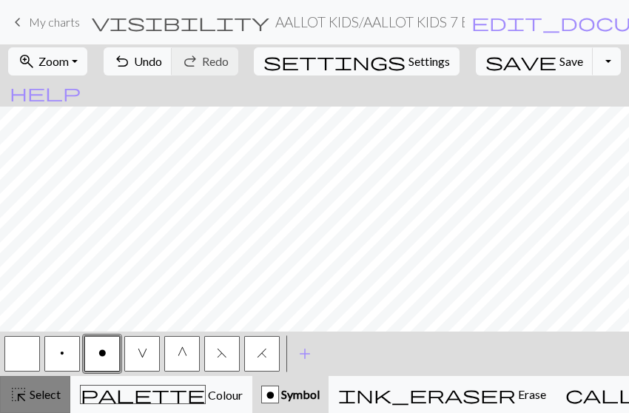
click at [31, 389] on span "Select" at bounding box center [43, 394] width 33 height 14
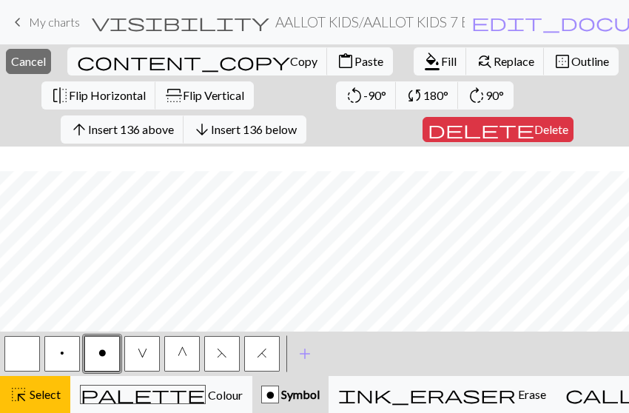
scroll to position [883, 0]
click at [327, 53] on button "content_paste Paste" at bounding box center [360, 61] width 66 height 28
click at [46, 60] on span "Cancel" at bounding box center [28, 61] width 35 height 14
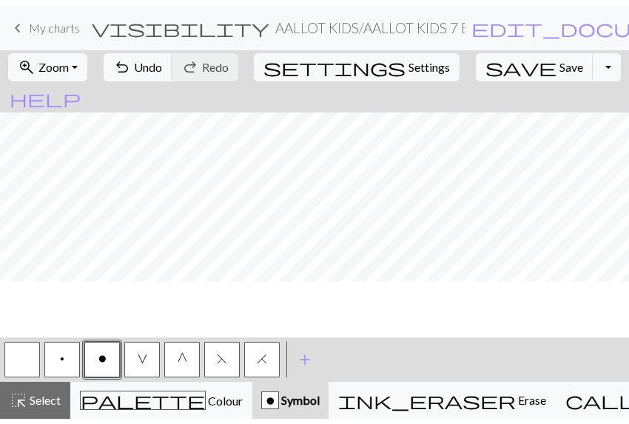
scroll to position [816, 0]
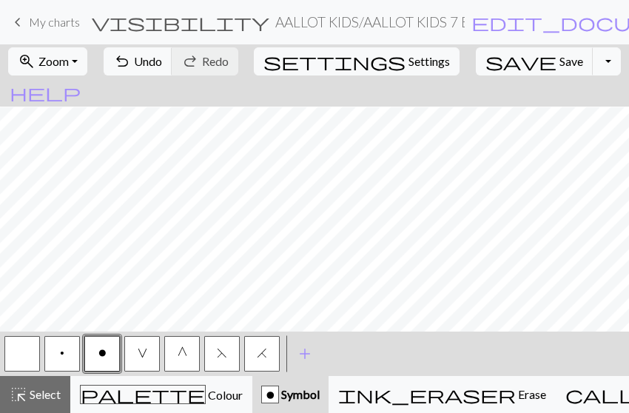
click at [102, 347] on span "o" at bounding box center [102, 353] width 8 height 12
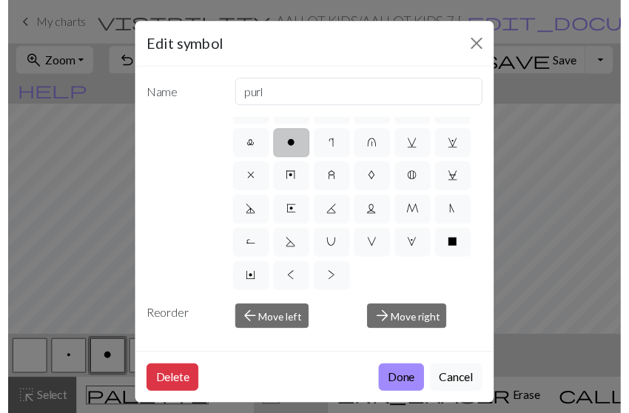
scroll to position [398, 0]
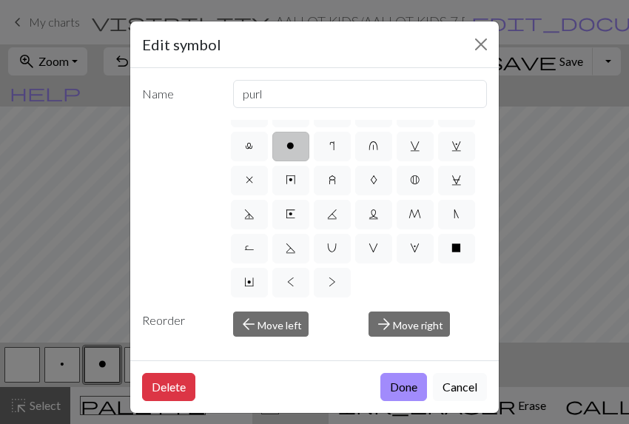
click at [459, 385] on button "Cancel" at bounding box center [460, 387] width 54 height 28
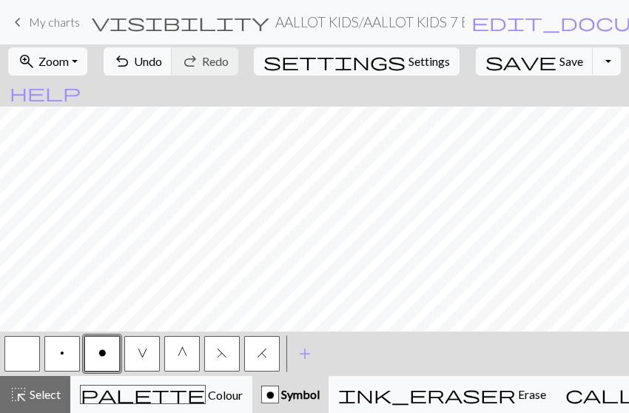
click at [15, 355] on button "button" at bounding box center [22, 354] width 36 height 36
click at [100, 355] on span "o" at bounding box center [102, 353] width 8 height 12
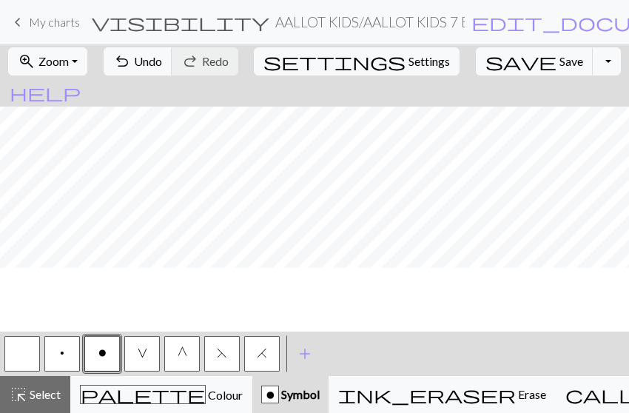
scroll to position [343, 0]
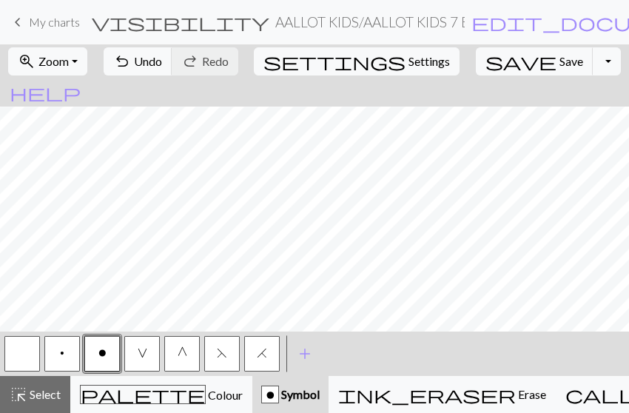
click at [33, 353] on button "button" at bounding box center [22, 354] width 36 height 36
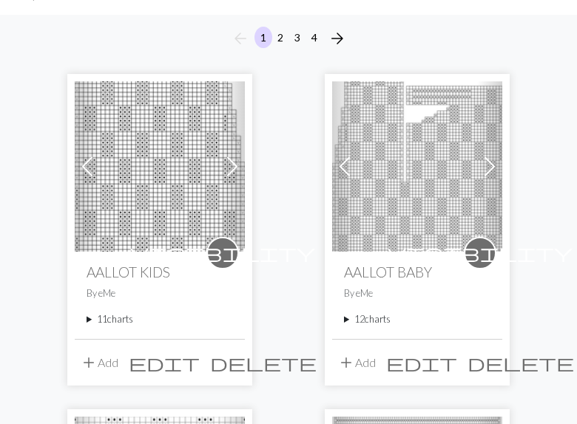
scroll to position [120, 0]
click at [108, 316] on summary "11 charts" at bounding box center [160, 319] width 147 height 14
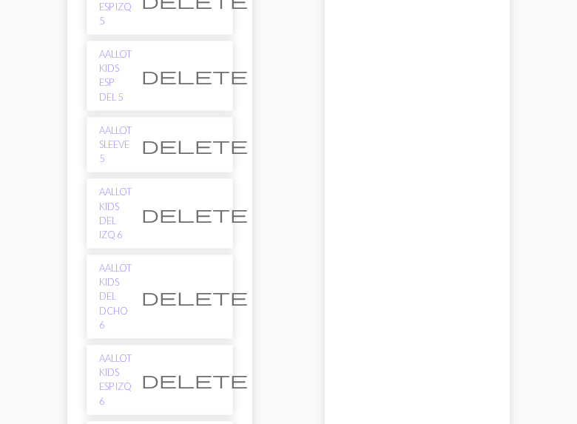
scroll to position [654, 0]
click at [132, 261] on link "AALLOT KIDS DEL DCHO 6" at bounding box center [115, 296] width 33 height 71
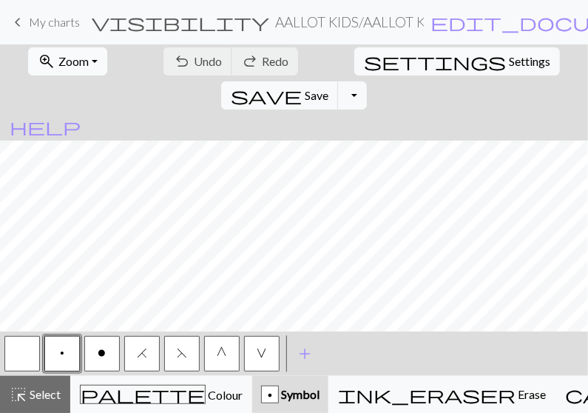
click at [87, 62] on button "zoom_in Zoom Zoom" at bounding box center [67, 61] width 79 height 28
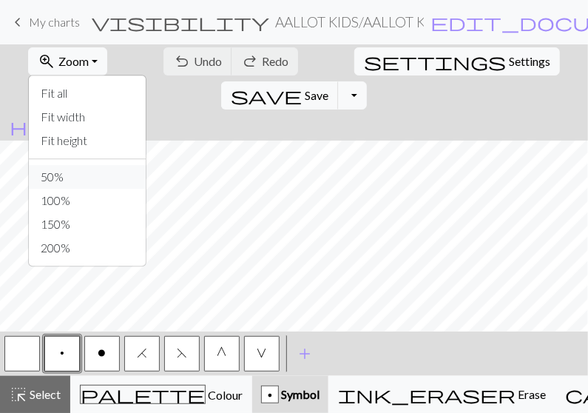
click at [58, 178] on button "50%" at bounding box center [87, 177] width 117 height 24
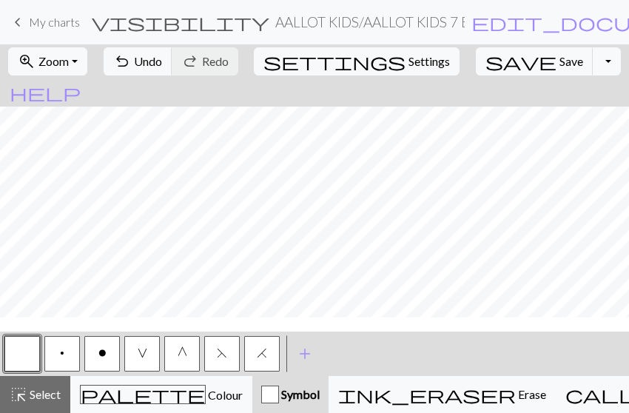
scroll to position [258, 0]
click at [108, 349] on button "o" at bounding box center [102, 354] width 36 height 36
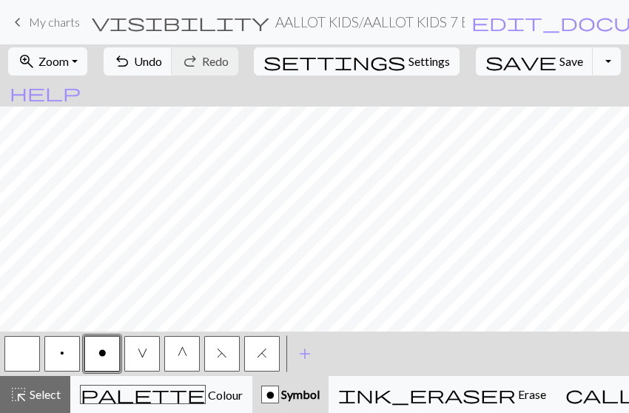
click at [25, 361] on button "button" at bounding box center [22, 354] width 36 height 36
click at [101, 358] on span "o" at bounding box center [102, 353] width 8 height 12
click at [24, 350] on button "button" at bounding box center [22, 354] width 36 height 36
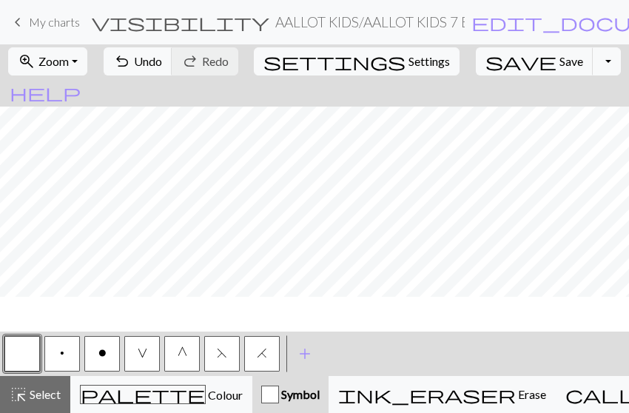
scroll to position [0, 0]
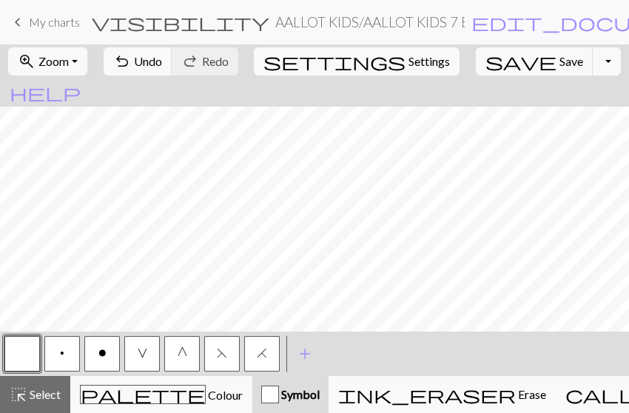
click at [111, 354] on button "o" at bounding box center [102, 354] width 36 height 36
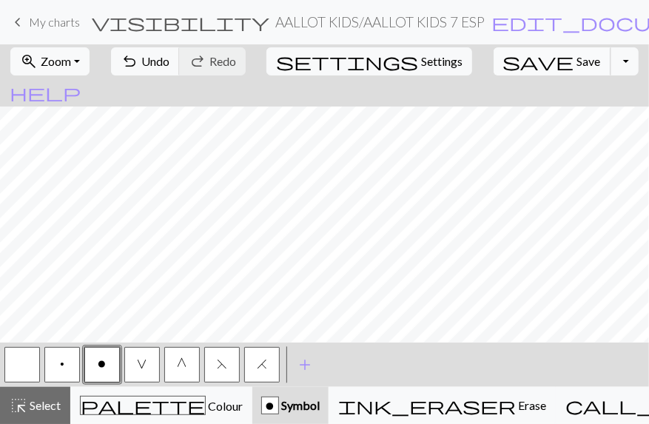
click at [577, 64] on span "Save" at bounding box center [589, 61] width 24 height 14
click at [189, 362] on button "G" at bounding box center [182, 365] width 36 height 36
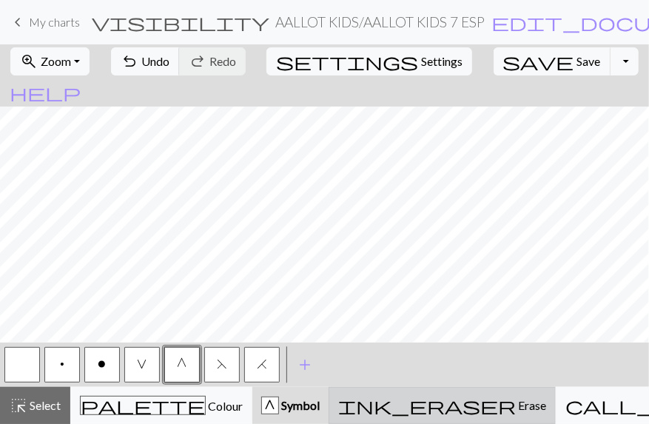
click at [516, 402] on span "Erase" at bounding box center [531, 405] width 30 height 14
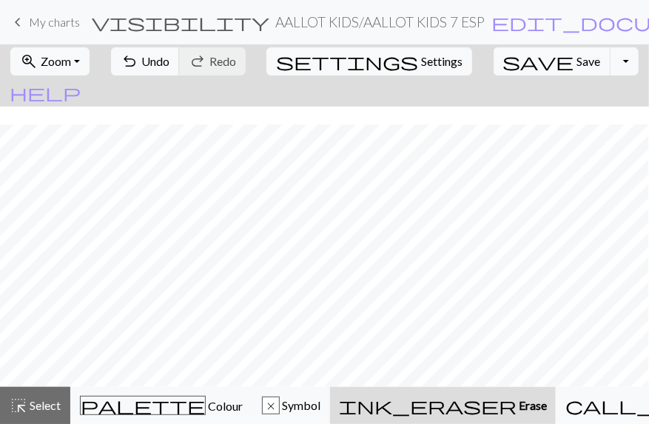
scroll to position [347, 0]
click at [265, 396] on button "x Symbol" at bounding box center [291, 405] width 78 height 37
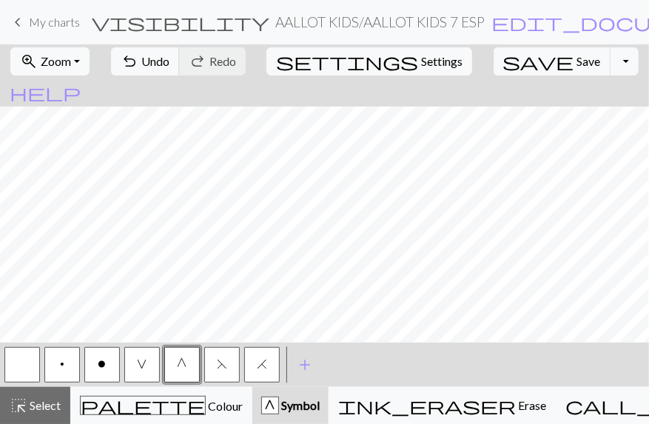
click at [8, 366] on button "button" at bounding box center [22, 365] width 36 height 36
click at [143, 358] on button "V" at bounding box center [142, 365] width 36 height 36
click at [63, 183] on div "zoom_in Zoom Zoom Fit all Fit width Fit height 50% 100% 150% 200% undo Undo Und…" at bounding box center [324, 234] width 649 height 380
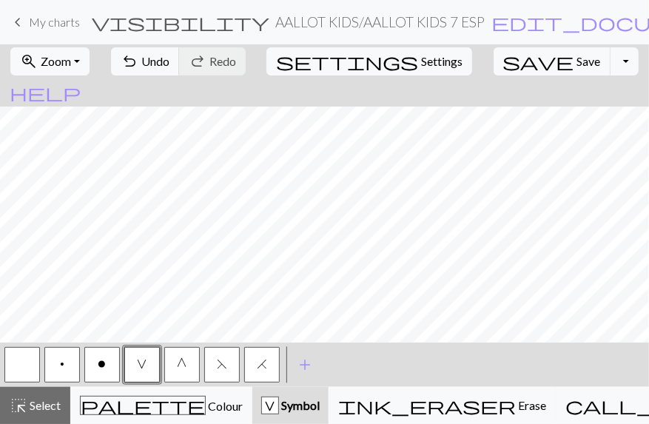
click at [142, 368] on span "V" at bounding box center [143, 364] width 10 height 12
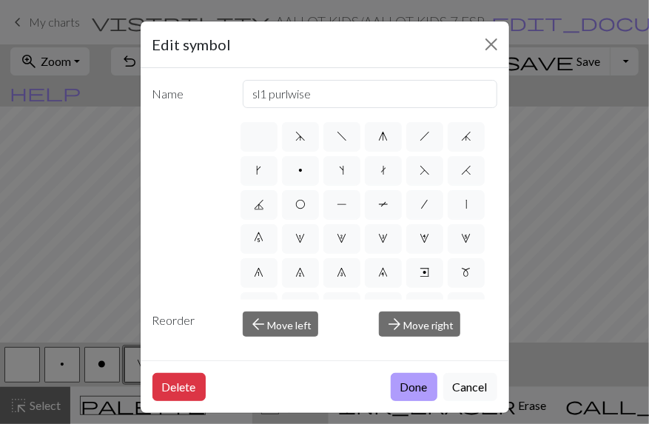
click at [396, 387] on button "Done" at bounding box center [414, 387] width 47 height 28
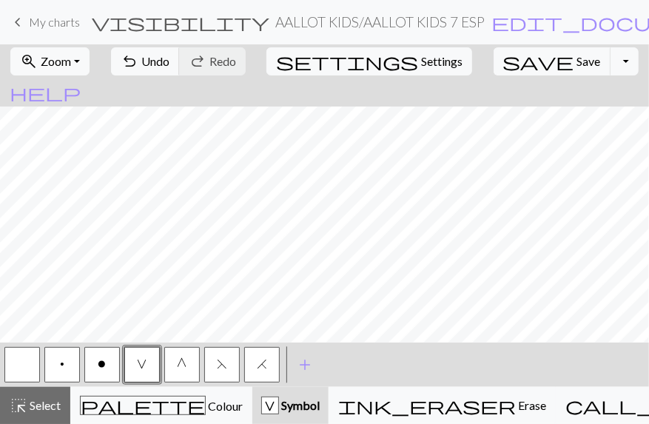
click at [36, 349] on button "button" at bounding box center [22, 365] width 36 height 36
click at [148, 360] on button "V" at bounding box center [142, 365] width 36 height 36
click at [98, 369] on span "o" at bounding box center [102, 364] width 8 height 12
click at [169, 63] on span "Undo" at bounding box center [155, 61] width 28 height 14
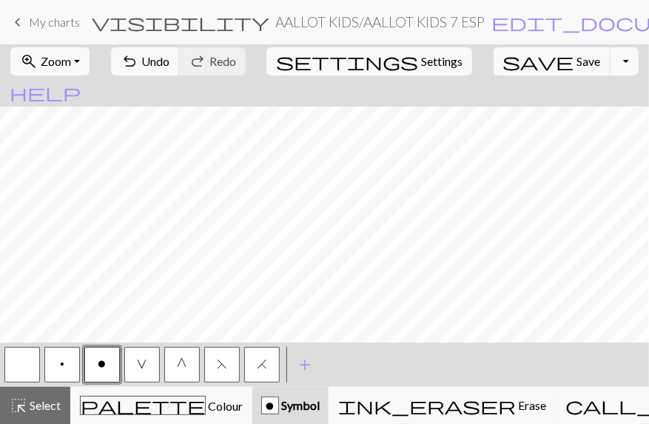
click at [24, 359] on button "button" at bounding box center [22, 365] width 36 height 36
click at [111, 369] on button "o" at bounding box center [102, 365] width 36 height 36
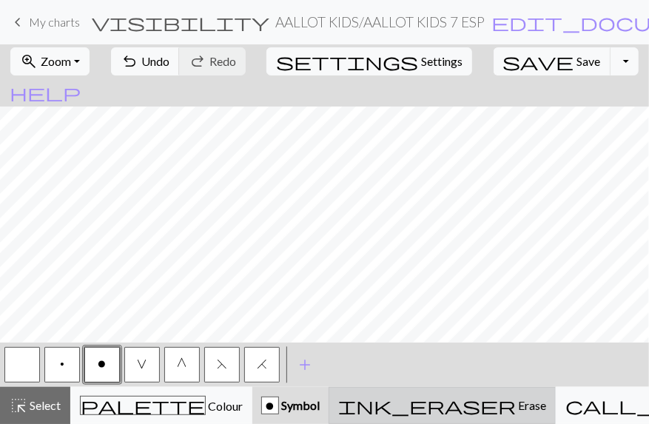
click at [516, 404] on span "Erase" at bounding box center [531, 405] width 30 height 14
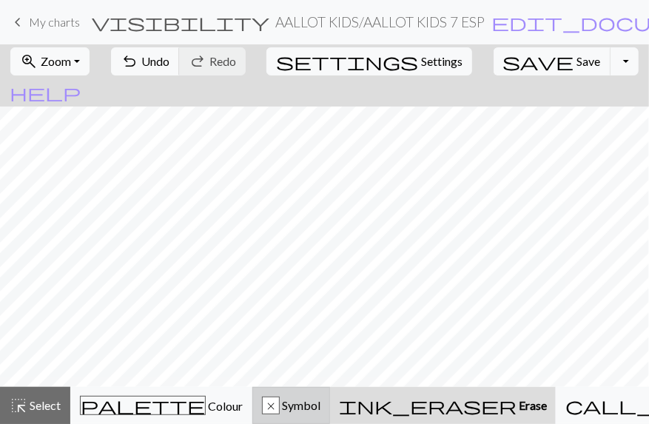
click at [314, 389] on button "x Symbol" at bounding box center [291, 405] width 78 height 37
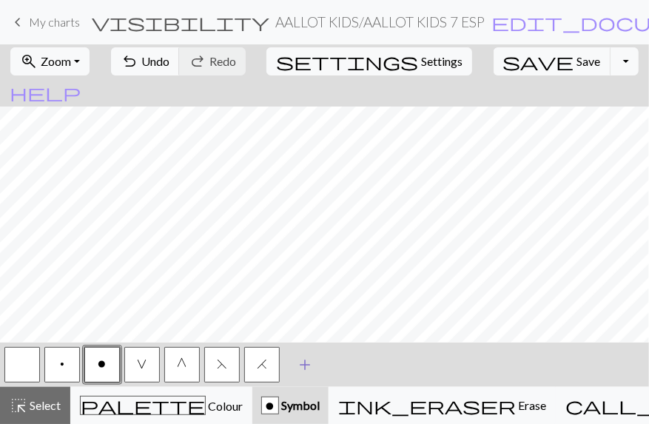
click at [308, 366] on span "add" at bounding box center [305, 365] width 18 height 21
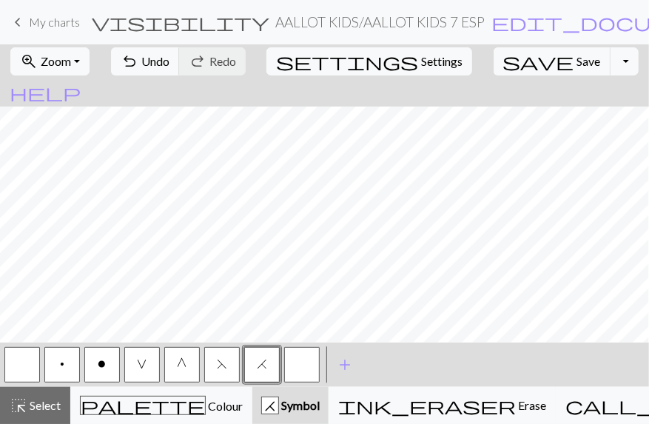
click at [305, 366] on button "button" at bounding box center [302, 365] width 36 height 36
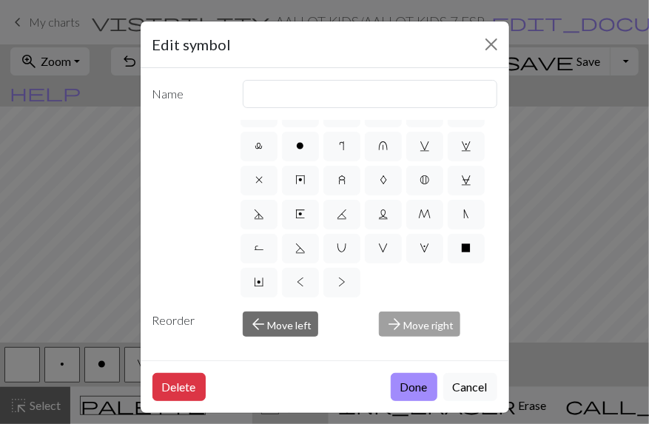
scroll to position [369, 0]
click at [419, 220] on span "M" at bounding box center [425, 214] width 13 height 12
radio input "true"
type input "m1"
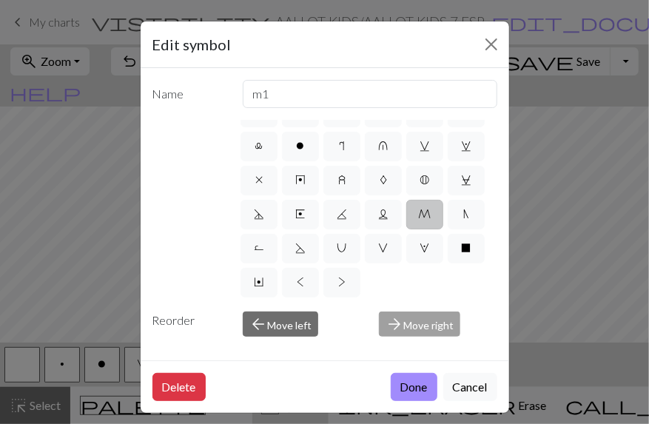
scroll to position [256, 0]
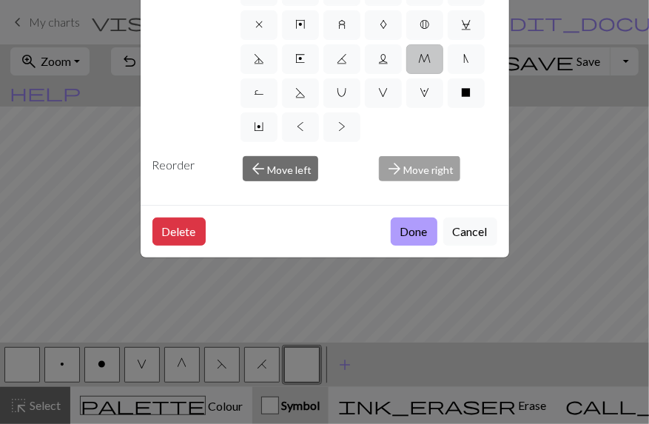
click at [410, 218] on button "Done" at bounding box center [414, 232] width 47 height 28
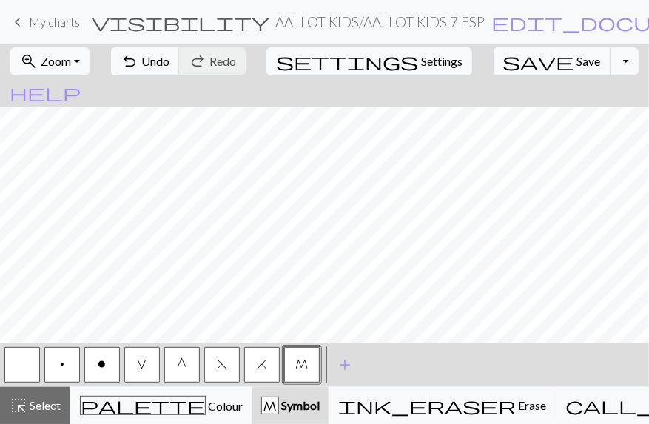
click at [521, 67] on button "save Save Save" at bounding box center [553, 61] width 118 height 28
click at [520, 61] on button "save Save Save" at bounding box center [553, 61] width 118 height 28
click at [611, 57] on button "Toggle Dropdown" at bounding box center [625, 61] width 28 height 28
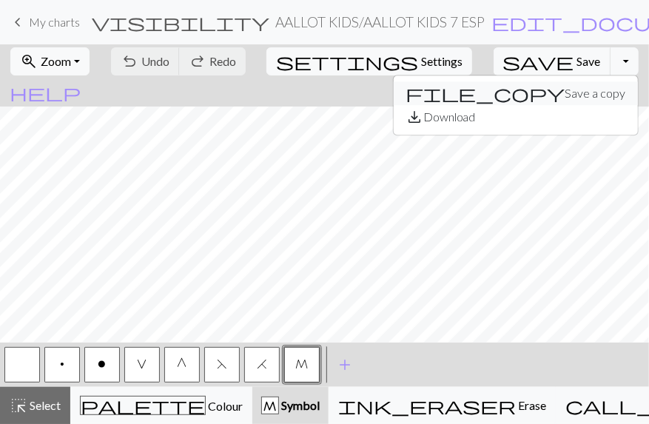
click at [532, 93] on button "file_copy Save a copy" at bounding box center [516, 93] width 244 height 24
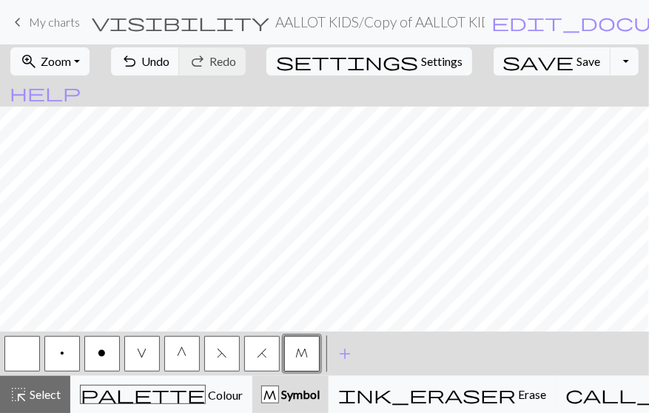
click at [296, 16] on h2 "AALLOT KIDS / Copy of AALLOT KIDS 7 ESP IZQ" at bounding box center [379, 21] width 209 height 17
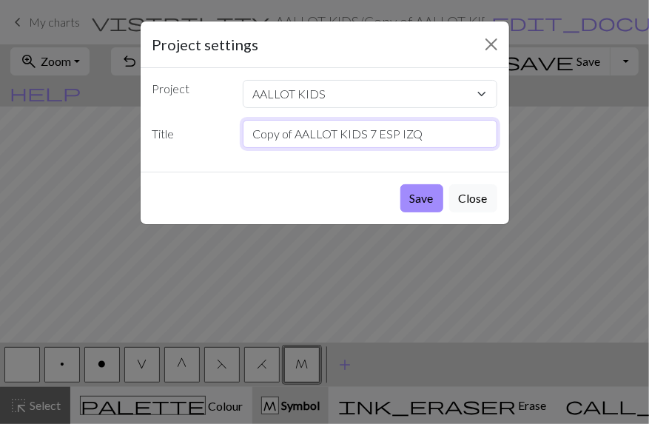
drag, startPoint x: 292, startPoint y: 133, endPoint x: 207, endPoint y: 121, distance: 86.0
click at [207, 121] on div "Title Copy of AALLOT KIDS 7 ESP IZQ" at bounding box center [325, 134] width 363 height 28
drag, startPoint x: 358, startPoint y: 133, endPoint x: 388, endPoint y: 138, distance: 30.1
click at [388, 138] on input "AALLOT KIDS 7 ESP IZQ" at bounding box center [370, 134] width 255 height 28
click at [374, 133] on input "AALLOT KIDS 7 ESP DECHA" at bounding box center [370, 134] width 255 height 28
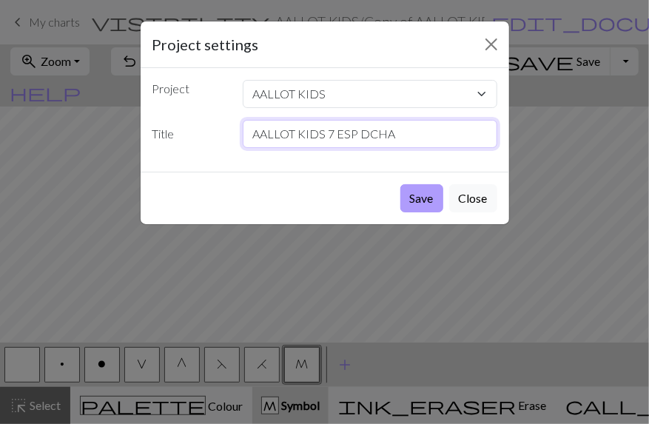
type input "AALLOT KIDS 7 ESP DCHA"
click at [413, 204] on button "Save" at bounding box center [421, 198] width 43 height 28
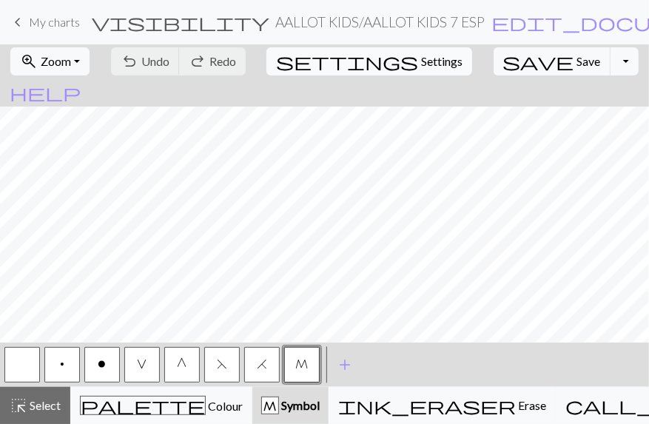
click at [382, 62] on button "settings Settings" at bounding box center [369, 61] width 206 height 28
select select "aran"
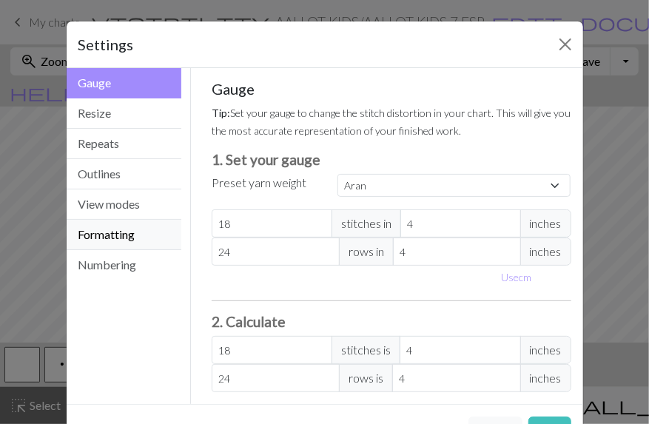
click at [136, 235] on button "Formatting" at bounding box center [124, 235] width 115 height 30
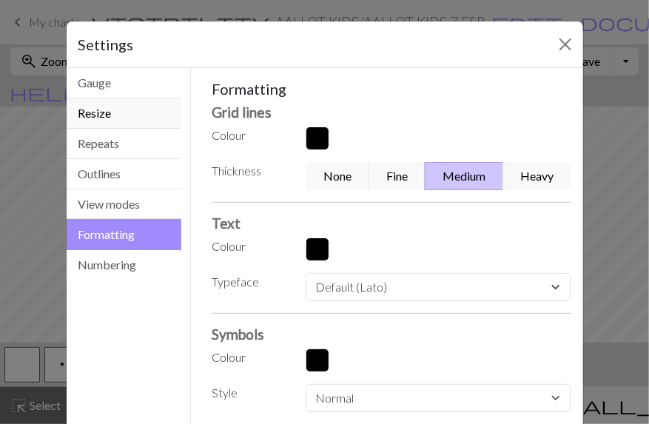
click at [127, 113] on button "Resize" at bounding box center [124, 113] width 115 height 30
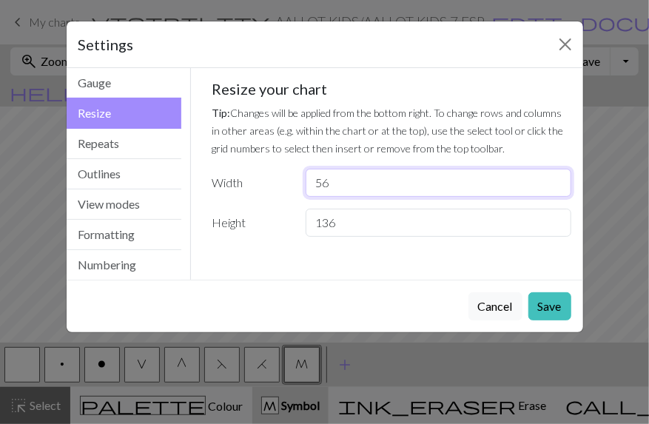
click at [343, 181] on input "56" at bounding box center [438, 183] width 265 height 28
type input "57"
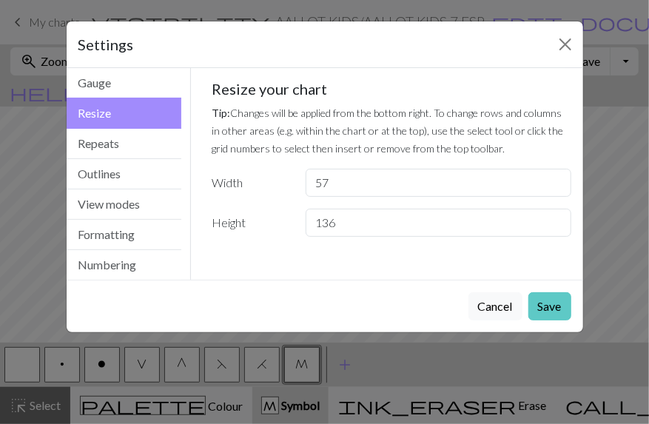
click at [543, 306] on button "Save" at bounding box center [549, 306] width 43 height 28
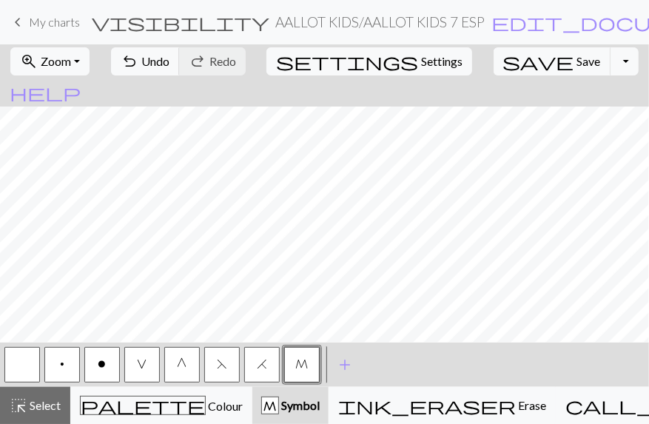
click at [25, 363] on button "button" at bounding box center [22, 365] width 36 height 36
click at [303, 364] on span "M" at bounding box center [302, 364] width 13 height 12
click at [21, 368] on button "button" at bounding box center [22, 365] width 36 height 36
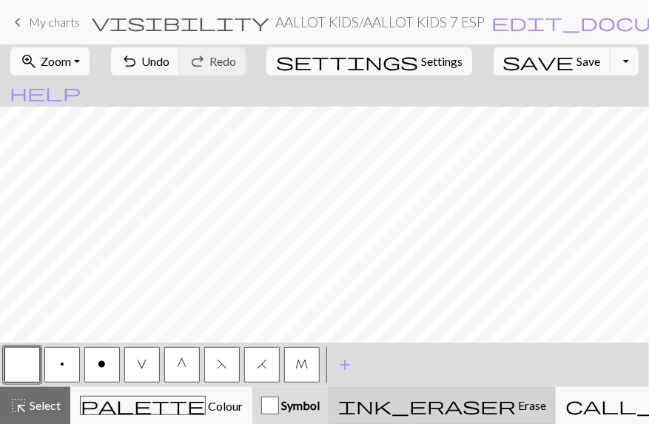
click at [516, 408] on span "Erase" at bounding box center [531, 405] width 30 height 14
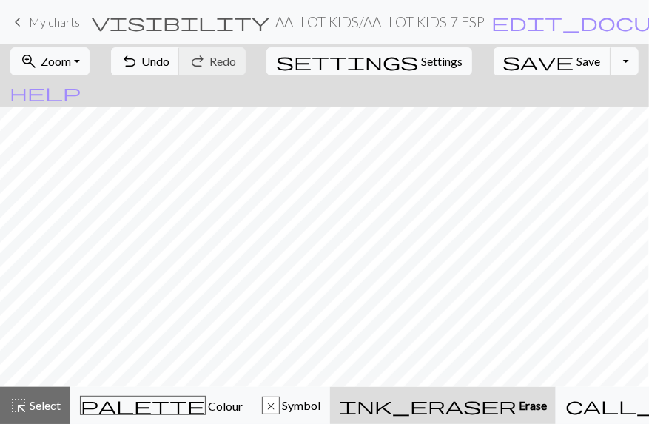
click at [517, 58] on span "save" at bounding box center [538, 61] width 71 height 21
click at [298, 398] on span "Symbol" at bounding box center [300, 405] width 41 height 14
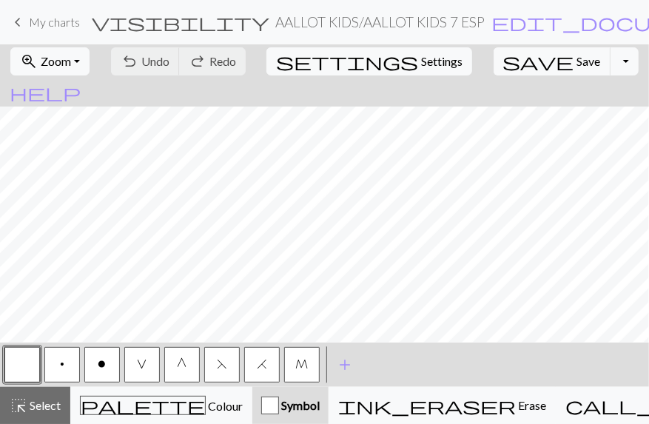
click at [100, 370] on span "o" at bounding box center [102, 364] width 8 height 12
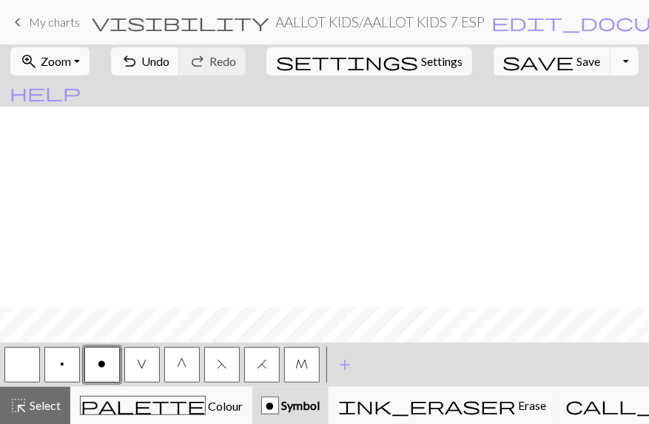
scroll to position [802, 0]
click at [577, 62] on span "Save" at bounding box center [589, 61] width 24 height 14
click at [50, 396] on button "highlight_alt Select Select" at bounding box center [35, 405] width 70 height 37
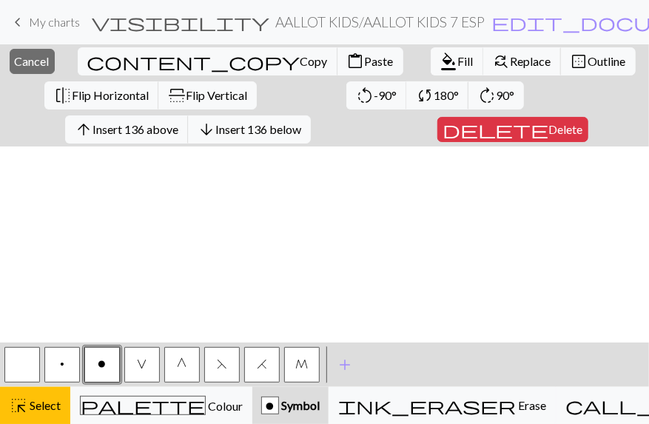
scroll to position [838, 0]
click at [149, 88] on span "Flip Horizontal" at bounding box center [110, 95] width 77 height 14
click at [28, 64] on span "Cancel" at bounding box center [32, 61] width 35 height 14
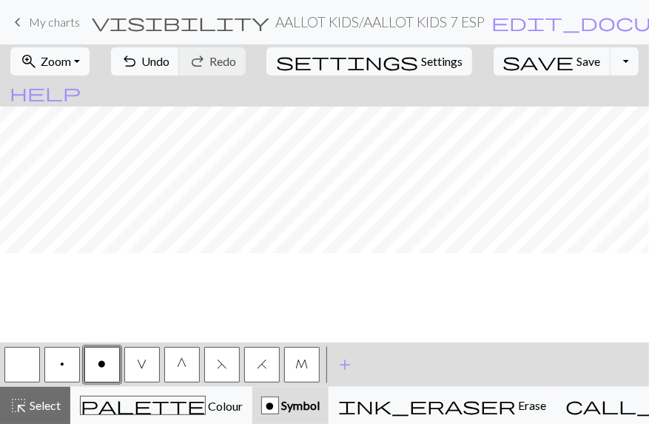
scroll to position [0, 0]
click at [421, 60] on span "Settings" at bounding box center [441, 62] width 41 height 18
select select "aran"
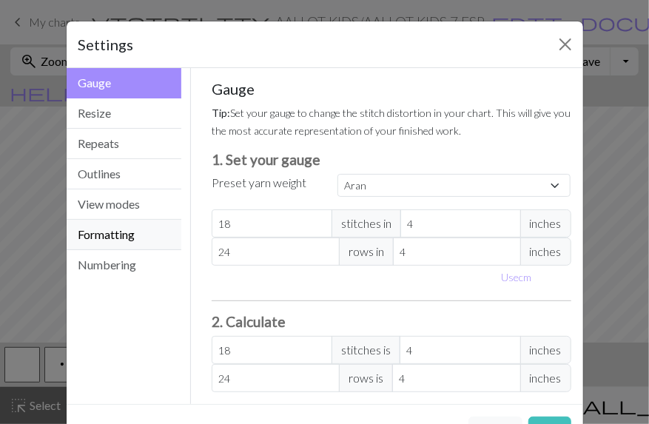
click at [131, 238] on button "Formatting" at bounding box center [124, 235] width 115 height 30
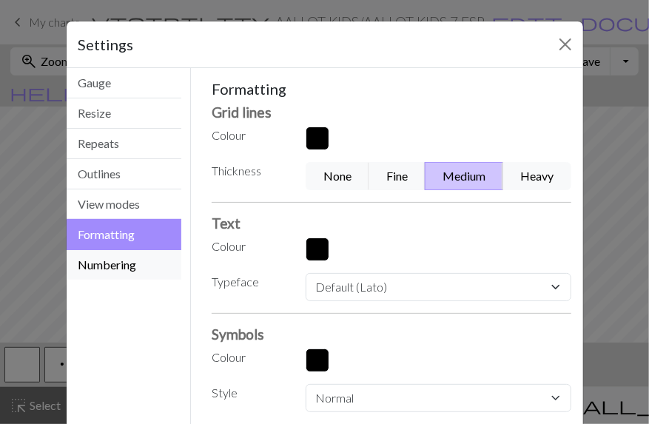
click at [129, 276] on button "Numbering" at bounding box center [124, 265] width 115 height 30
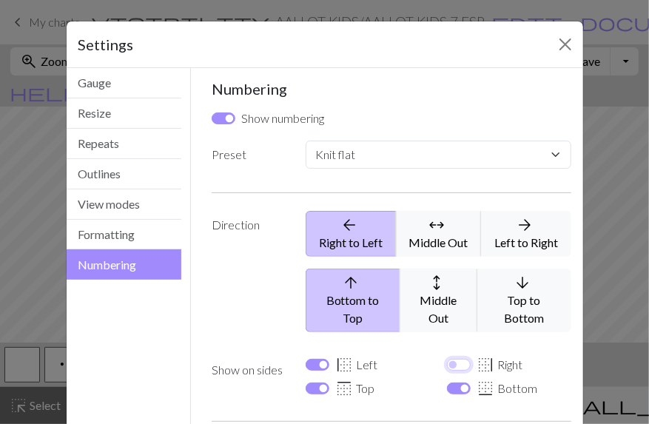
click at [450, 359] on input "border_right Right" at bounding box center [459, 365] width 24 height 12
checkbox input "true"
select select
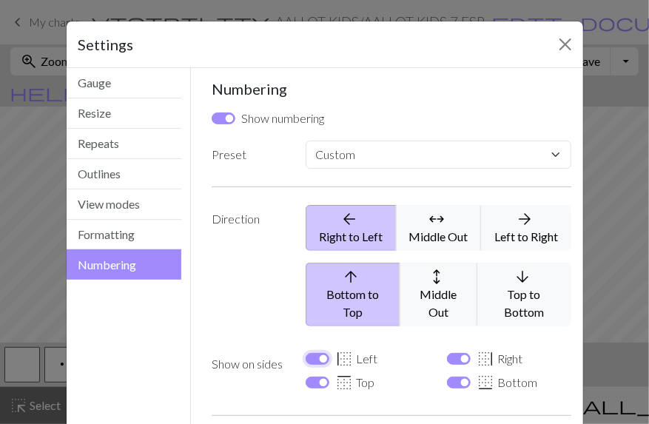
click at [315, 353] on input "border_left Left" at bounding box center [318, 359] width 24 height 12
checkbox input "false"
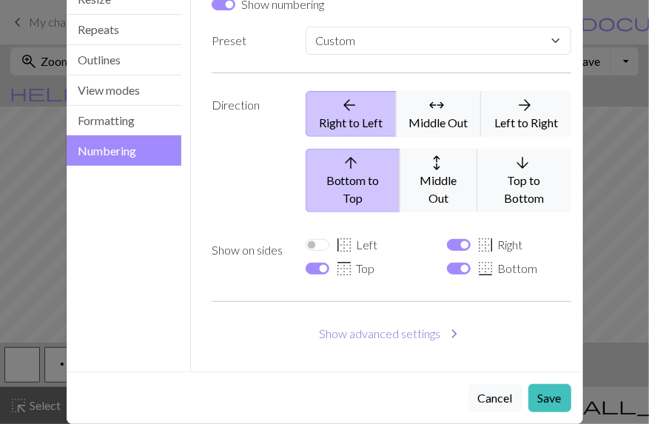
click at [446, 323] on span "chevron_right" at bounding box center [455, 333] width 18 height 21
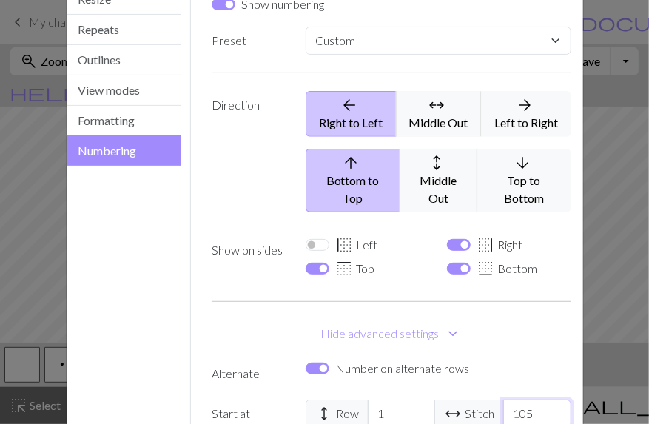
drag, startPoint x: 532, startPoint y: 392, endPoint x: 495, endPoint y: 390, distance: 37.0
click at [495, 400] on div "height Row 1 arrow_range Stitch 105" at bounding box center [438, 414] width 265 height 28
drag, startPoint x: 514, startPoint y: 393, endPoint x: 496, endPoint y: 389, distance: 18.1
click at [496, 400] on div "height Row 1 arrow_range Stitch 40" at bounding box center [438, 414] width 265 height 28
type input "50"
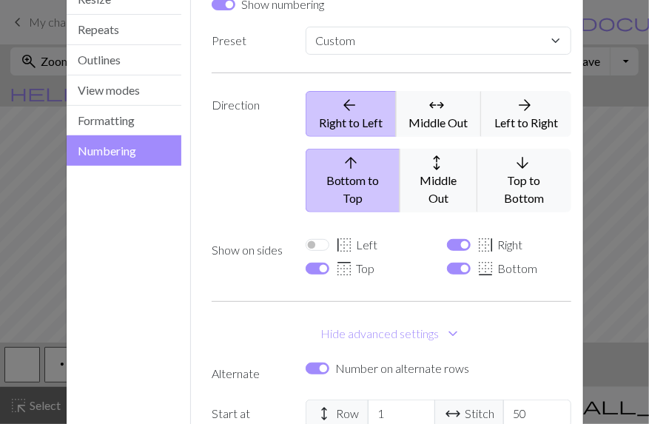
click at [514, 337] on div "Numbering Show numbering Preset Custom Knit flat Knit in the round Lace knittin…" at bounding box center [392, 317] width 360 height 702
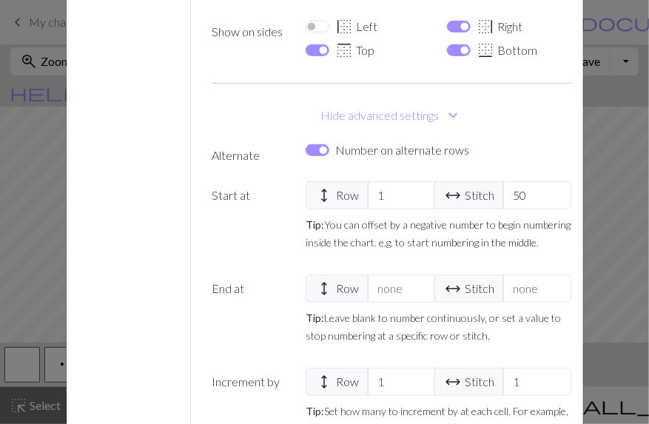
scroll to position [432, 0]
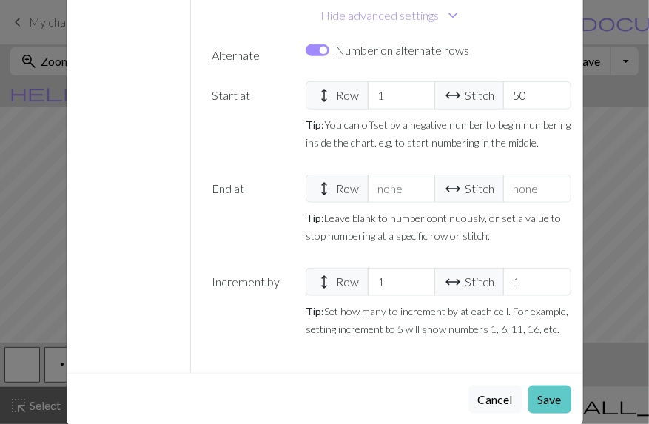
click at [541, 386] on button "Save" at bounding box center [549, 400] width 43 height 28
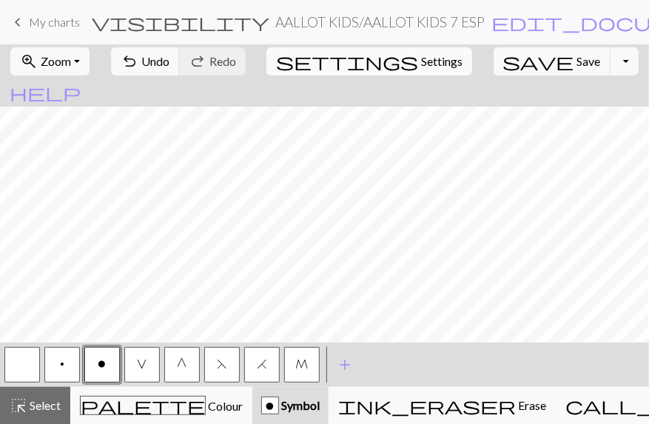
click at [373, 64] on span "settings" at bounding box center [347, 61] width 142 height 21
select select "flat"
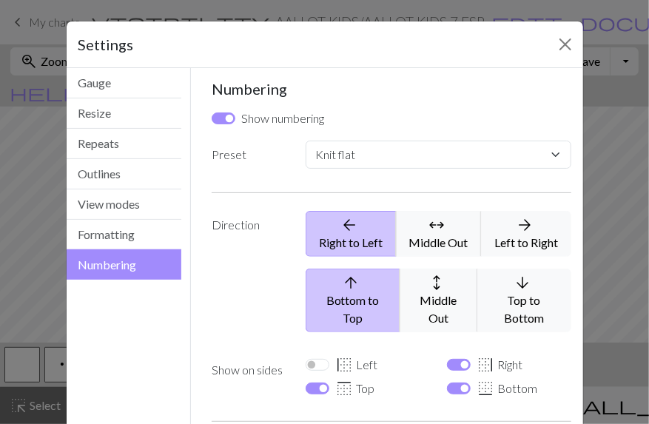
scroll to position [119, 0]
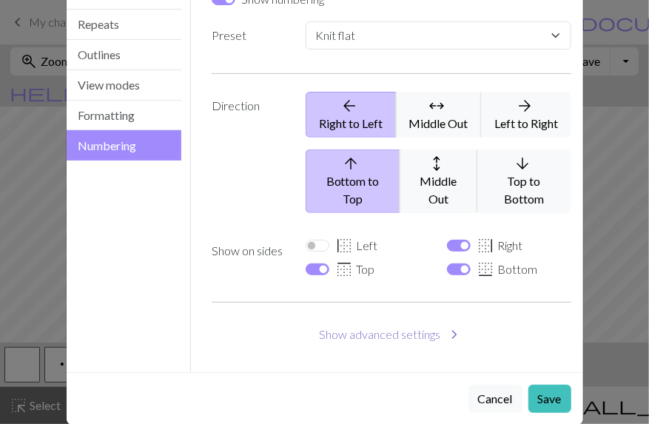
click at [412, 320] on button "Show advanced settings chevron_right" at bounding box center [392, 334] width 360 height 28
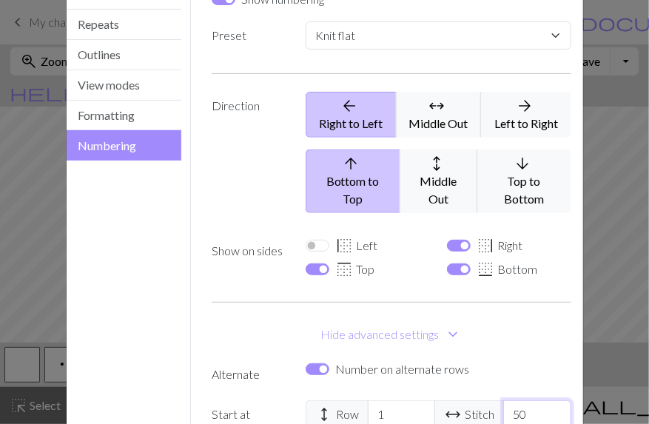
drag, startPoint x: 527, startPoint y: 395, endPoint x: 494, endPoint y: 389, distance: 33.8
click at [494, 400] on div "height Row 1 arrow_range Stitch 50" at bounding box center [438, 414] width 265 height 28
select select
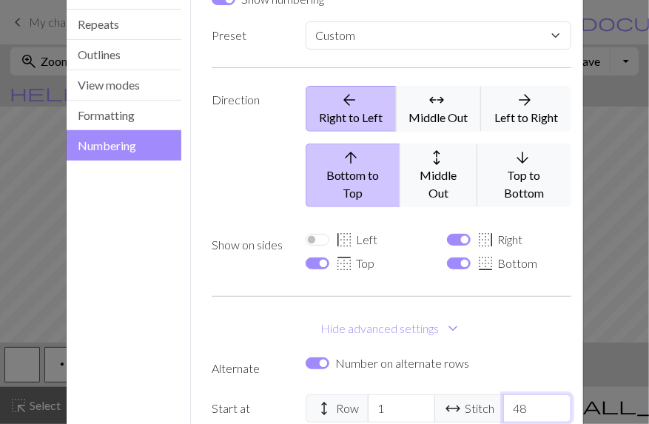
type input "48"
click at [494, 395] on span "arrow_range Stitch" at bounding box center [469, 409] width 70 height 28
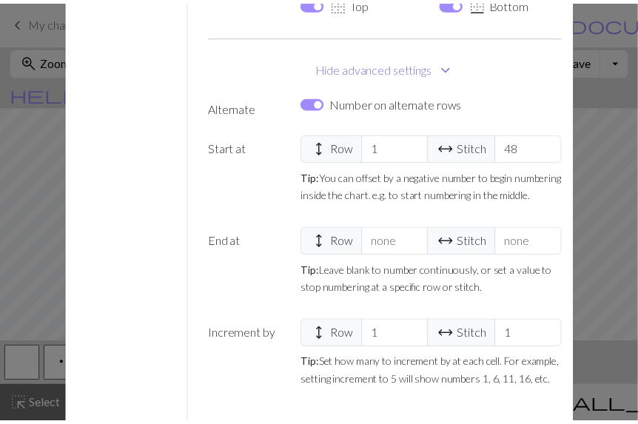
scroll to position [432, 0]
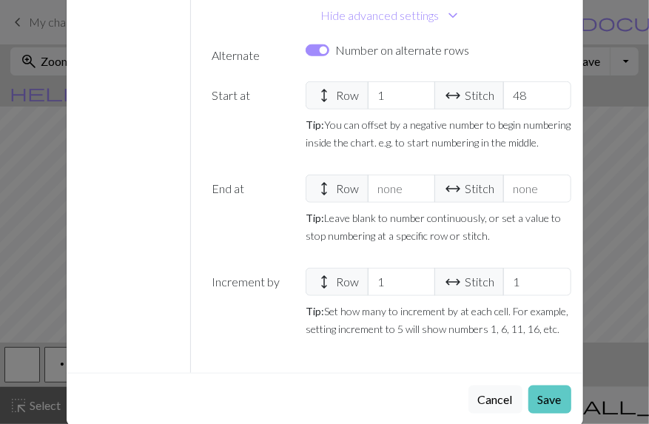
click at [545, 386] on button "Save" at bounding box center [549, 400] width 43 height 28
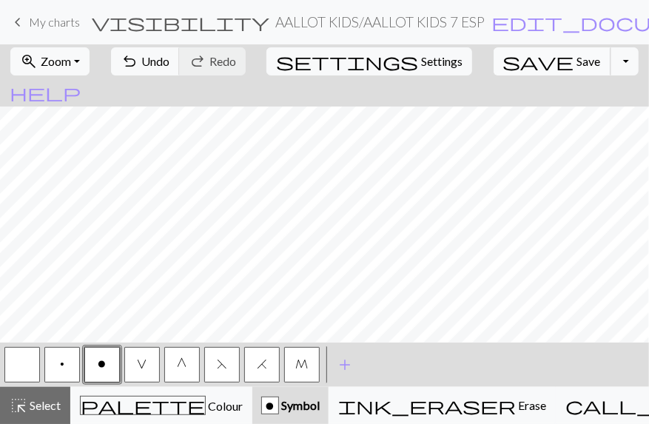
click at [514, 58] on span "save" at bounding box center [538, 61] width 71 height 21
click at [577, 56] on span "Save" at bounding box center [589, 61] width 24 height 14
click at [36, 26] on span "My charts" at bounding box center [54, 22] width 51 height 14
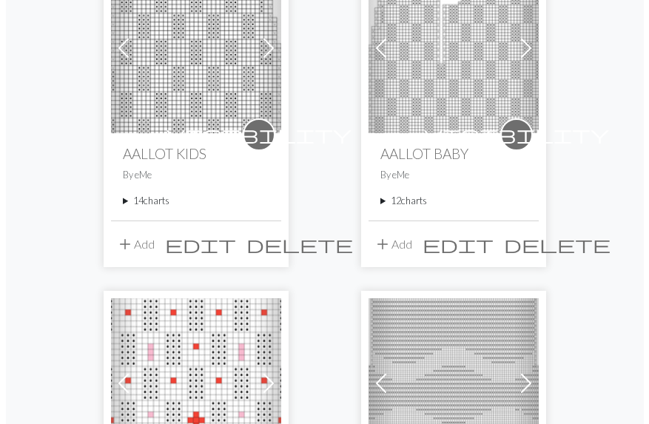
scroll to position [240, 0]
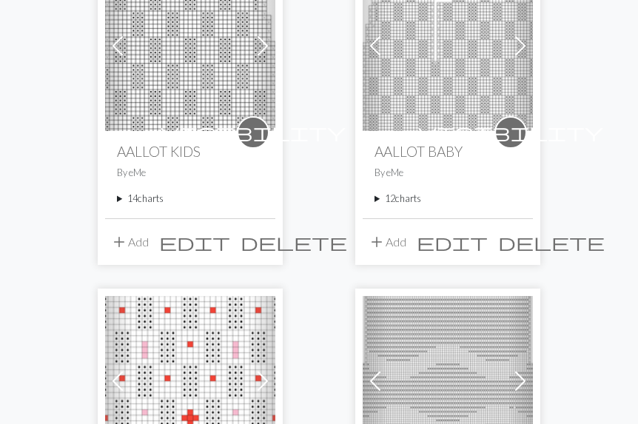
click at [145, 241] on button "add Add" at bounding box center [129, 242] width 49 height 28
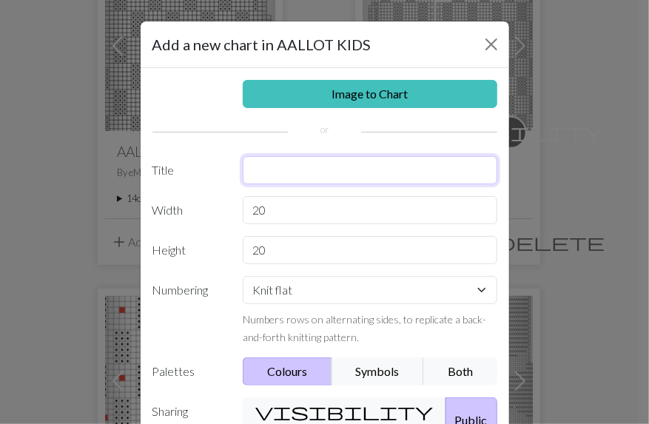
click at [247, 161] on input "text" at bounding box center [370, 170] width 255 height 28
type input "AALLOT KIDS 8"
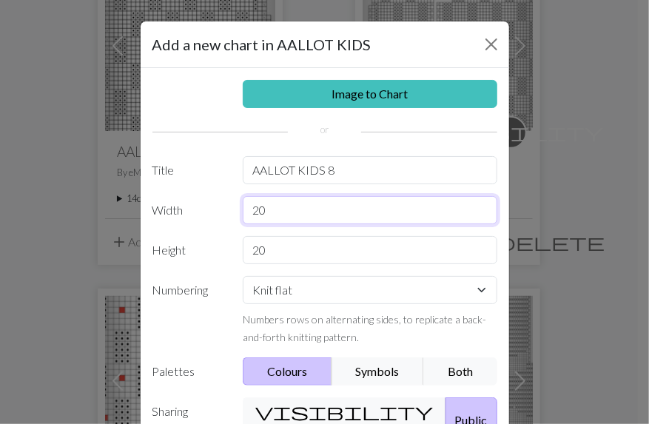
drag, startPoint x: 267, startPoint y: 211, endPoint x: 237, endPoint y: 208, distance: 30.5
click at [243, 208] on input "20" at bounding box center [370, 210] width 255 height 28
type input "51"
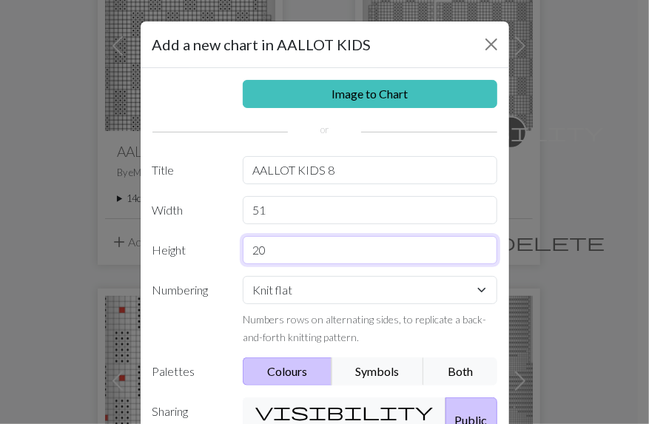
drag, startPoint x: 279, startPoint y: 254, endPoint x: 242, endPoint y: 253, distance: 37.0
click at [243, 253] on input "20" at bounding box center [370, 250] width 255 height 28
type input "160"
click at [365, 366] on button "Symbols" at bounding box center [378, 372] width 93 height 28
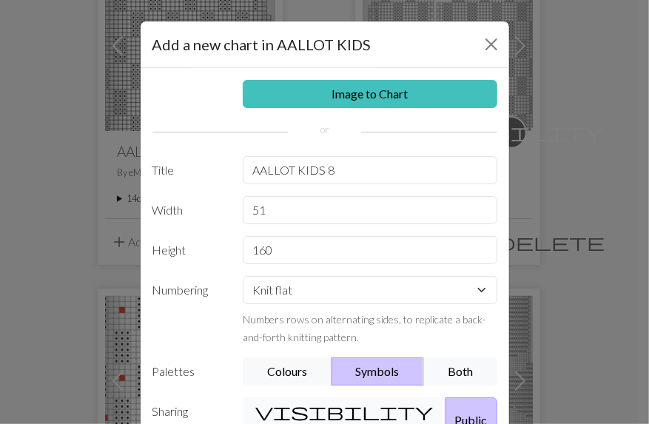
click at [343, 402] on button "visibility Private" at bounding box center [345, 420] width 204 height 46
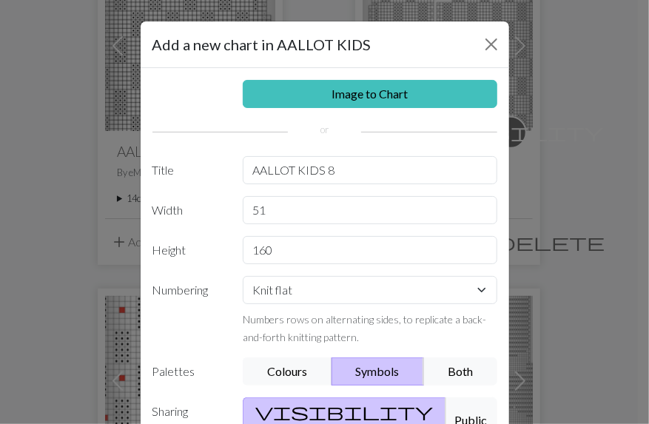
scroll to position [126, 0]
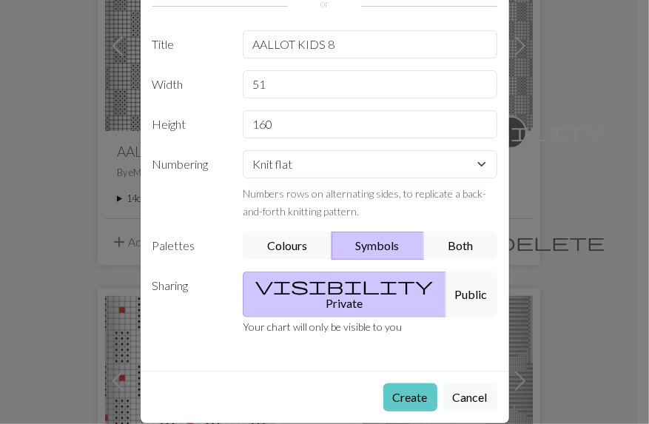
click at [403, 383] on button "Create" at bounding box center [410, 397] width 54 height 28
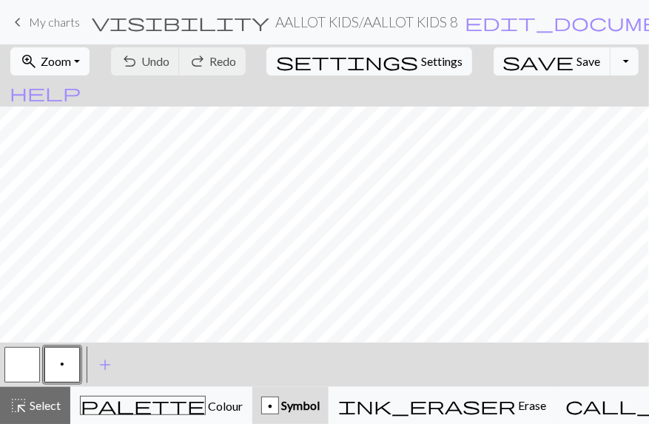
click at [90, 59] on button "zoom_in Zoom Zoom" at bounding box center [49, 61] width 79 height 28
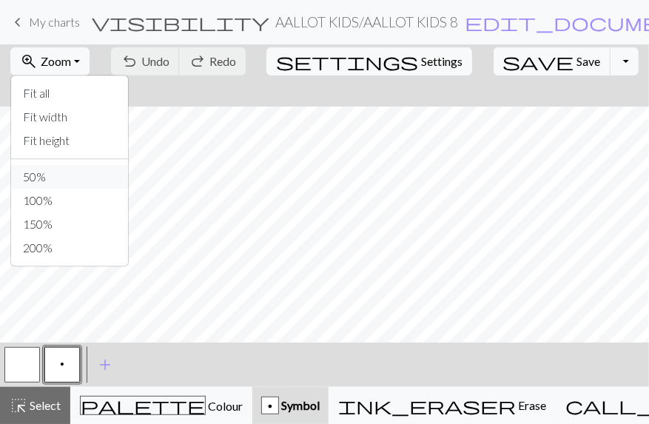
click at [68, 172] on button "50%" at bounding box center [69, 177] width 117 height 24
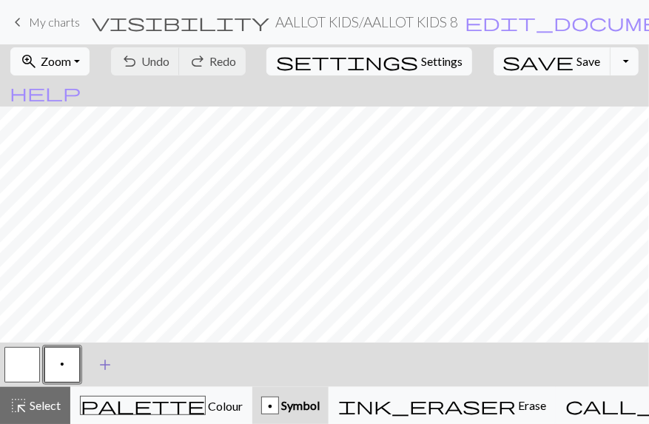
click at [104, 363] on span "add" at bounding box center [105, 365] width 18 height 21
click at [104, 362] on button "button" at bounding box center [102, 365] width 36 height 36
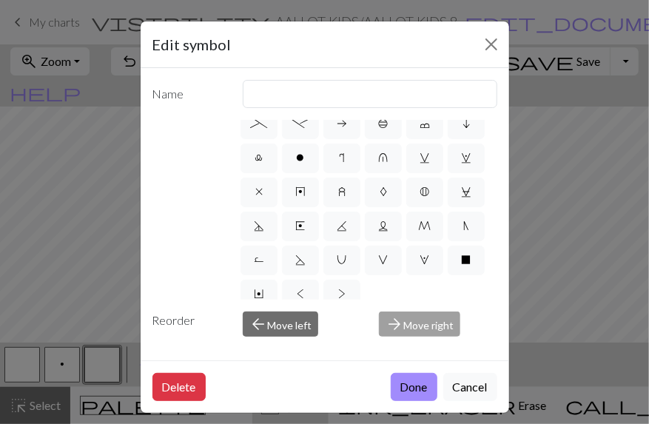
scroll to position [286, 0]
click at [282, 172] on label "o" at bounding box center [300, 158] width 37 height 30
radio input "true"
type input "purl"
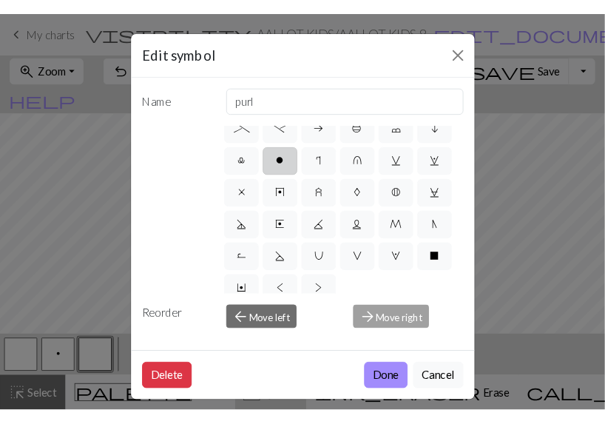
scroll to position [256, 0]
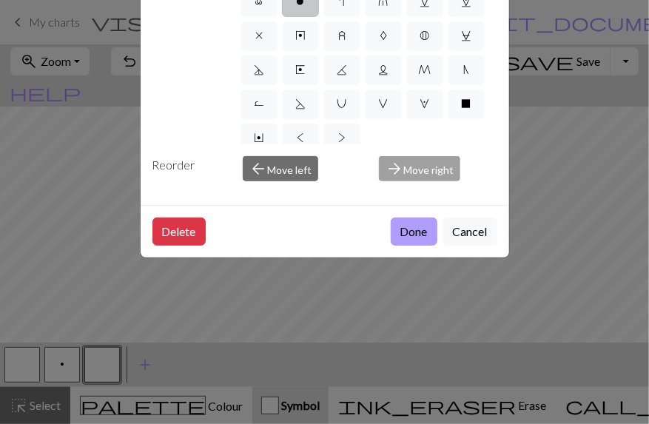
click at [419, 218] on button "Done" at bounding box center [414, 232] width 47 height 28
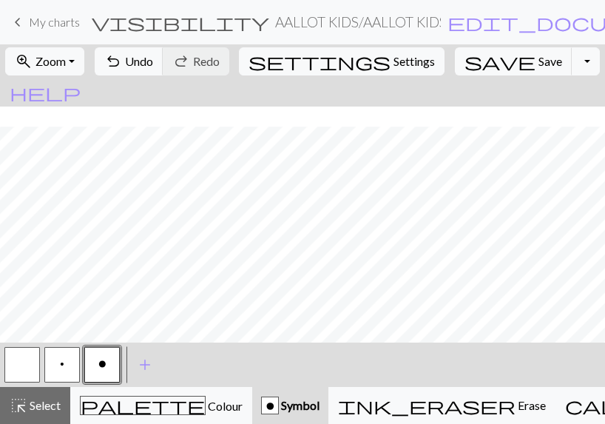
scroll to position [982, 0]
click at [122, 61] on span "undo" at bounding box center [113, 61] width 18 height 21
click at [153, 66] on span "Undo" at bounding box center [139, 61] width 28 height 14
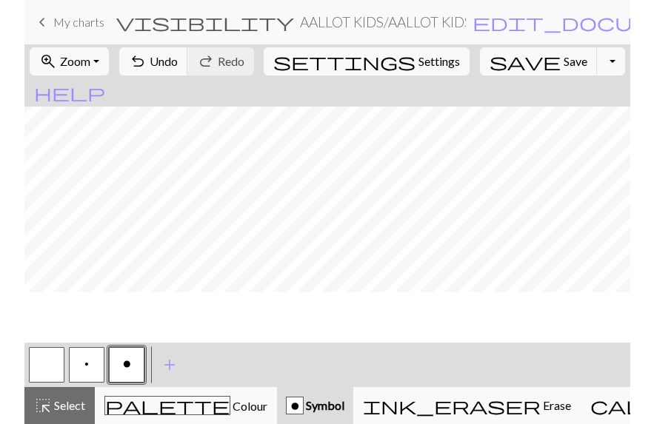
scroll to position [802, 0]
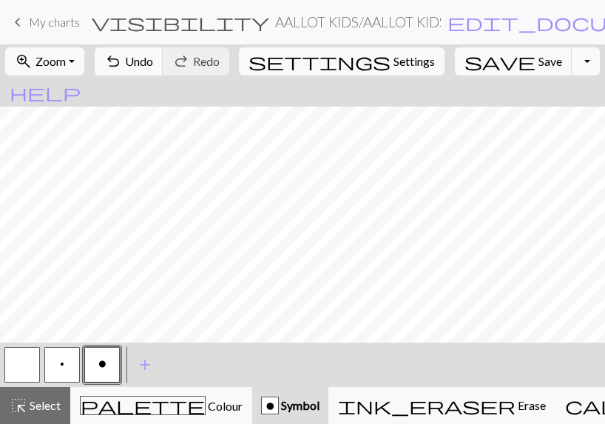
click at [30, 358] on button "button" at bounding box center [22, 365] width 36 height 36
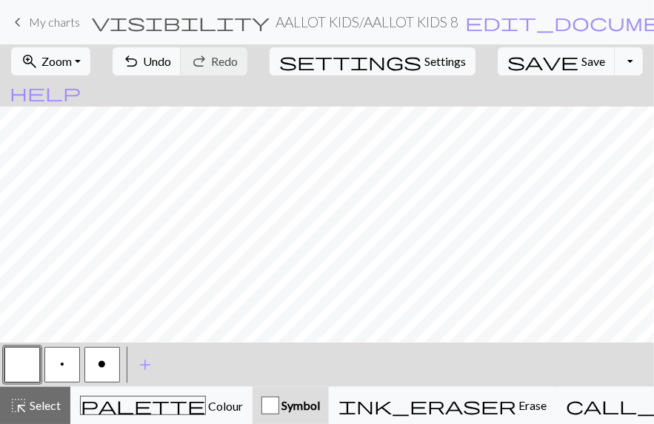
click at [102, 363] on span "o" at bounding box center [102, 364] width 8 height 12
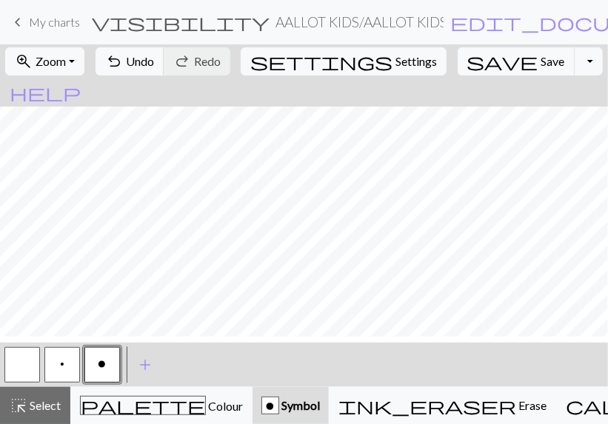
scroll to position [363, 0]
click at [123, 61] on span "undo" at bounding box center [114, 61] width 18 height 21
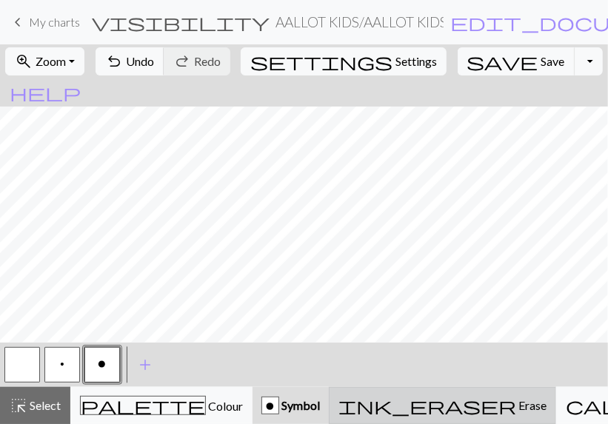
click at [516, 405] on span "Erase" at bounding box center [531, 405] width 30 height 14
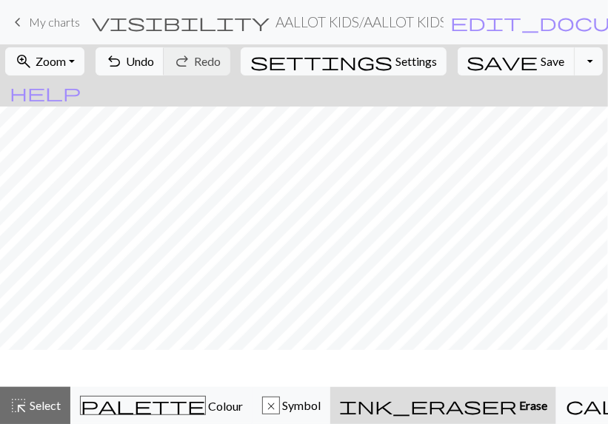
scroll to position [0, 0]
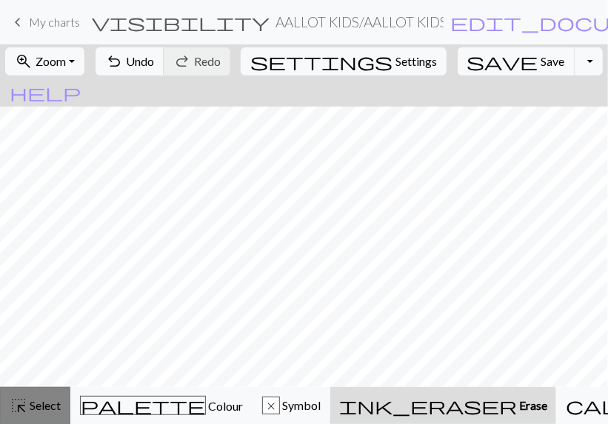
click at [25, 389] on button "highlight_alt Select Select" at bounding box center [35, 405] width 70 height 37
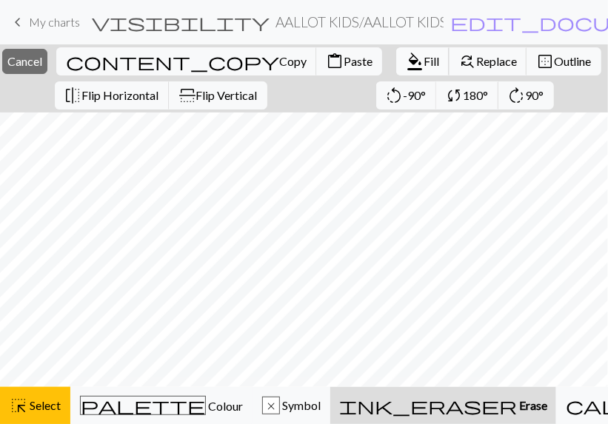
click at [423, 61] on span "Fill" at bounding box center [431, 61] width 16 height 14
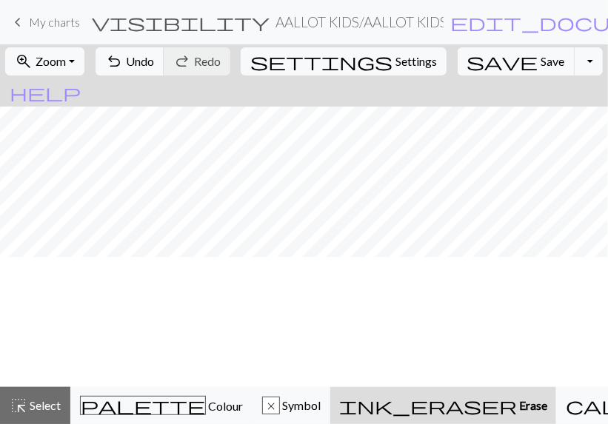
scroll to position [85, 0]
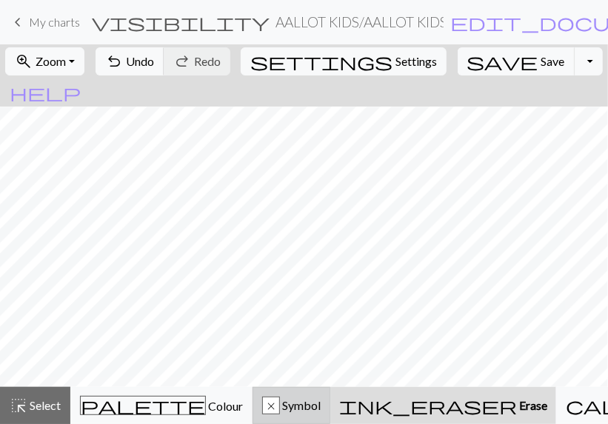
click at [263, 400] on div "x" at bounding box center [271, 406] width 16 height 18
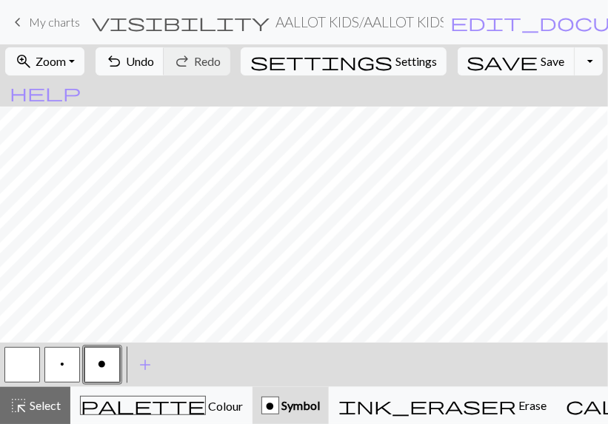
click at [19, 359] on button "button" at bounding box center [22, 365] width 36 height 36
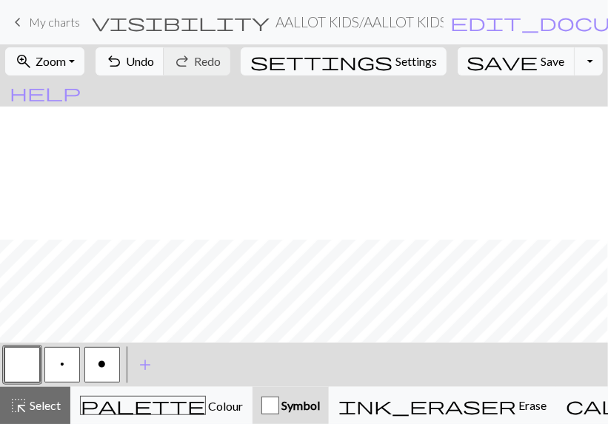
scroll to position [500, 0]
click at [149, 365] on span "add" at bounding box center [145, 365] width 18 height 21
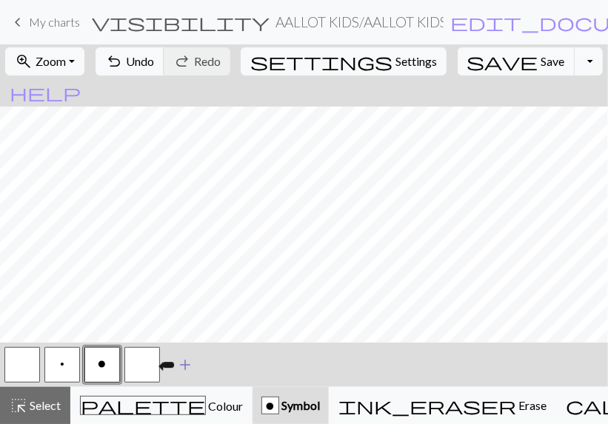
click at [149, 365] on button "button" at bounding box center [142, 365] width 36 height 36
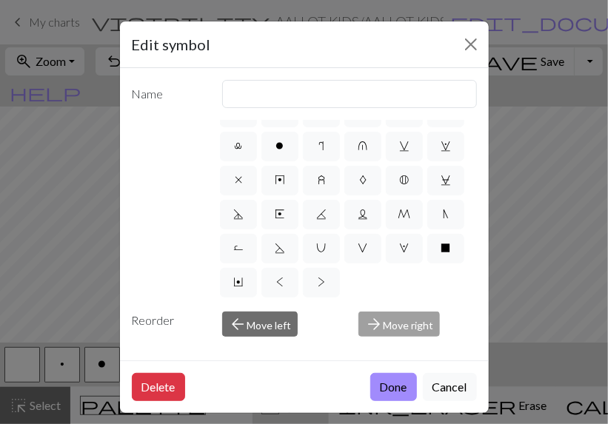
scroll to position [377, 0]
click at [358, 254] on span "V" at bounding box center [363, 248] width 10 height 12
radio input "true"
type input "sl1 purlwise"
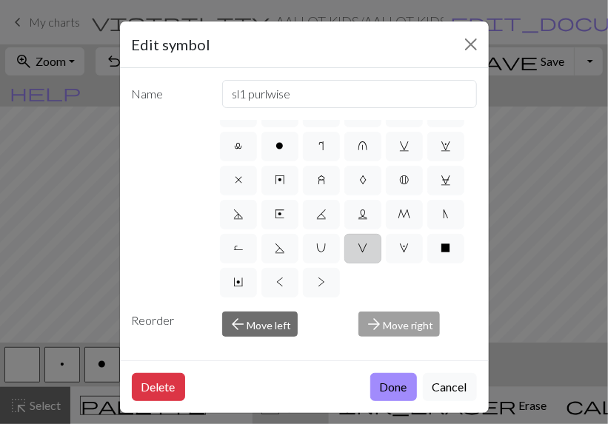
scroll to position [256, 0]
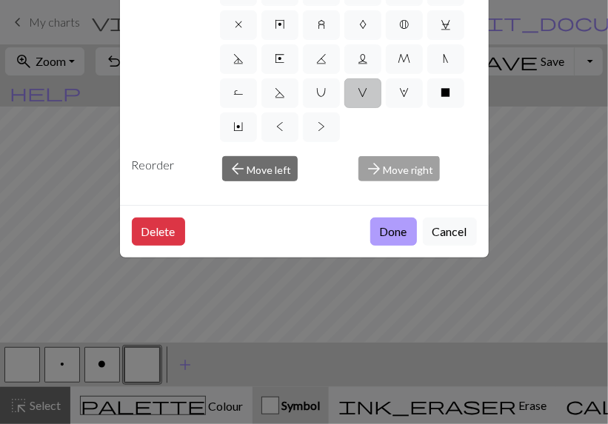
click at [383, 218] on button "Done" at bounding box center [393, 232] width 47 height 28
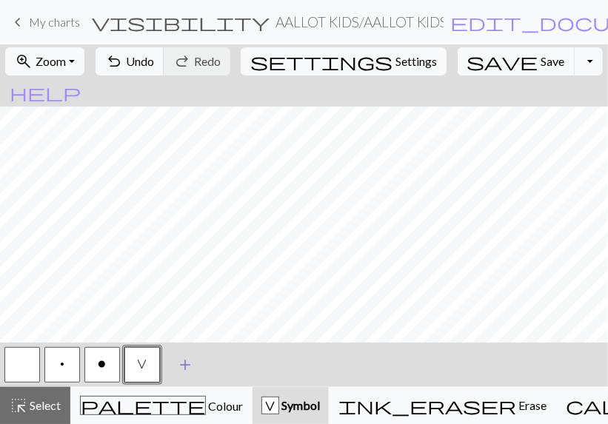
click at [187, 360] on span "add" at bounding box center [185, 365] width 18 height 21
click at [187, 360] on button "button" at bounding box center [182, 365] width 36 height 36
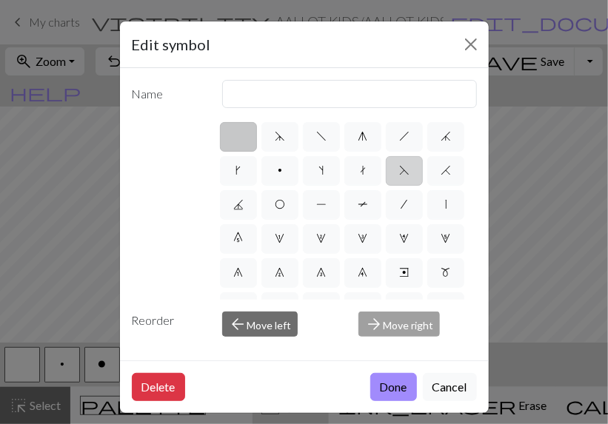
click at [386, 186] on label "F" at bounding box center [404, 171] width 37 height 30
click at [399, 171] on input "F" at bounding box center [404, 166] width 10 height 10
radio input "true"
type input "ssk"
click at [389, 387] on button "Done" at bounding box center [393, 387] width 47 height 28
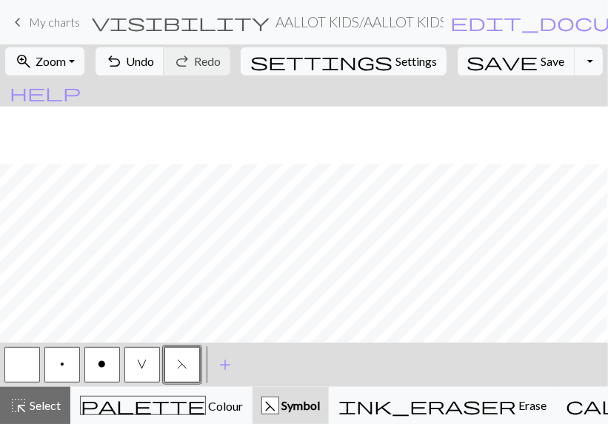
scroll to position [392, 0]
click at [27, 372] on button "button" at bounding box center [22, 365] width 36 height 36
click at [140, 369] on span "V" at bounding box center [143, 364] width 10 height 12
click at [184, 369] on span "F" at bounding box center [182, 364] width 10 height 12
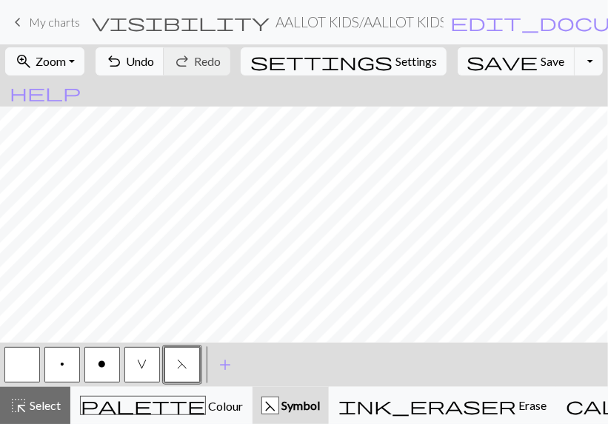
click at [17, 358] on button "button" at bounding box center [22, 365] width 36 height 36
click at [142, 366] on span "V" at bounding box center [143, 364] width 10 height 12
click at [28, 363] on button "button" at bounding box center [22, 365] width 36 height 36
click at [181, 366] on span "F" at bounding box center [182, 364] width 10 height 12
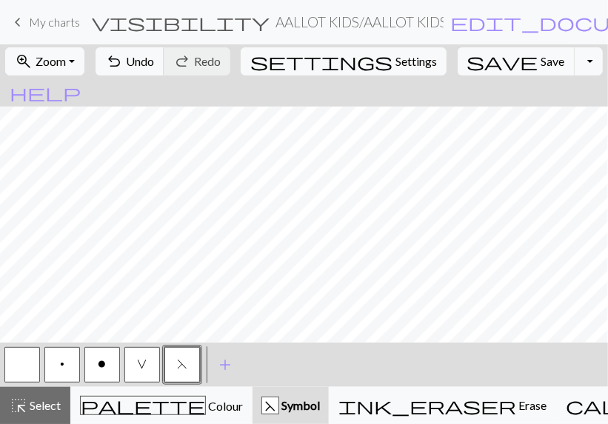
click at [16, 367] on button "button" at bounding box center [22, 365] width 36 height 36
click at [150, 363] on button "V" at bounding box center [142, 365] width 36 height 36
click at [18, 364] on button "button" at bounding box center [22, 365] width 36 height 36
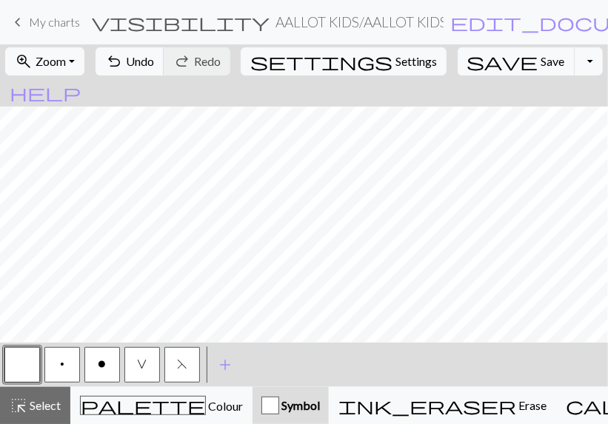
click at [148, 359] on button "V" at bounding box center [142, 365] width 36 height 36
click at [21, 358] on button "button" at bounding box center [22, 365] width 36 height 36
click at [133, 363] on button "V" at bounding box center [142, 365] width 36 height 36
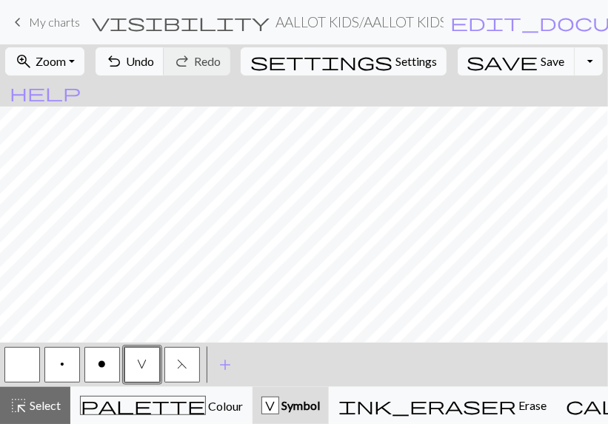
click at [10, 366] on button "button" at bounding box center [22, 365] width 36 height 36
click at [135, 359] on button "V" at bounding box center [142, 365] width 36 height 36
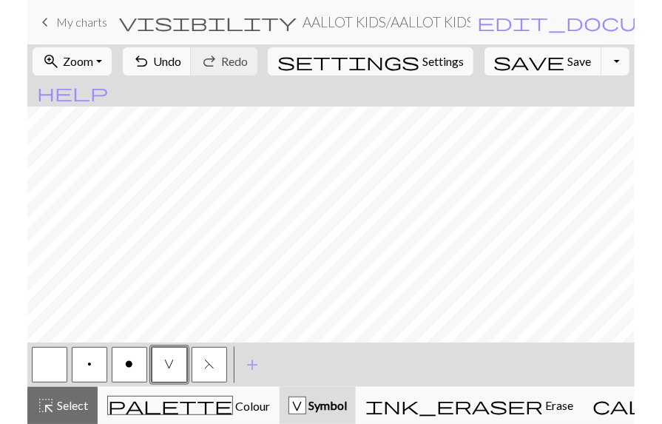
scroll to position [982, 0]
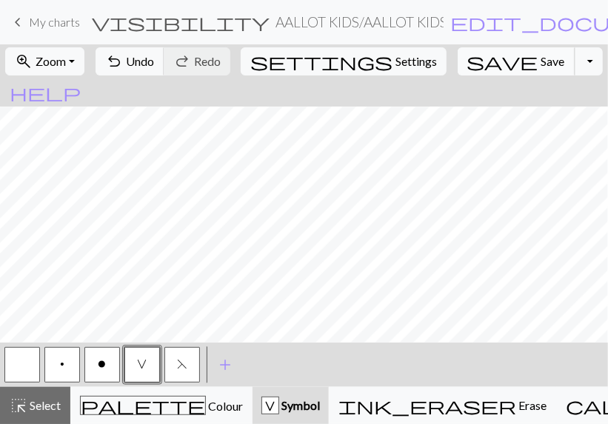
click at [541, 60] on span "Save" at bounding box center [553, 61] width 24 height 14
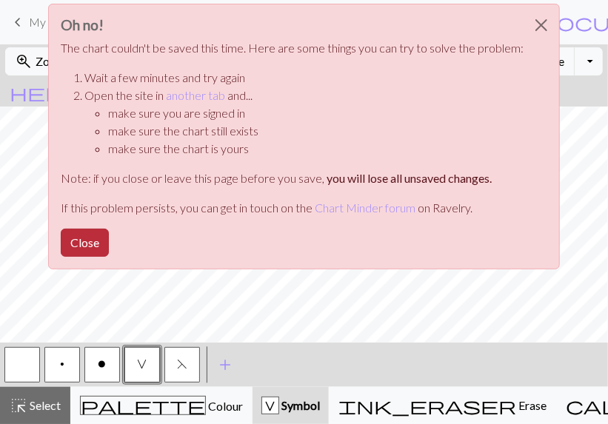
click at [95, 235] on button "Close" at bounding box center [85, 243] width 48 height 28
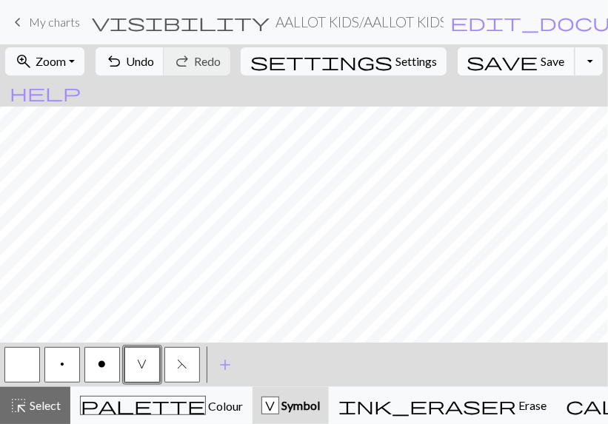
click at [526, 68] on span "save" at bounding box center [502, 61] width 71 height 21
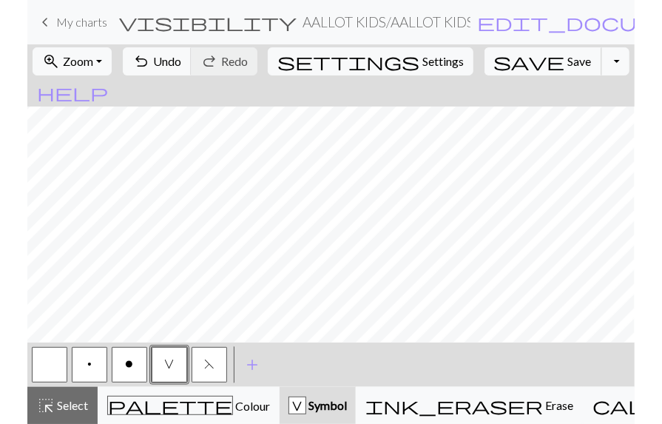
scroll to position [971, 0]
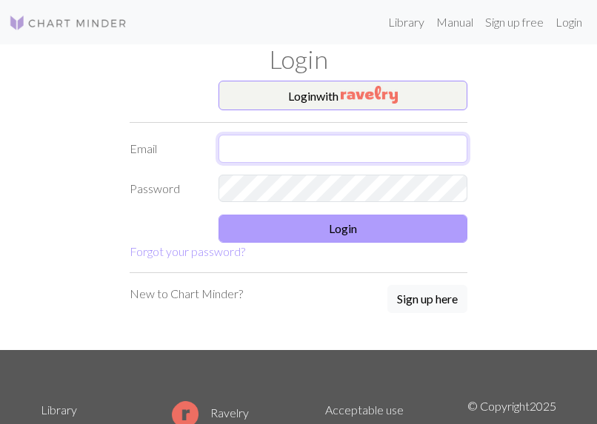
type input "[EMAIL_ADDRESS][DOMAIN_NAME]"
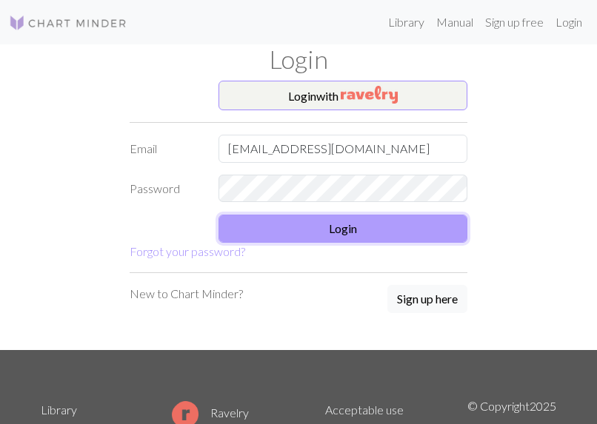
click at [364, 238] on button "Login" at bounding box center [342, 229] width 249 height 28
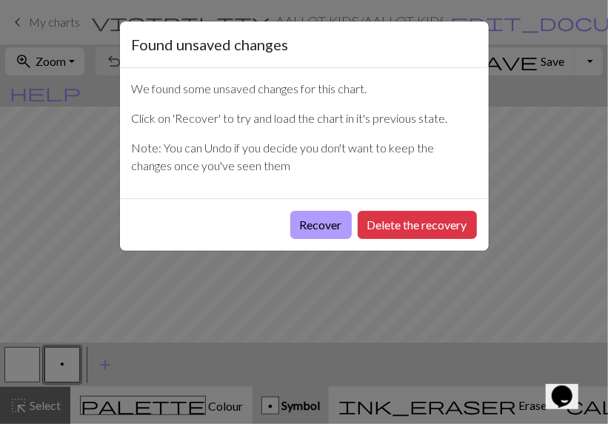
click at [311, 225] on button "Recover" at bounding box center [320, 225] width 61 height 28
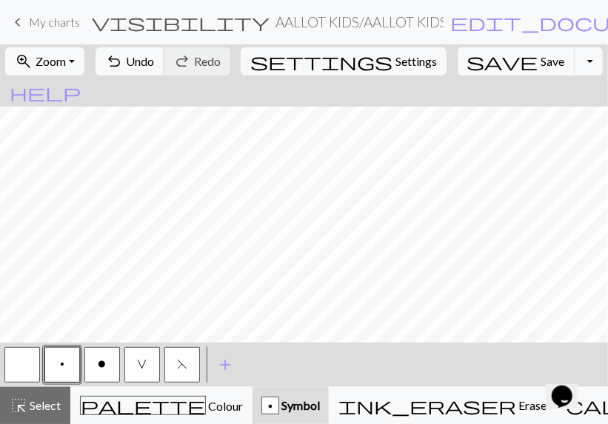
click at [84, 61] on button "zoom_in Zoom Zoom" at bounding box center [44, 61] width 79 height 28
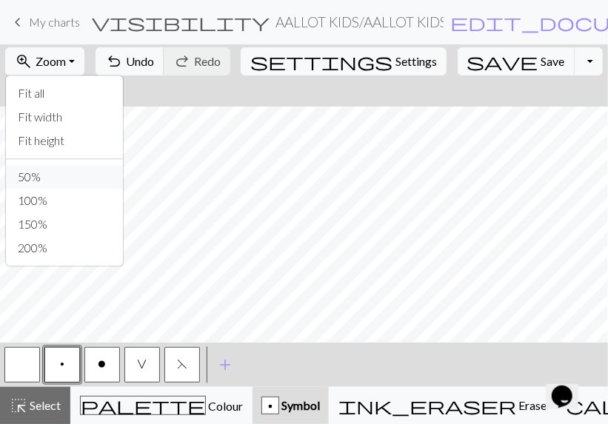
click at [49, 175] on button "50%" at bounding box center [64, 177] width 117 height 24
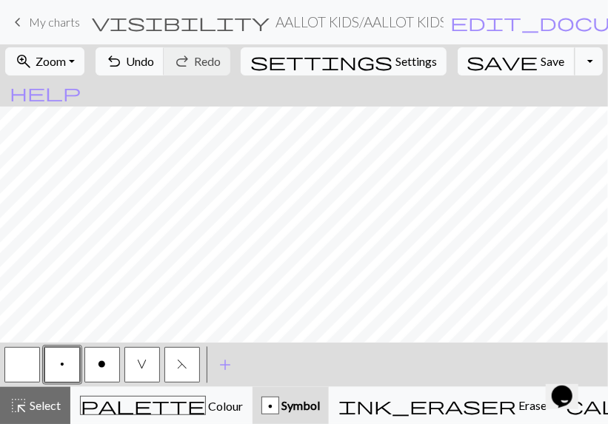
click at [541, 64] on span "Save" at bounding box center [553, 61] width 24 height 14
click at [574, 68] on button "Toggle Dropdown" at bounding box center [588, 61] width 28 height 28
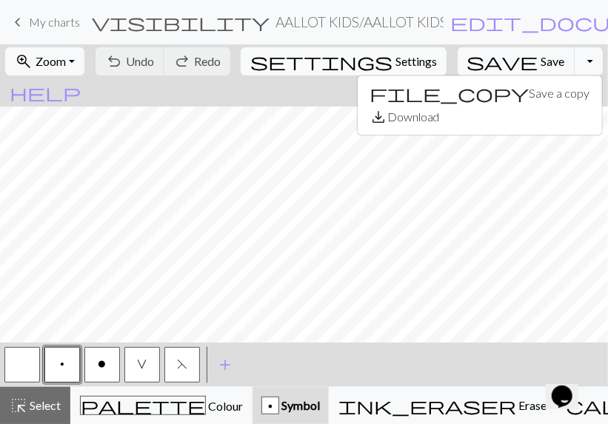
click at [395, 64] on span "Settings" at bounding box center [415, 62] width 41 height 18
select select "aran"
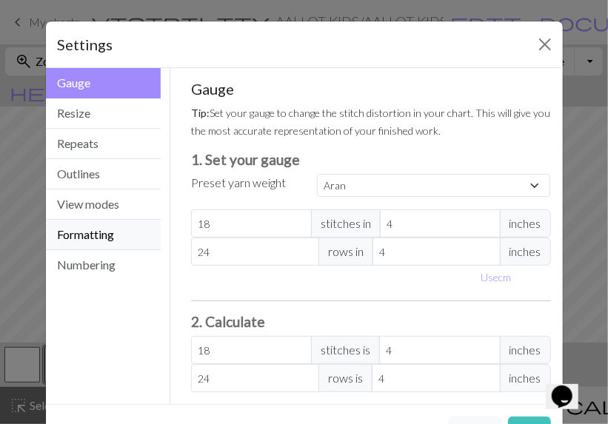
click at [89, 232] on button "Formatting" at bounding box center [103, 235] width 115 height 30
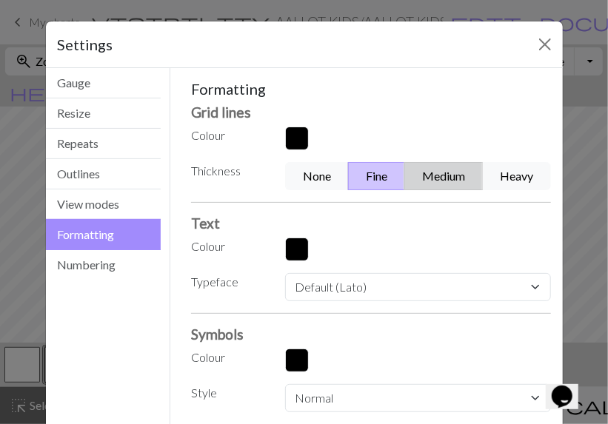
click at [429, 175] on button "Medium" at bounding box center [443, 176] width 78 height 28
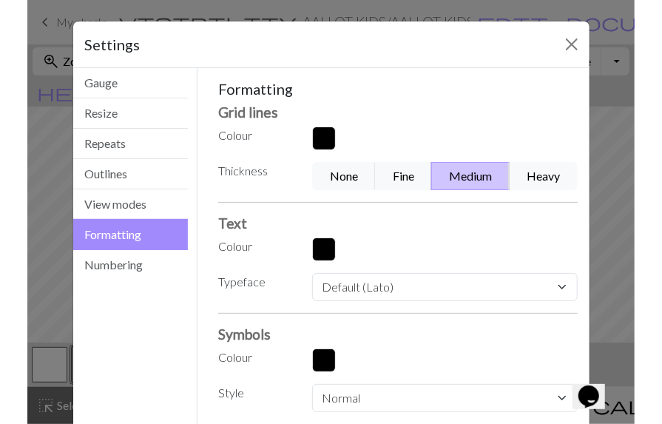
scroll to position [82, 0]
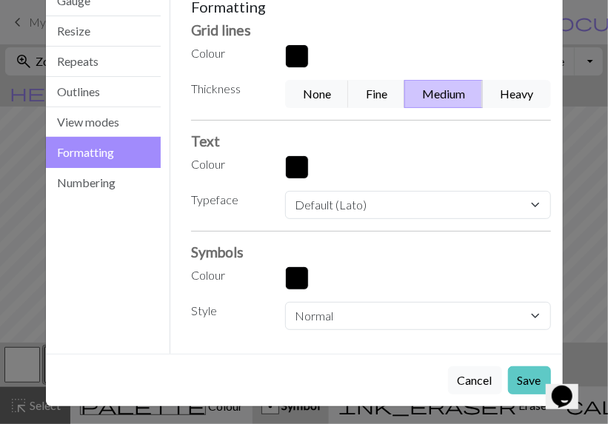
click at [511, 378] on button "Save" at bounding box center [529, 380] width 43 height 28
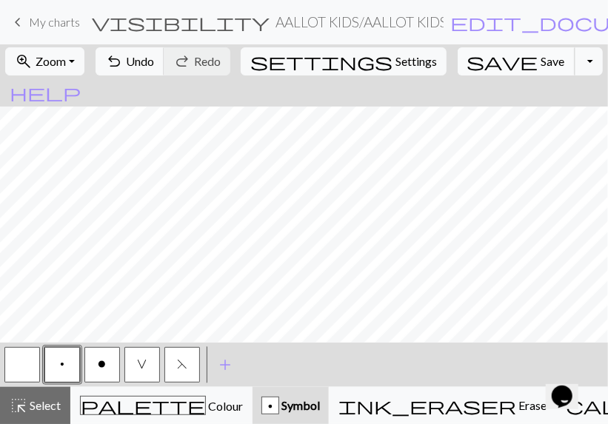
click at [541, 60] on span "Save" at bounding box center [553, 61] width 24 height 14
click at [574, 64] on button "Toggle Dropdown" at bounding box center [588, 61] width 28 height 28
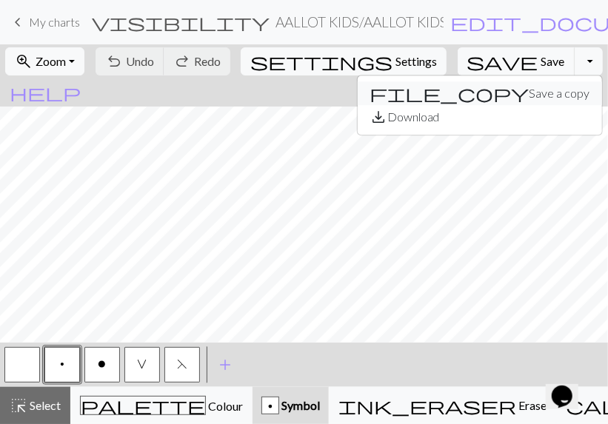
click at [520, 93] on button "file_copy Save a copy" at bounding box center [480, 93] width 244 height 24
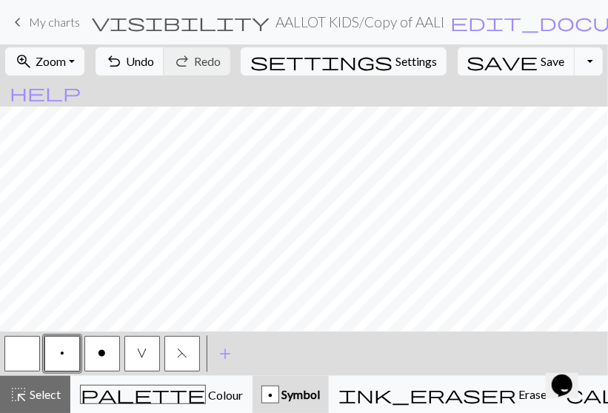
click at [336, 23] on h2 "AALLOT KIDS / Copy of AALLOT KIDS 8" at bounding box center [359, 21] width 168 height 17
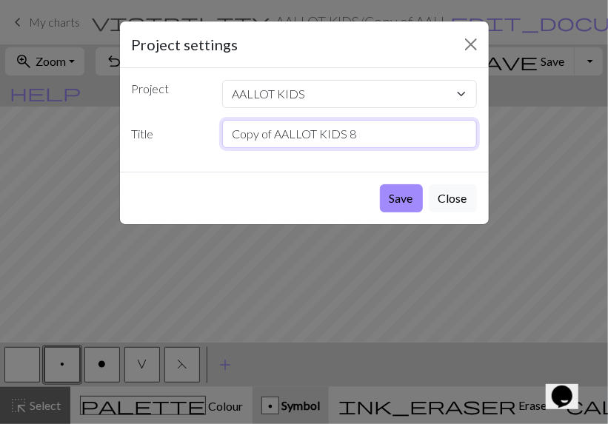
drag, startPoint x: 272, startPoint y: 134, endPoint x: 172, endPoint y: 130, distance: 100.0
click at [172, 130] on div "Title Copy of AALLOT KIDS 8" at bounding box center [304, 134] width 363 height 28
click at [303, 134] on input "AALLOT KIDS 8" at bounding box center [349, 134] width 255 height 28
type input "AALLOT KIDS DEL IZQ 8"
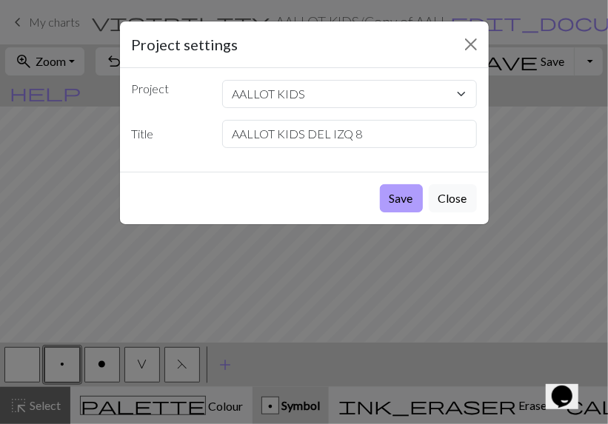
click at [402, 194] on button "Save" at bounding box center [401, 198] width 43 height 28
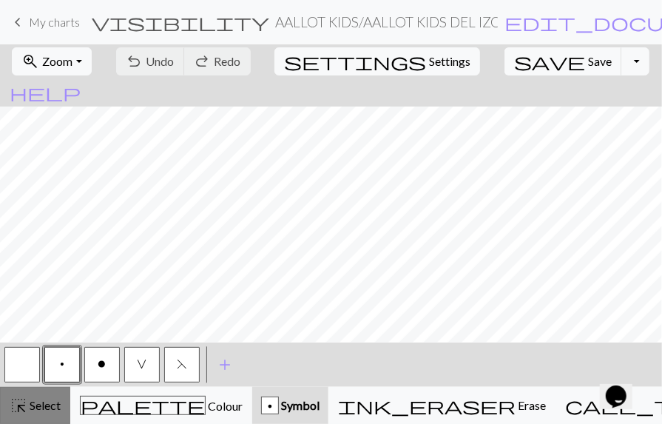
click at [26, 400] on span "highlight_alt" at bounding box center [19, 405] width 18 height 21
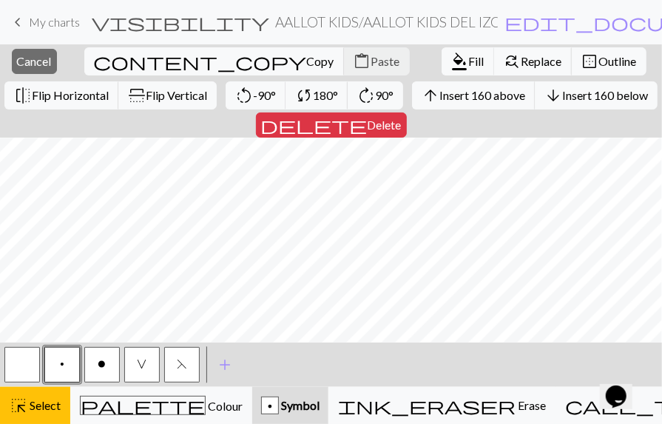
scroll to position [1016, 0]
click at [109, 88] on span "Flip Horizontal" at bounding box center [70, 95] width 77 height 14
click at [25, 56] on span "Cancel" at bounding box center [34, 61] width 35 height 14
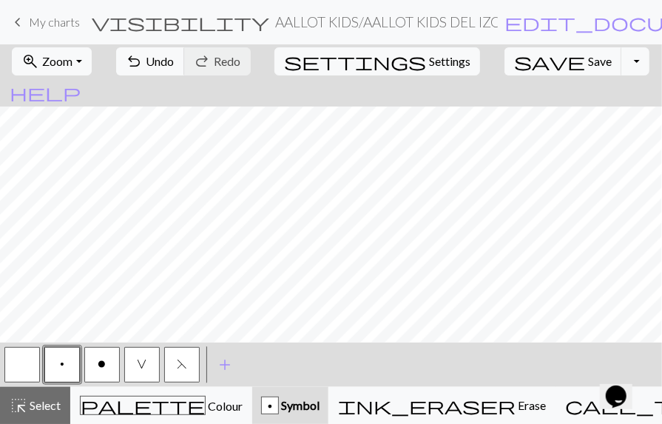
scroll to position [444, 0]
click at [221, 365] on span "add" at bounding box center [225, 365] width 18 height 21
click at [221, 365] on button "button" at bounding box center [222, 365] width 36 height 36
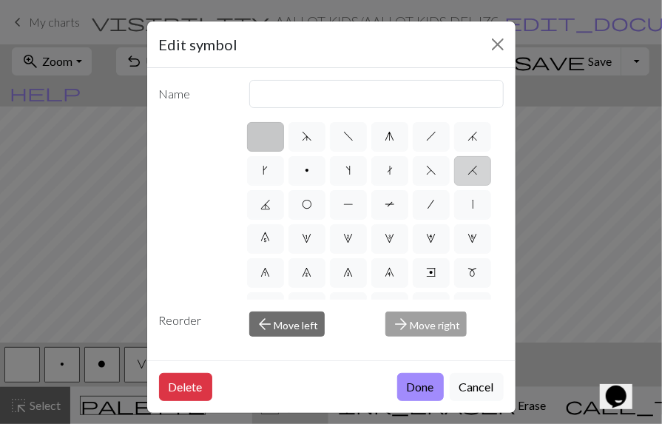
click at [468, 176] on span "H" at bounding box center [473, 170] width 10 height 12
click at [468, 171] on input "H" at bounding box center [473, 166] width 10 height 10
radio input "true"
type input "k2tog"
click at [417, 377] on button "Done" at bounding box center [420, 387] width 47 height 28
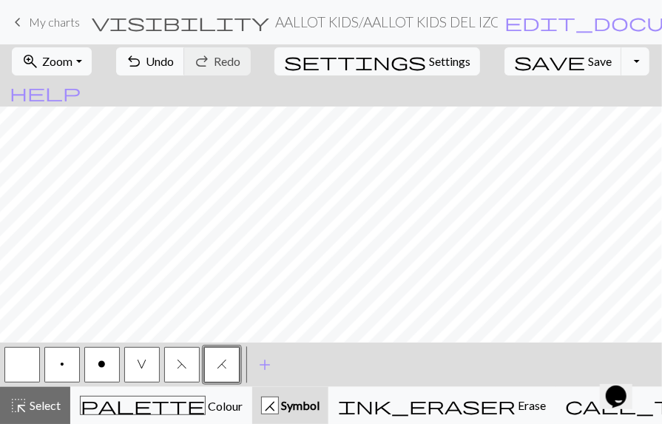
scroll to position [4, 0]
click at [202, 195] on div "zoom_in Zoom Zoom Fit all Fit width Fit height 50% 100% 150% 200% undo Undo Und…" at bounding box center [331, 234] width 662 height 380
click at [18, 361] on button "button" at bounding box center [22, 365] width 36 height 36
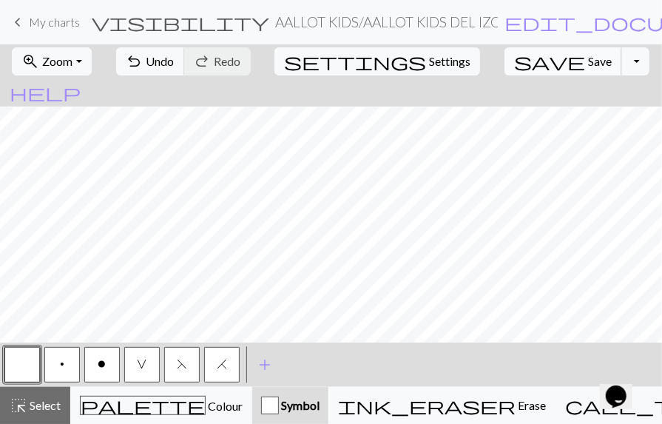
click at [588, 57] on span "Save" at bounding box center [600, 61] width 24 height 14
click at [588, 61] on span "Save" at bounding box center [600, 61] width 24 height 14
click at [588, 58] on span "Save" at bounding box center [600, 61] width 24 height 14
click at [429, 61] on span "Settings" at bounding box center [449, 62] width 41 height 18
select select "aran"
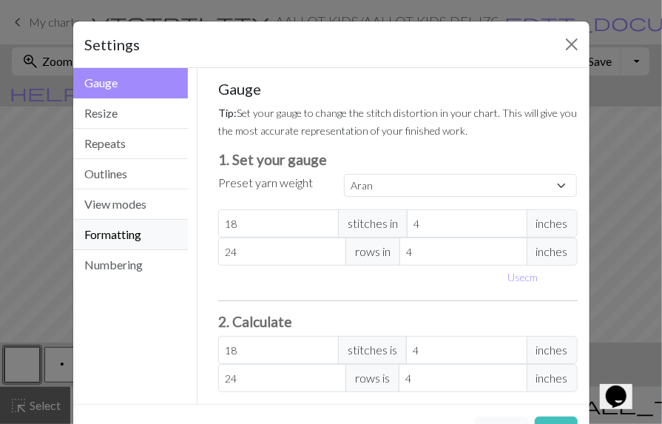
click at [120, 233] on button "Formatting" at bounding box center [130, 235] width 115 height 30
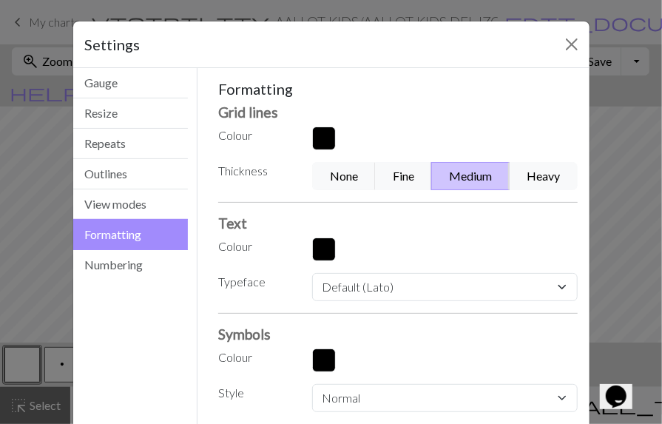
scroll to position [82, 0]
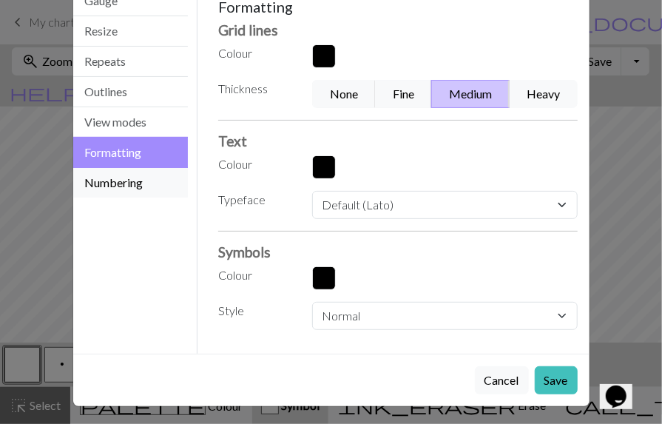
click at [142, 181] on button "Numbering" at bounding box center [130, 183] width 115 height 30
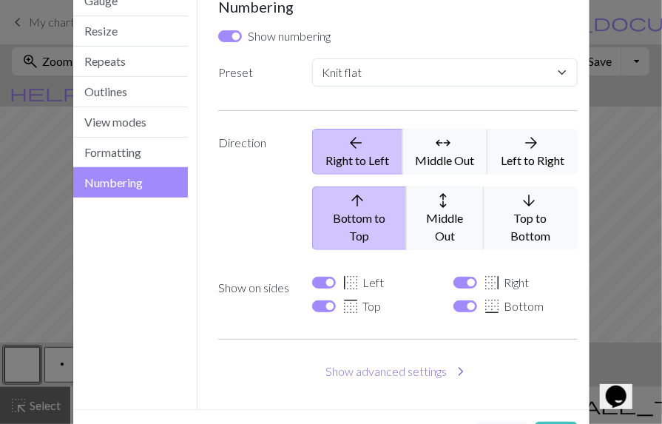
click at [437, 358] on button "Show advanced settings chevron_right" at bounding box center [398, 372] width 360 height 28
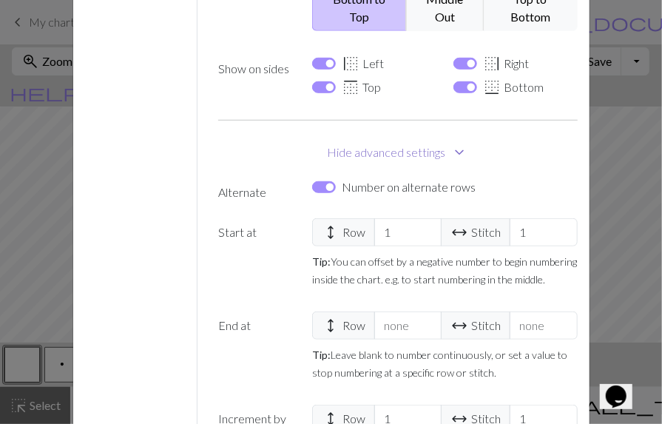
scroll to position [307, 0]
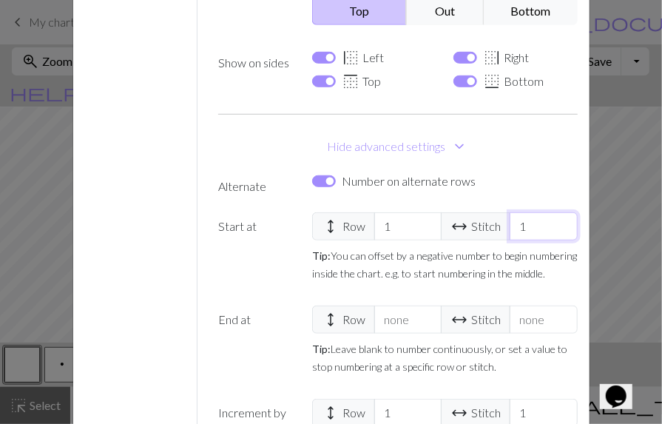
click at [529, 212] on input "1" at bounding box center [543, 226] width 67 height 28
select select
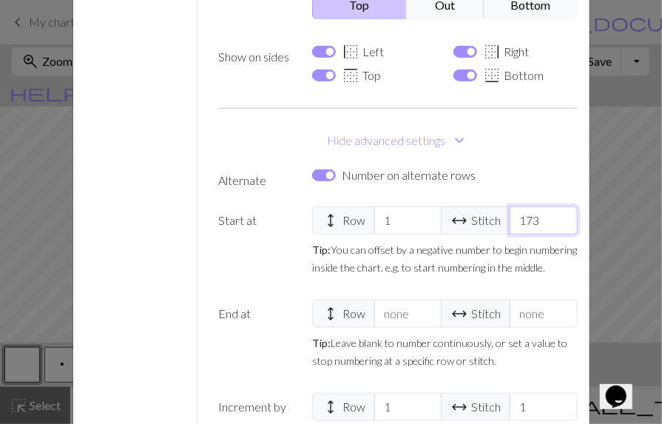
type input "173"
click at [517, 167] on div "Number on alternate rows" at bounding box center [444, 176] width 265 height 18
click at [460, 46] on input "border_right Right" at bounding box center [466, 52] width 24 height 12
checkbox input "false"
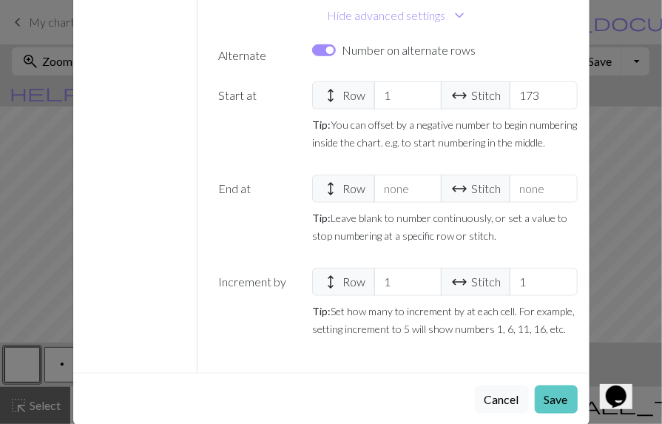
click at [563, 386] on button "Save" at bounding box center [556, 400] width 43 height 28
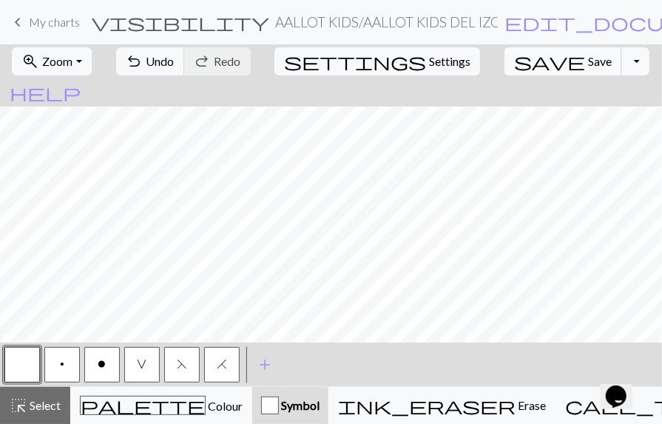
click at [588, 56] on span "Save" at bounding box center [600, 61] width 24 height 14
click at [520, 67] on span "save" at bounding box center [549, 61] width 71 height 21
